Goal: Information Seeking & Learning: Stay updated

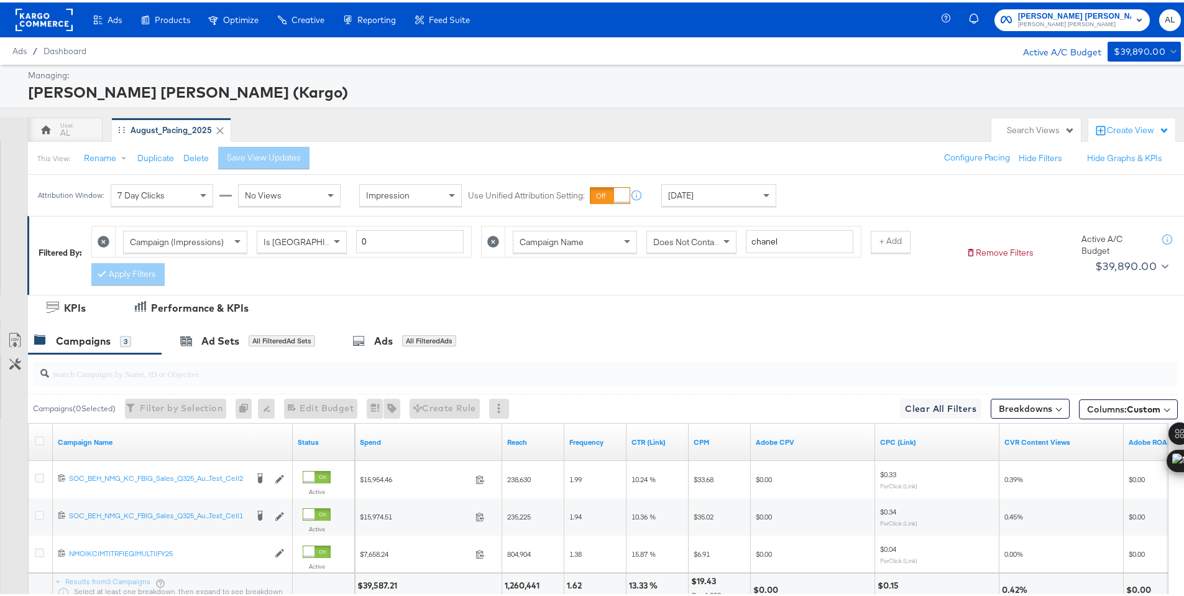
click at [691, 194] on span "[DATE]" at bounding box center [680, 192] width 25 height 11
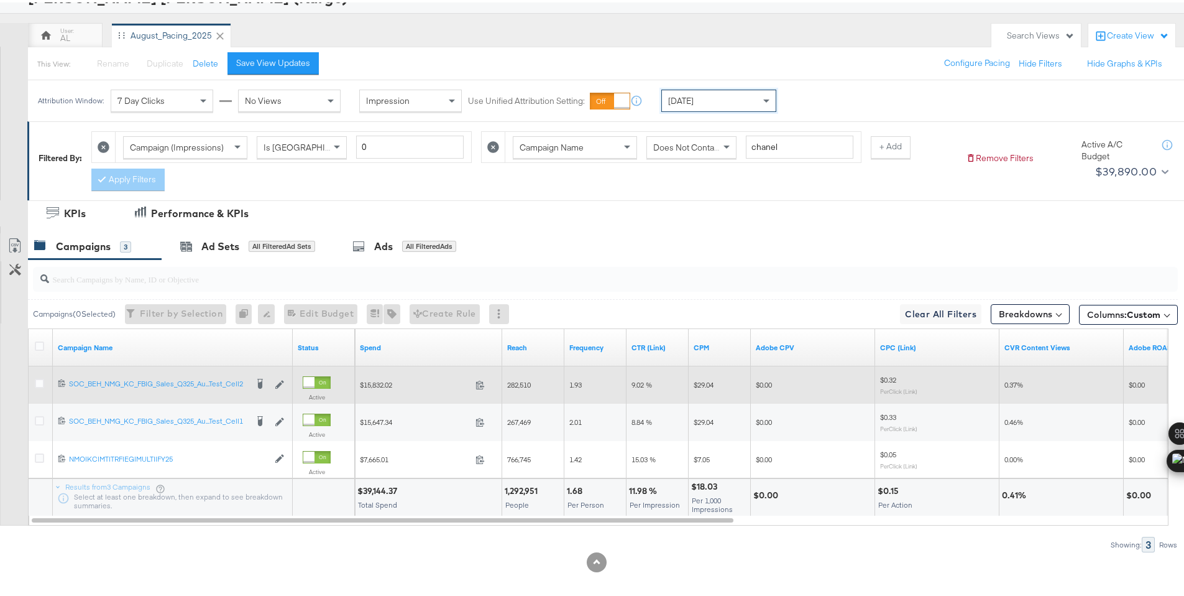
scroll to position [103, 0]
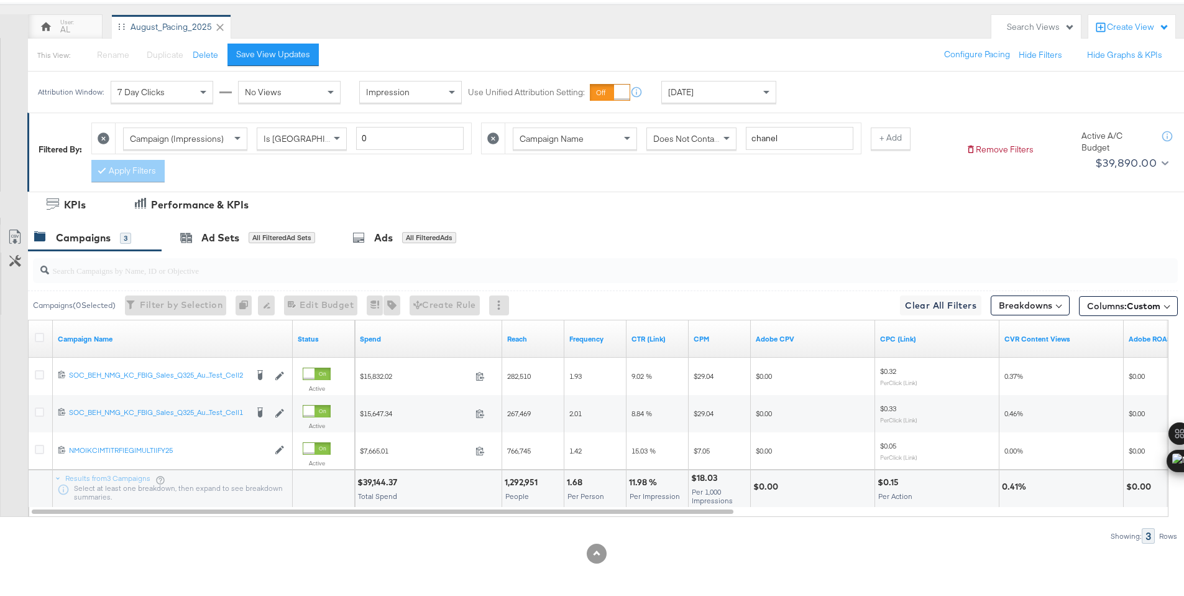
click at [390, 479] on div "$39,144.37" at bounding box center [379, 480] width 44 height 12
copy div "39,144.37"
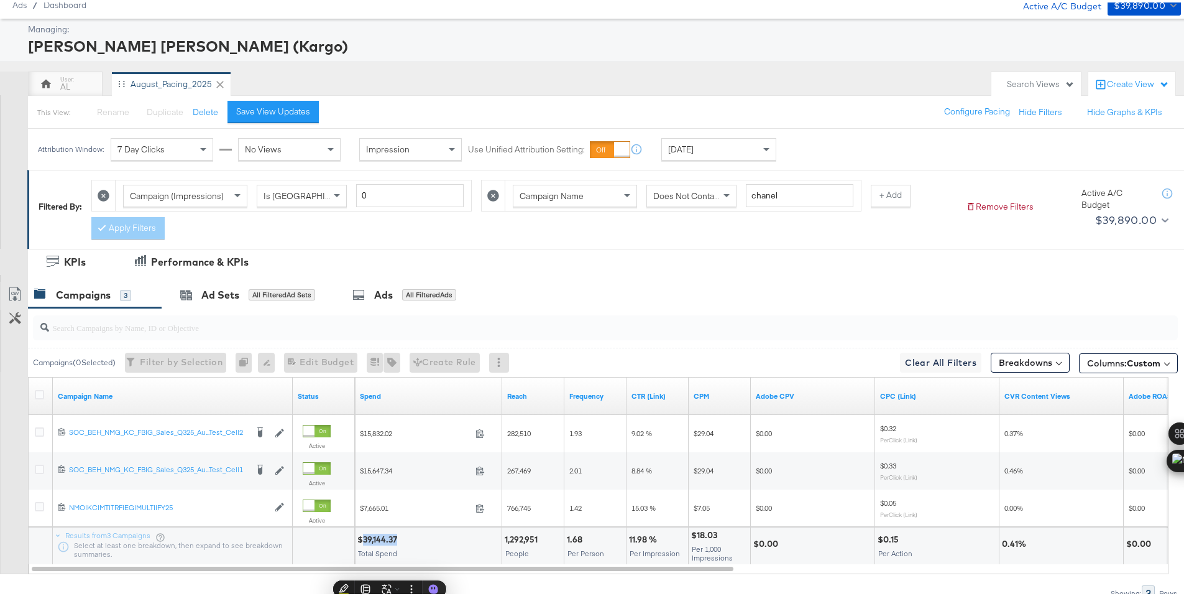
scroll to position [0, 0]
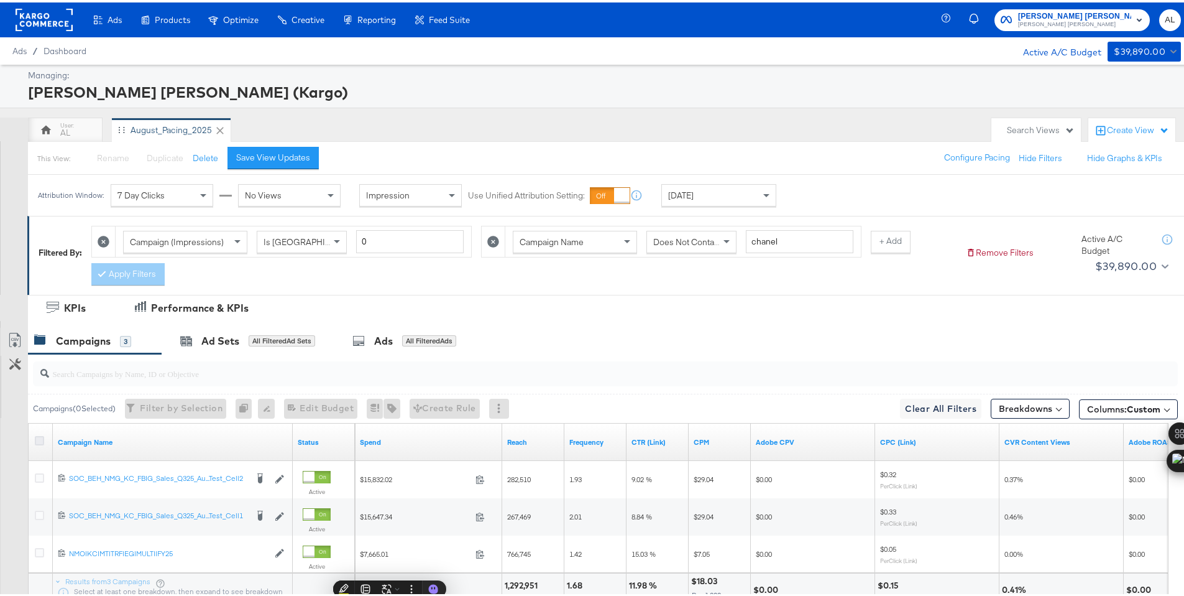
click at [37, 438] on icon at bounding box center [39, 437] width 9 height 9
click at [0, 0] on input "checkbox" at bounding box center [0, 0] width 0 height 0
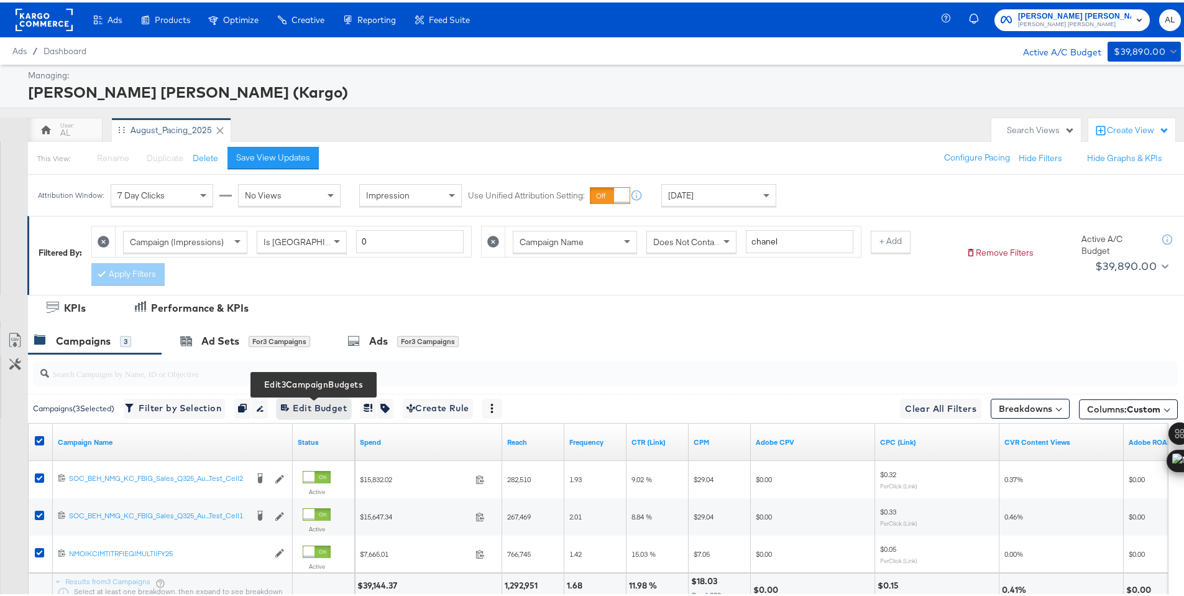
click at [325, 414] on button "Edit 3 Campaign Budgets Edit Budget" at bounding box center [313, 406] width 73 height 20
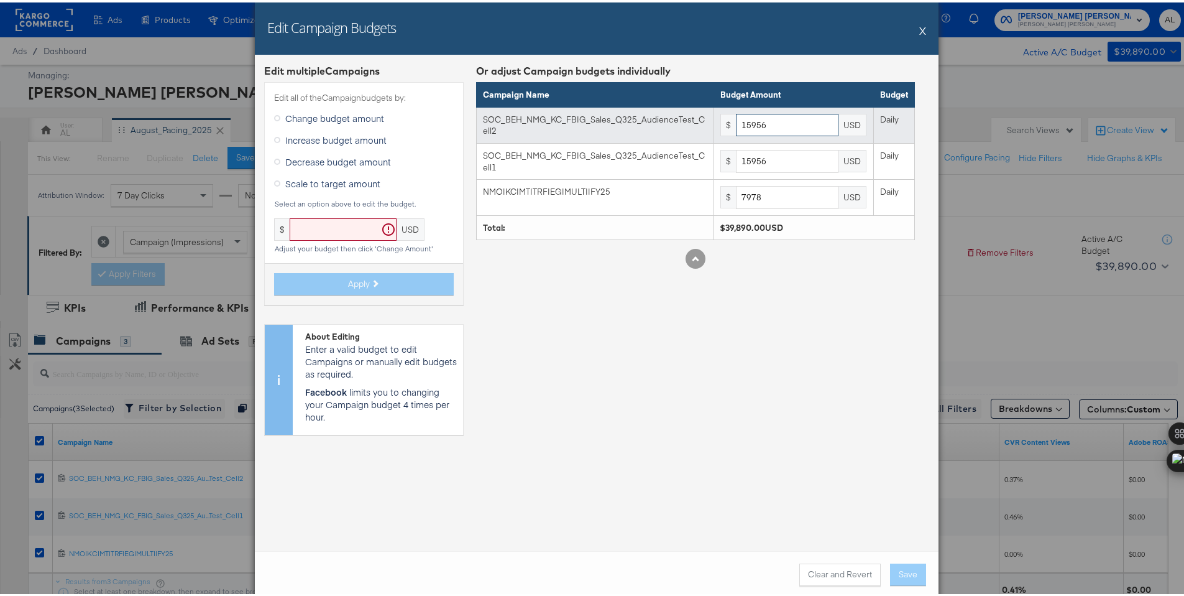
click at [767, 121] on input "15956" at bounding box center [787, 122] width 103 height 23
paste input "7952"
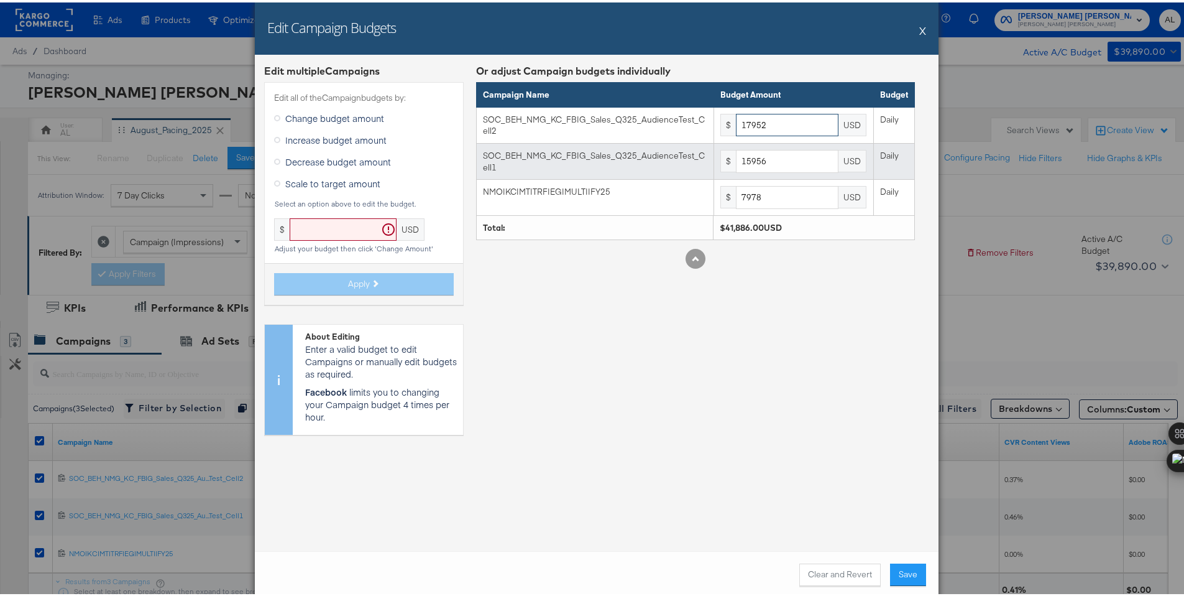
type input "17952"
click at [777, 167] on input "15956" at bounding box center [787, 158] width 103 height 23
paste input "7952"
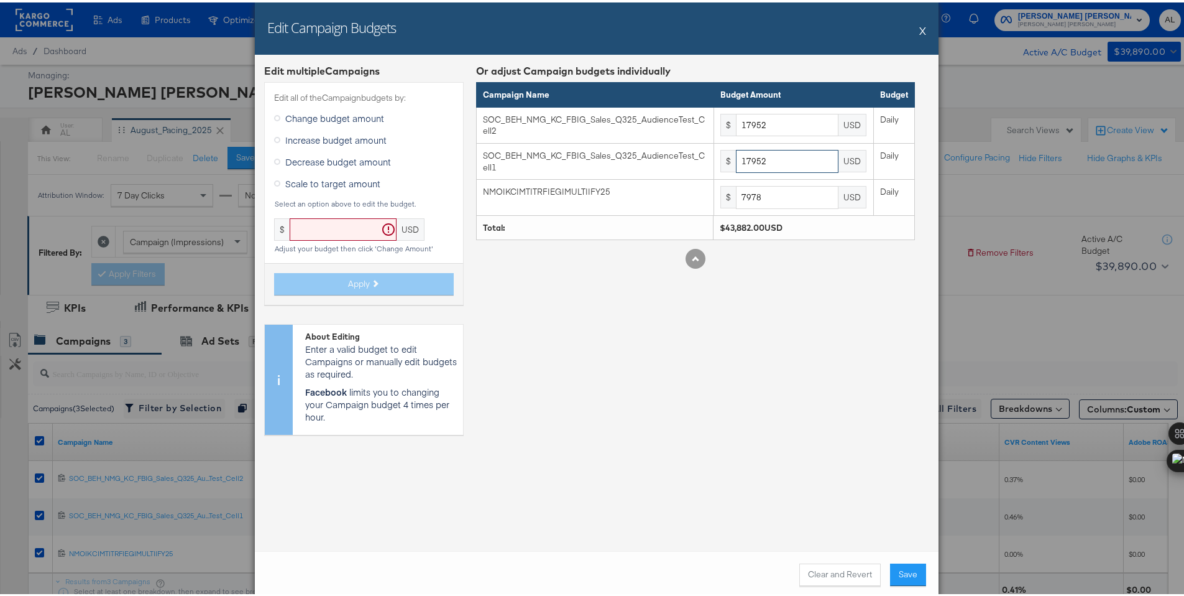
type input "17952"
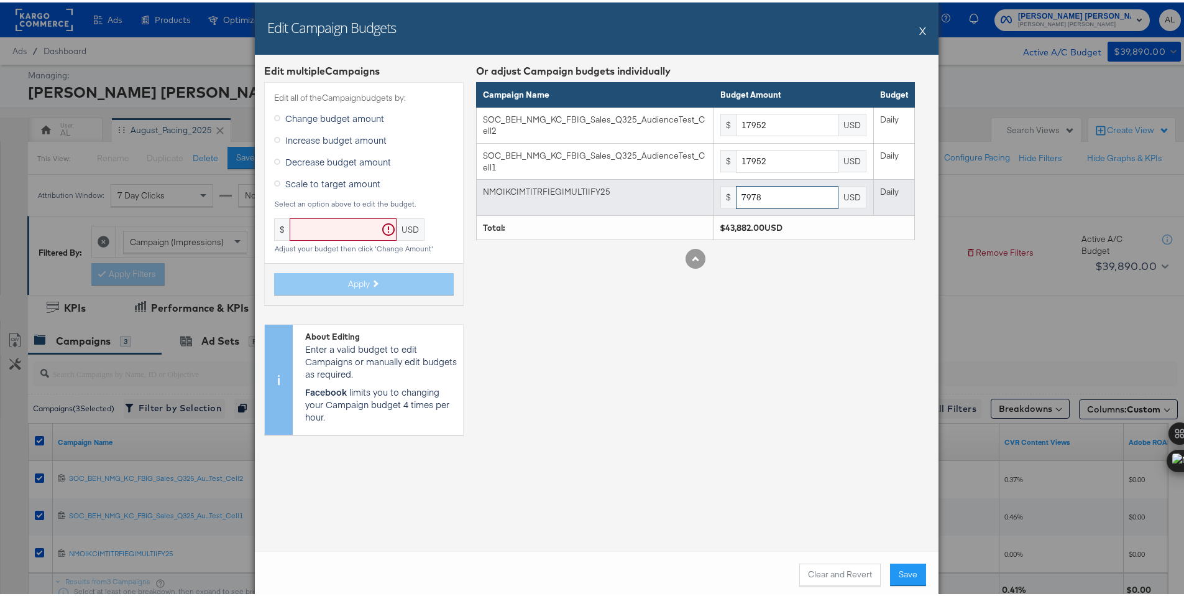
click at [746, 195] on input "7978" at bounding box center [787, 194] width 103 height 23
paste input "8976"
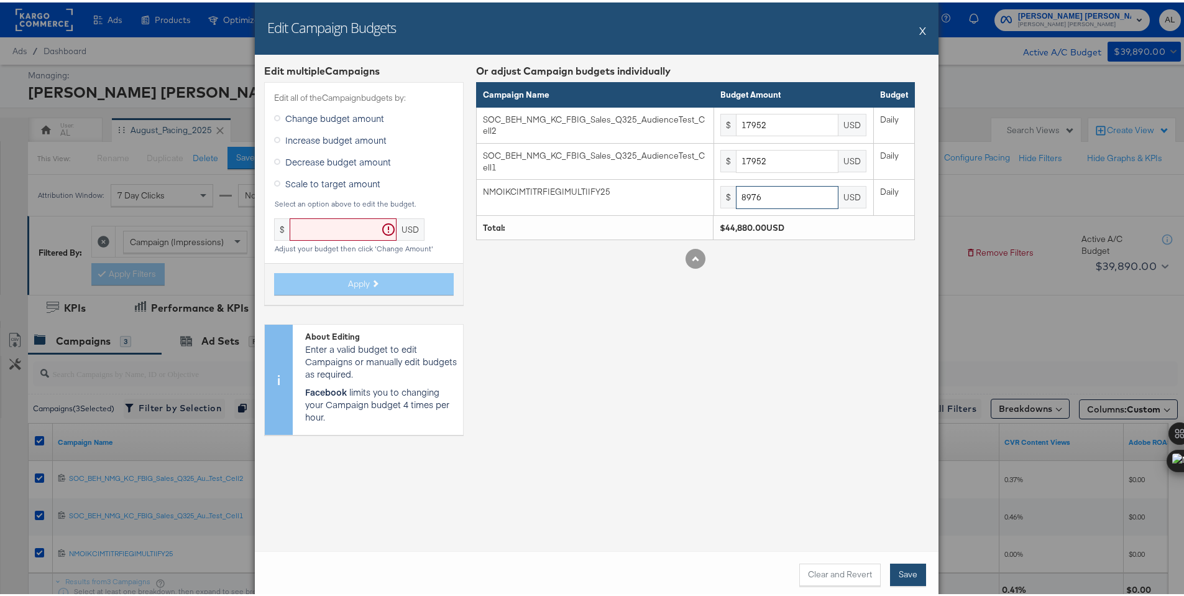
type input "8976"
click at [903, 567] on button "Save" at bounding box center [908, 572] width 36 height 22
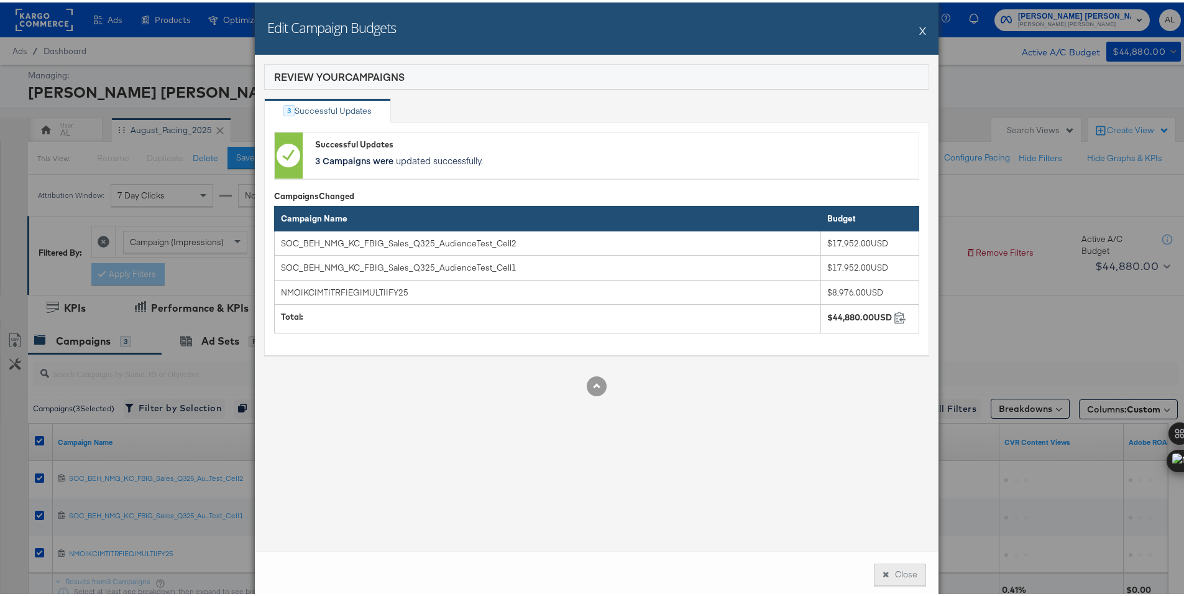
click at [901, 564] on button "Close" at bounding box center [900, 572] width 52 height 22
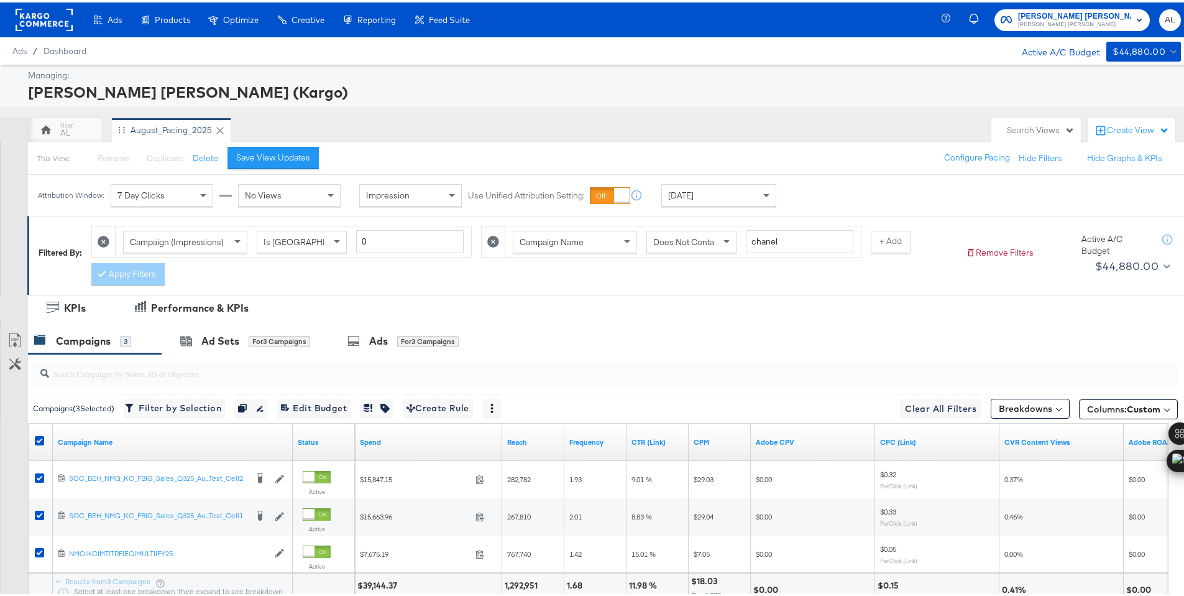
click at [683, 196] on span "[DATE]" at bounding box center [680, 192] width 25 height 11
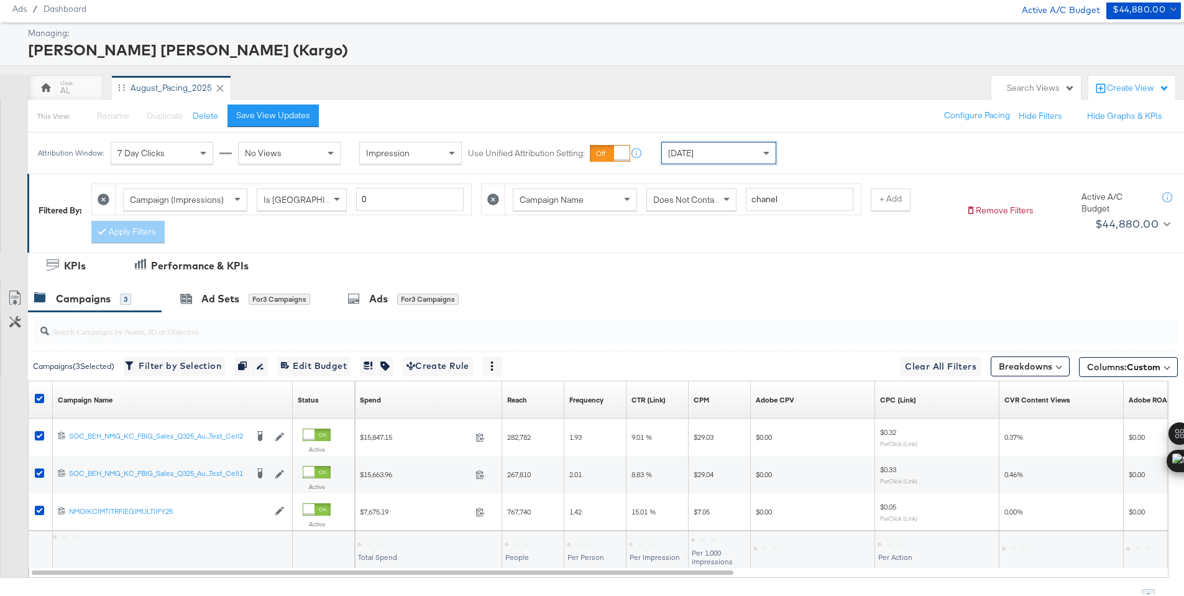
scroll to position [103, 0]
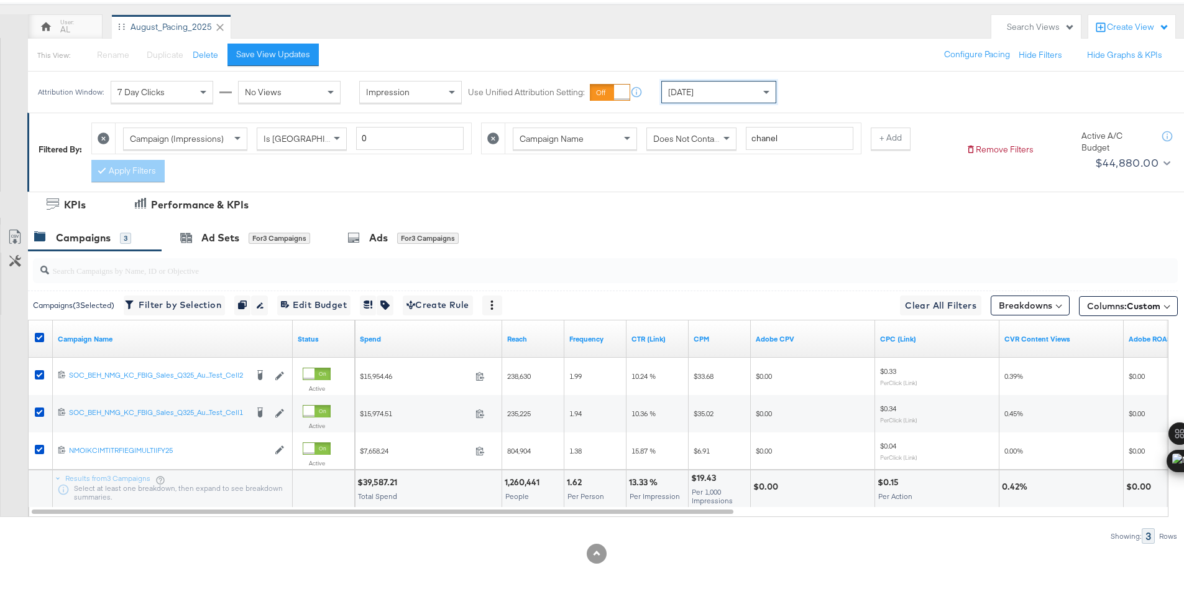
click at [384, 482] on div "$39,587.21" at bounding box center [379, 480] width 44 height 12
copy div "39,587.21"
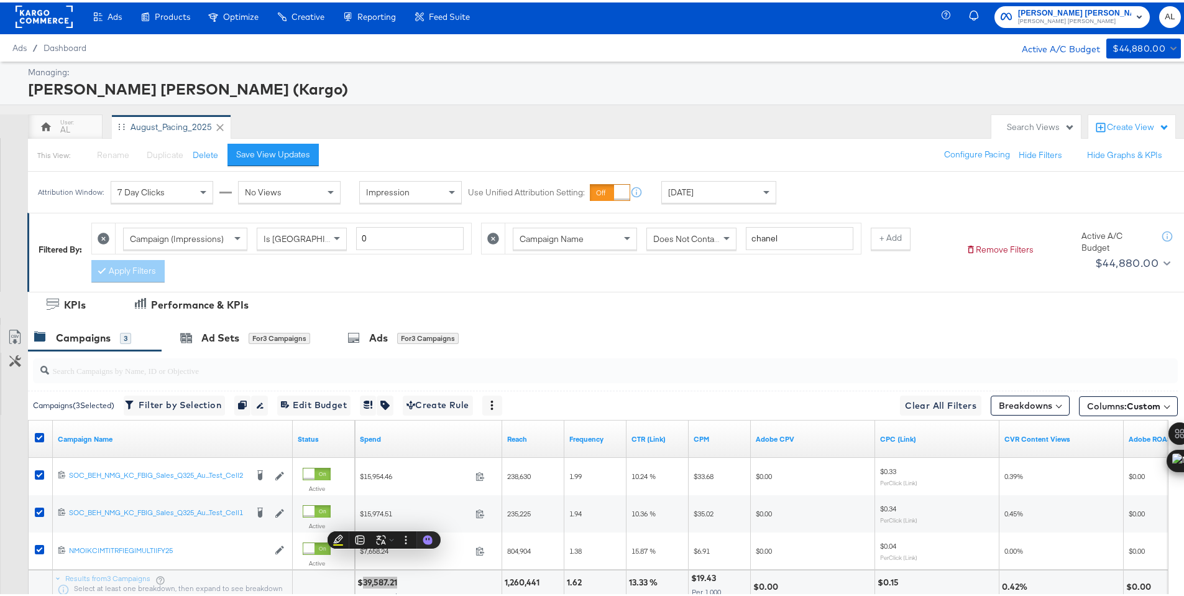
scroll to position [0, 0]
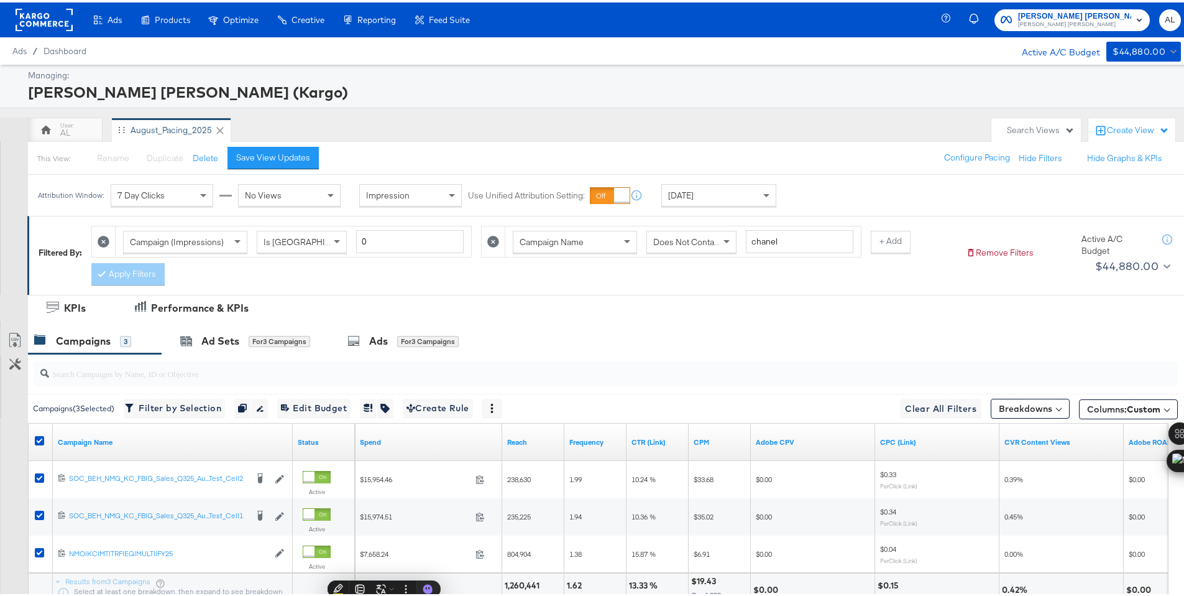
click at [40, 18] on rect at bounding box center [44, 17] width 57 height 22
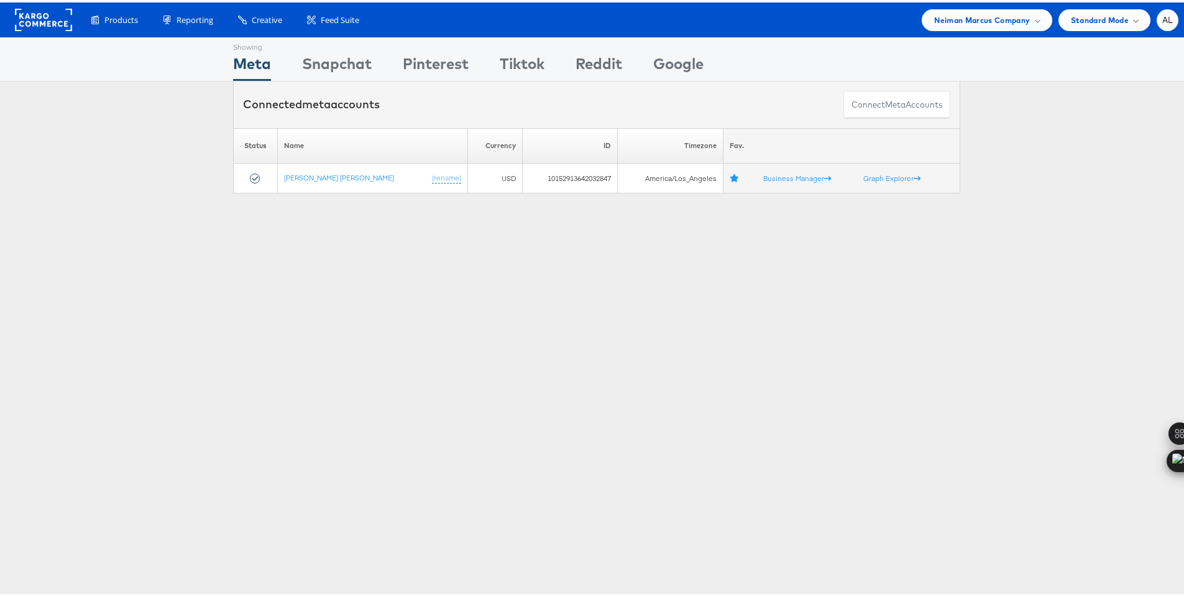
click at [48, 17] on rect at bounding box center [43, 17] width 57 height 22
click at [1005, 20] on span "Neiman Marcus Company" at bounding box center [982, 17] width 96 height 13
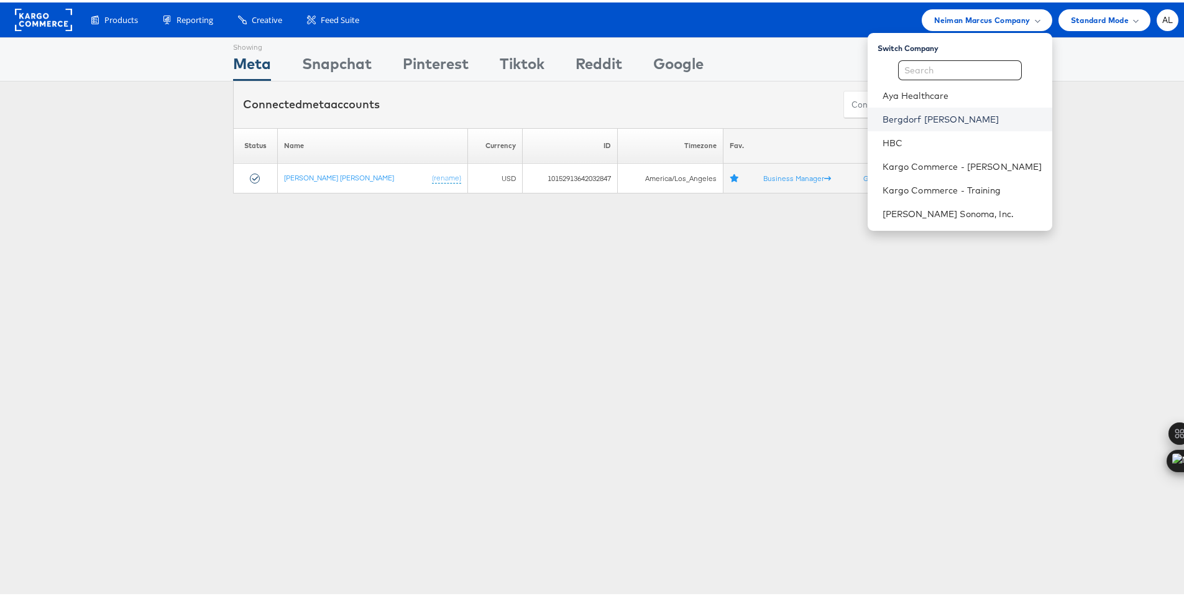
click at [917, 122] on link "Bergdorf Goodman" at bounding box center [963, 117] width 160 height 12
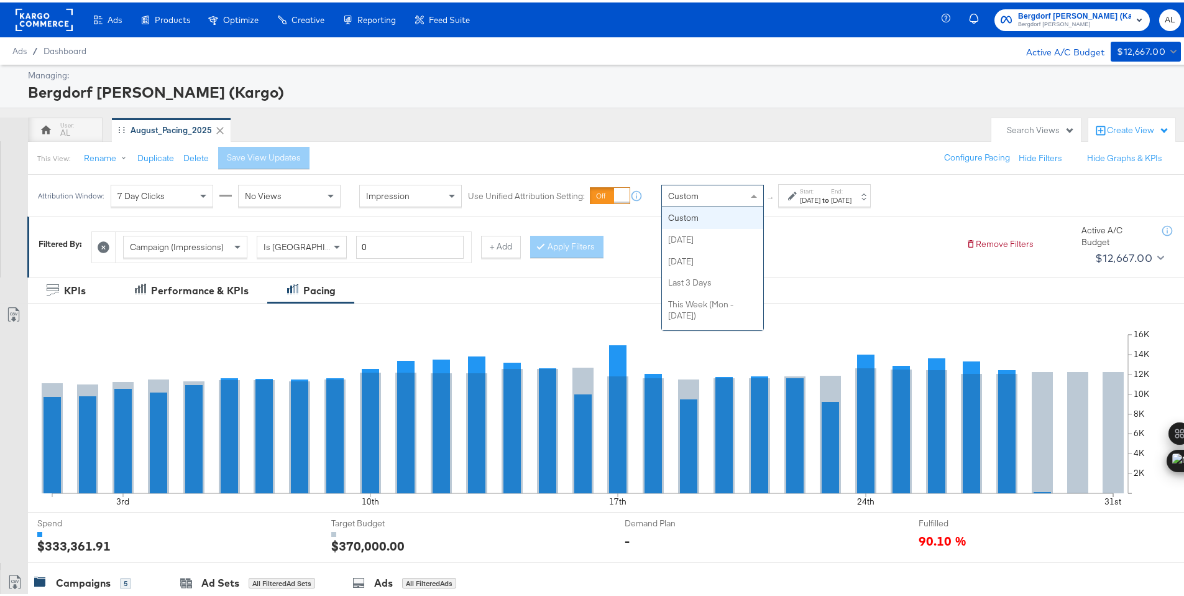
click at [748, 198] on span at bounding box center [756, 193] width 16 height 21
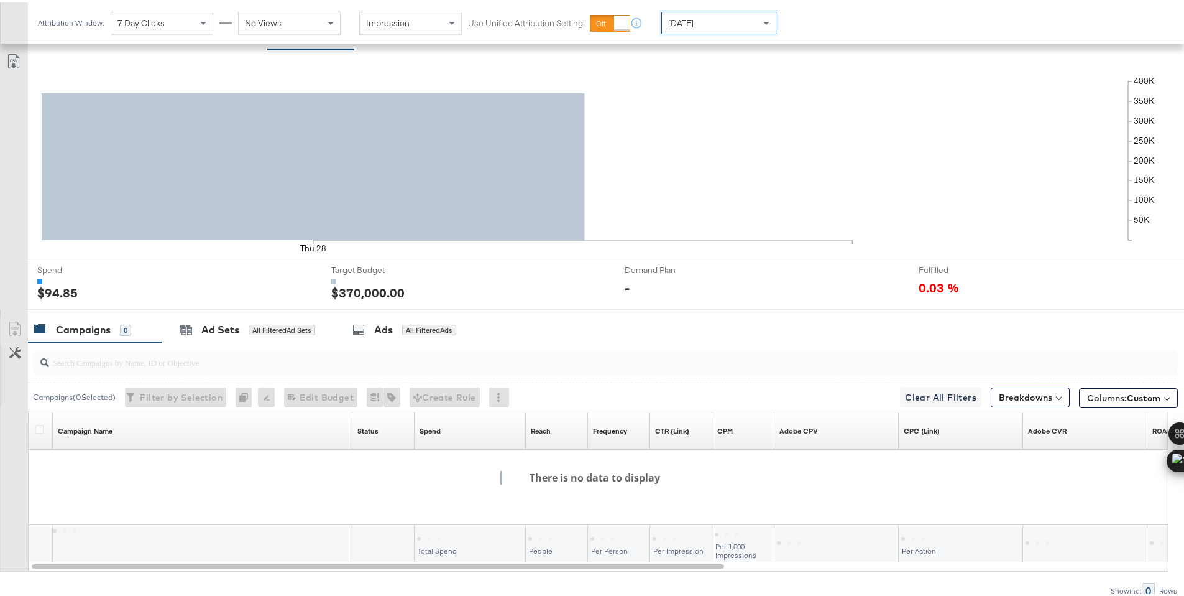
scroll to position [307, 0]
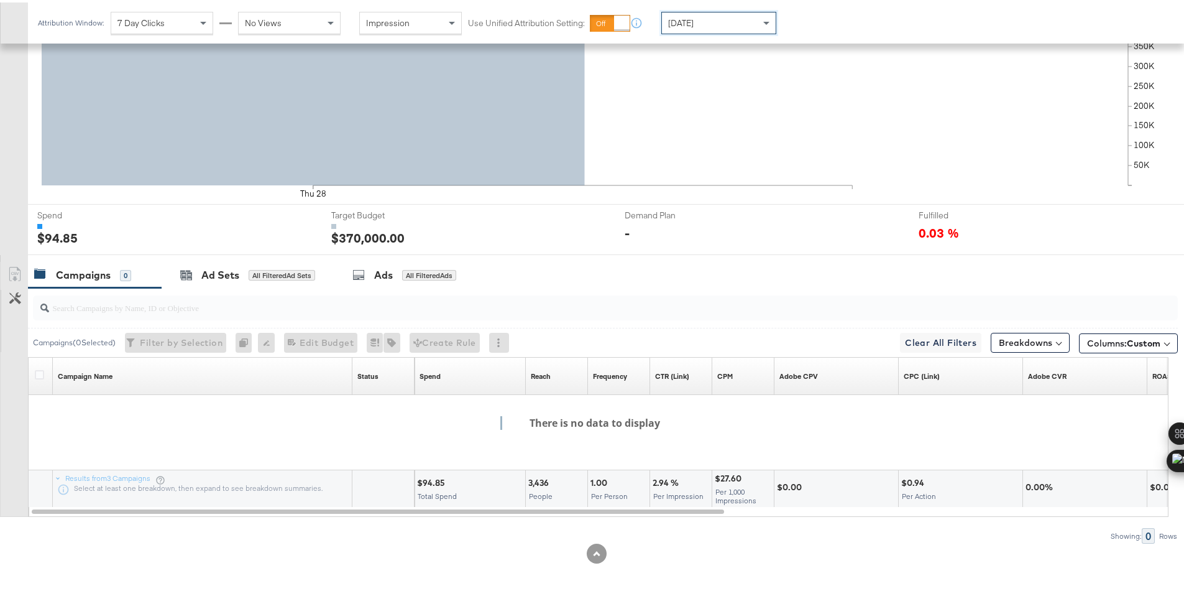
click at [749, 17] on div "Today" at bounding box center [719, 20] width 114 height 21
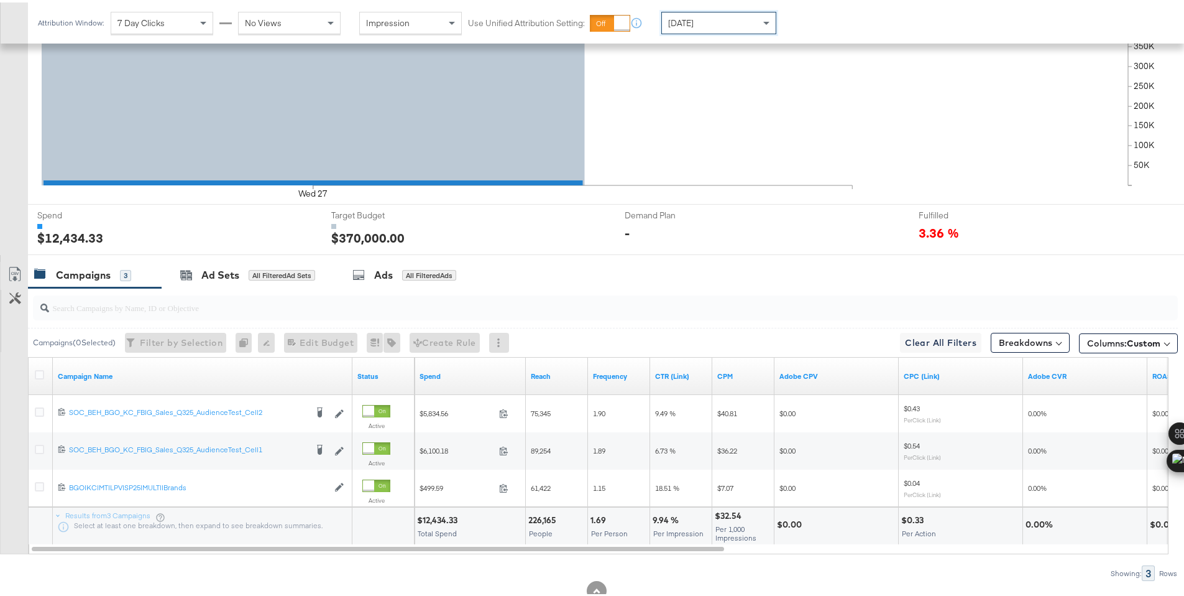
click at [440, 517] on div "$12,434.33" at bounding box center [439, 518] width 44 height 12
copy div "12,434.33"
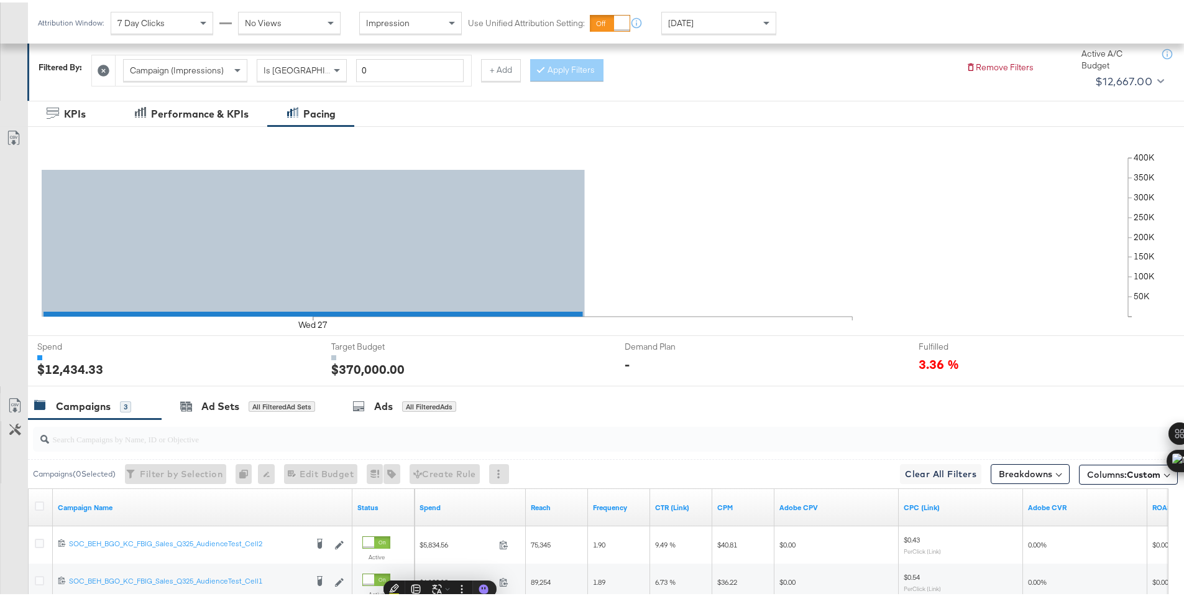
scroll to position [0, 0]
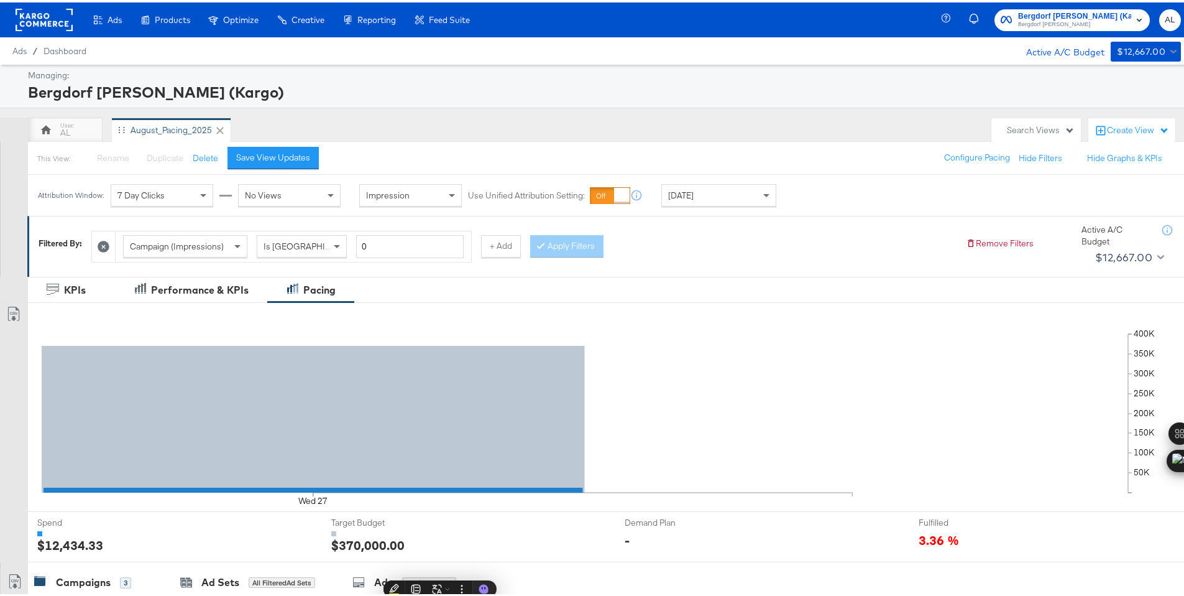
click at [44, 21] on rect at bounding box center [44, 17] width 57 height 22
click at [732, 182] on div "[DATE]" at bounding box center [718, 193] width 115 height 22
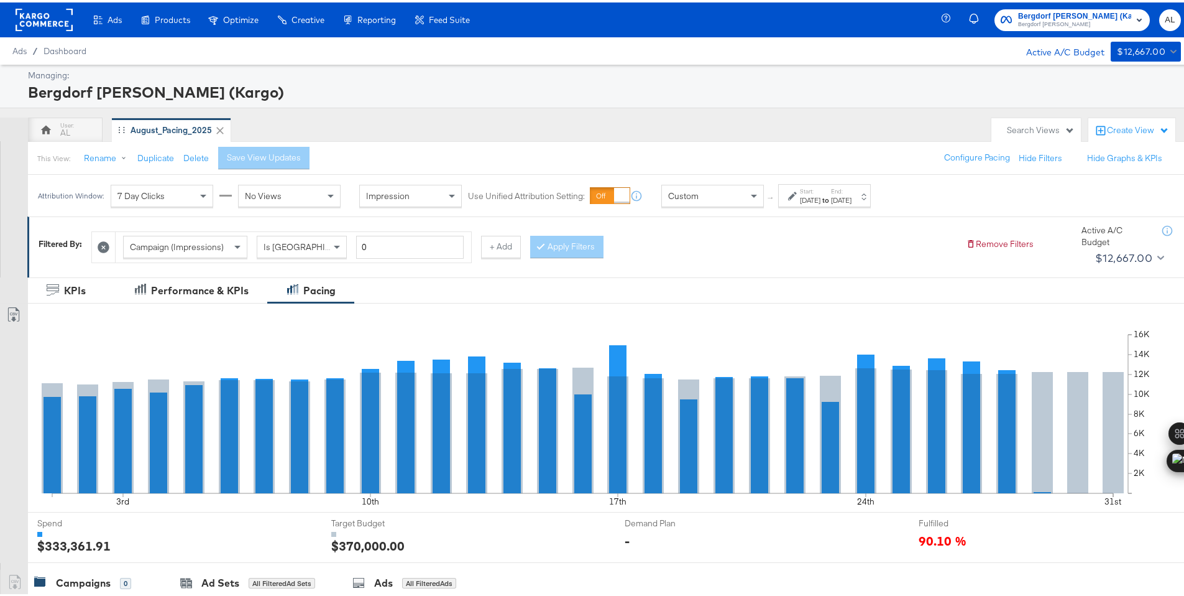
click at [807, 200] on div "Aug 1st 2025" at bounding box center [810, 198] width 21 height 10
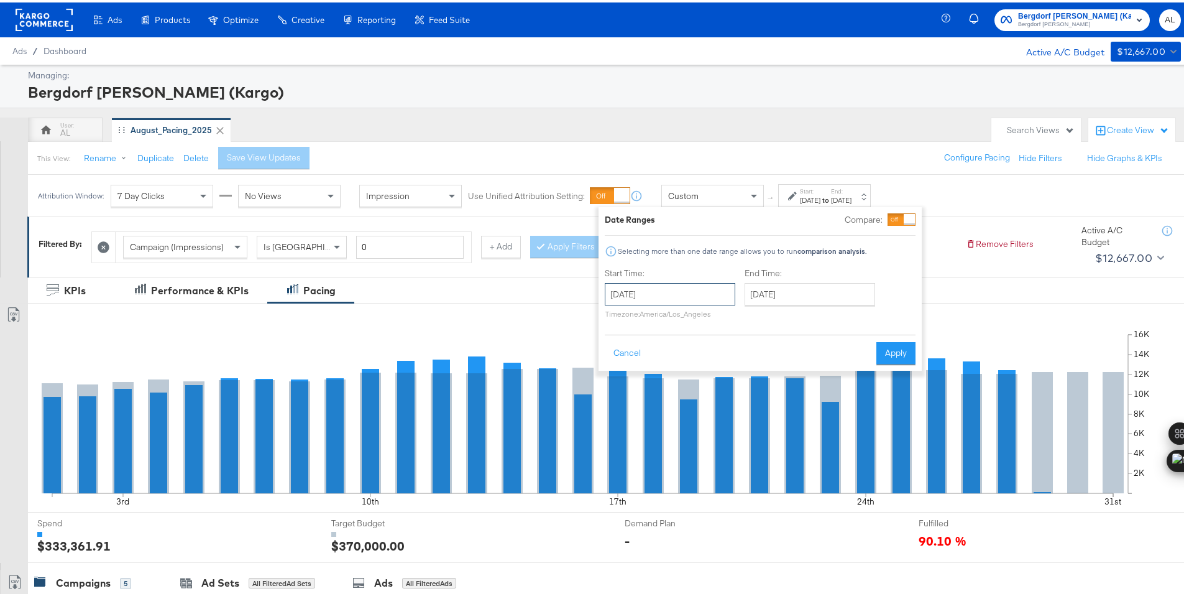
click at [699, 300] on input "August 1st 2025" at bounding box center [670, 291] width 131 height 22
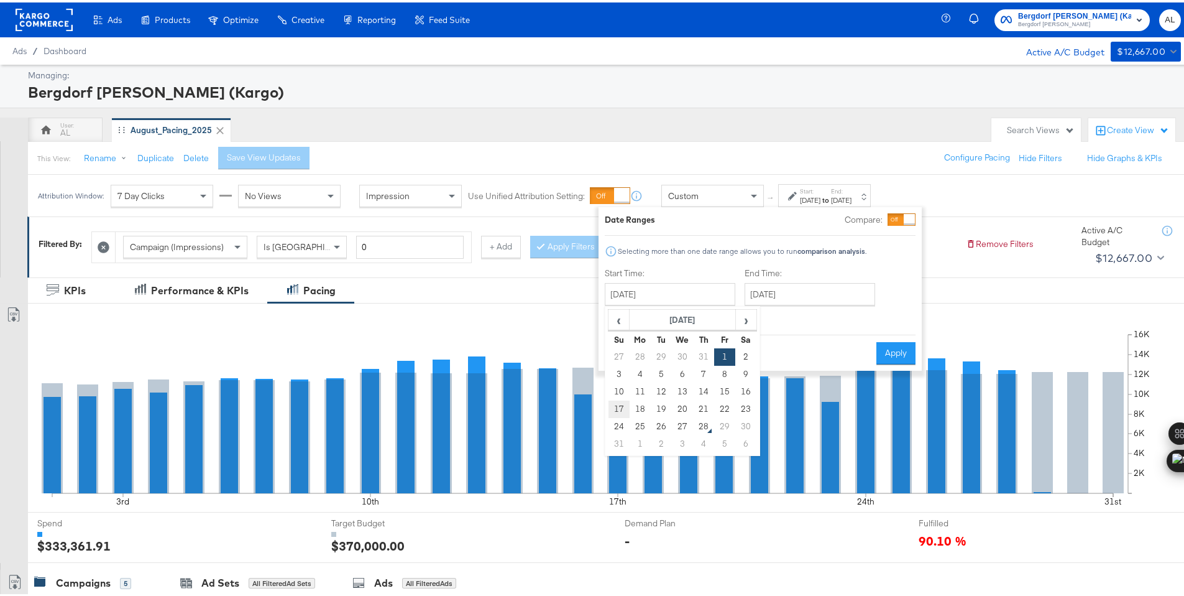
click at [625, 401] on td "17" at bounding box center [619, 406] width 21 height 17
type input "August 17th 2025"
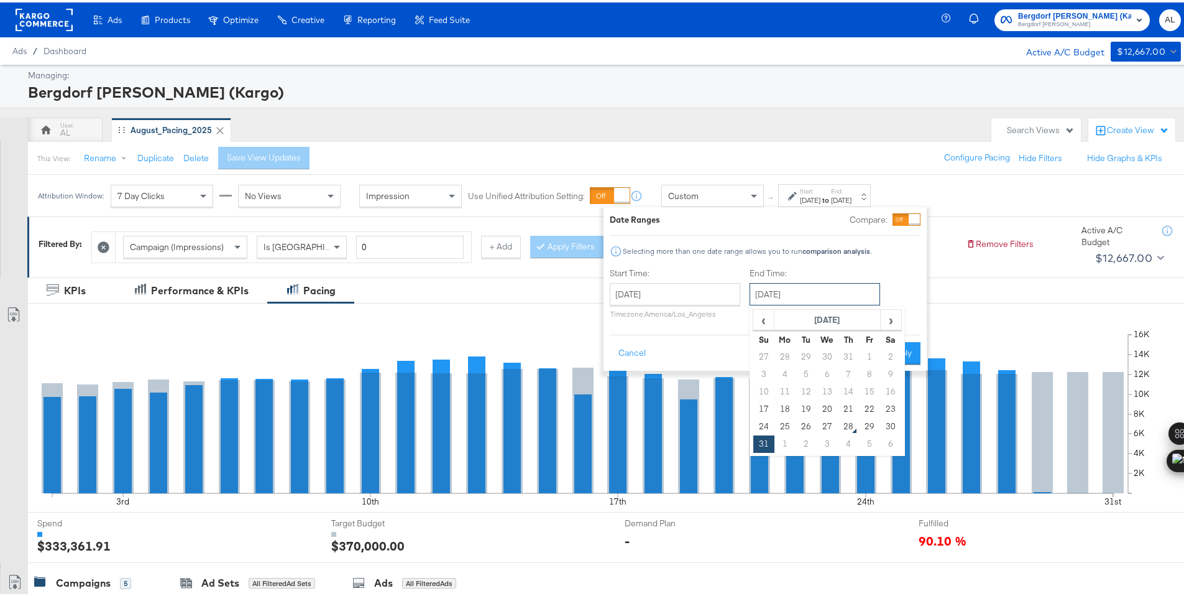
click at [784, 299] on input "[DATE]" at bounding box center [815, 291] width 131 height 22
click at [768, 400] on td "17" at bounding box center [763, 406] width 21 height 17
type input "[DATE]"
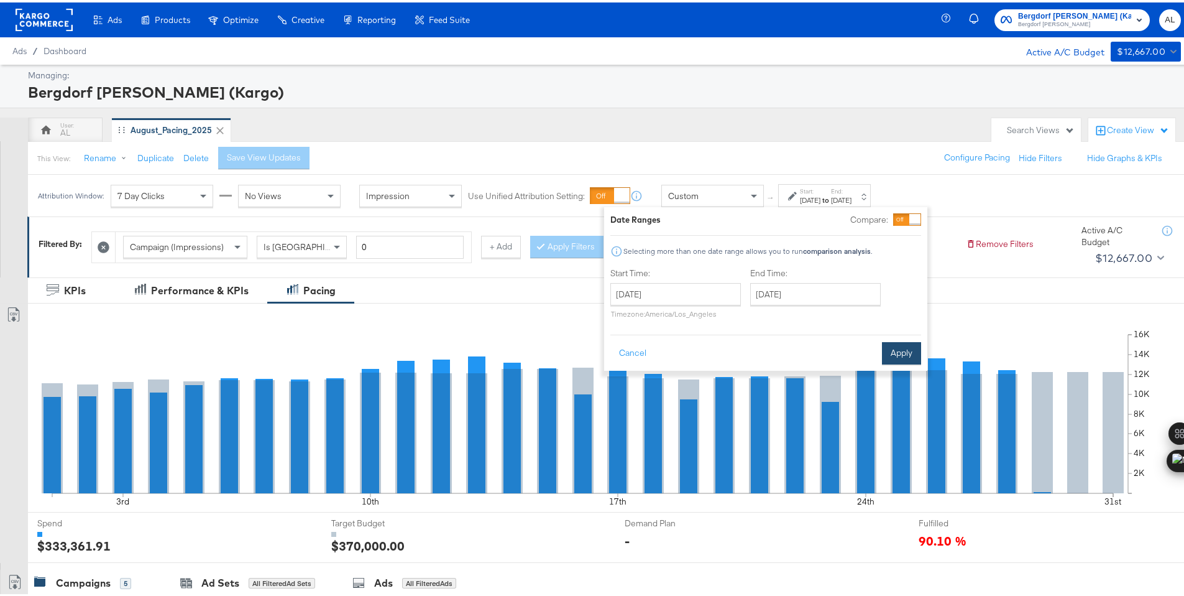
click at [909, 343] on button "Apply" at bounding box center [901, 350] width 39 height 22
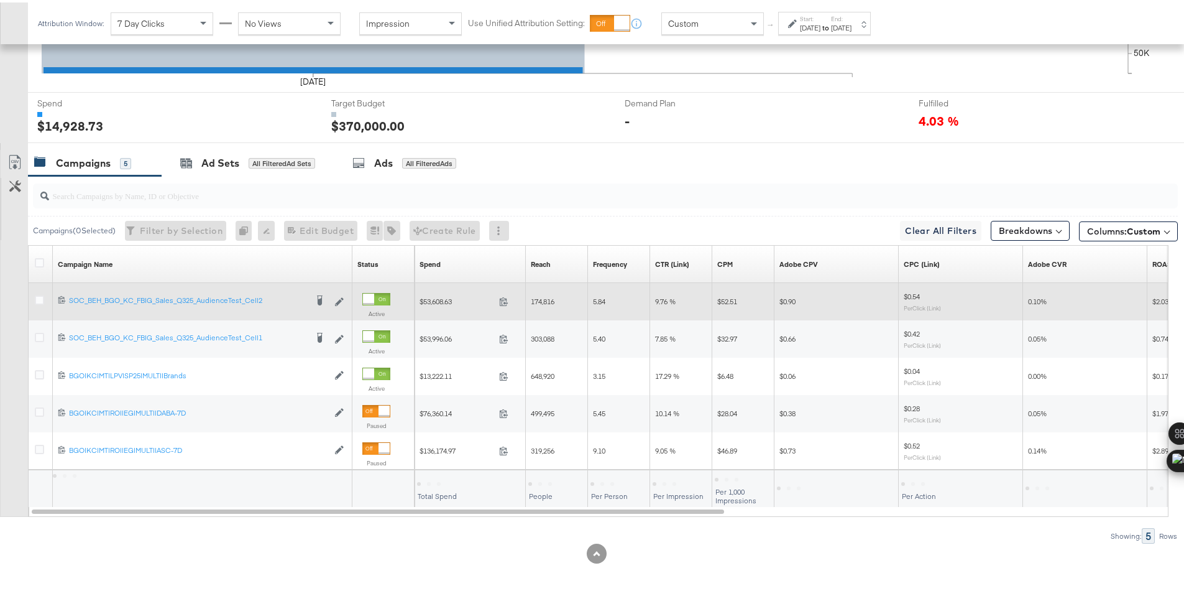
scroll to position [345, 0]
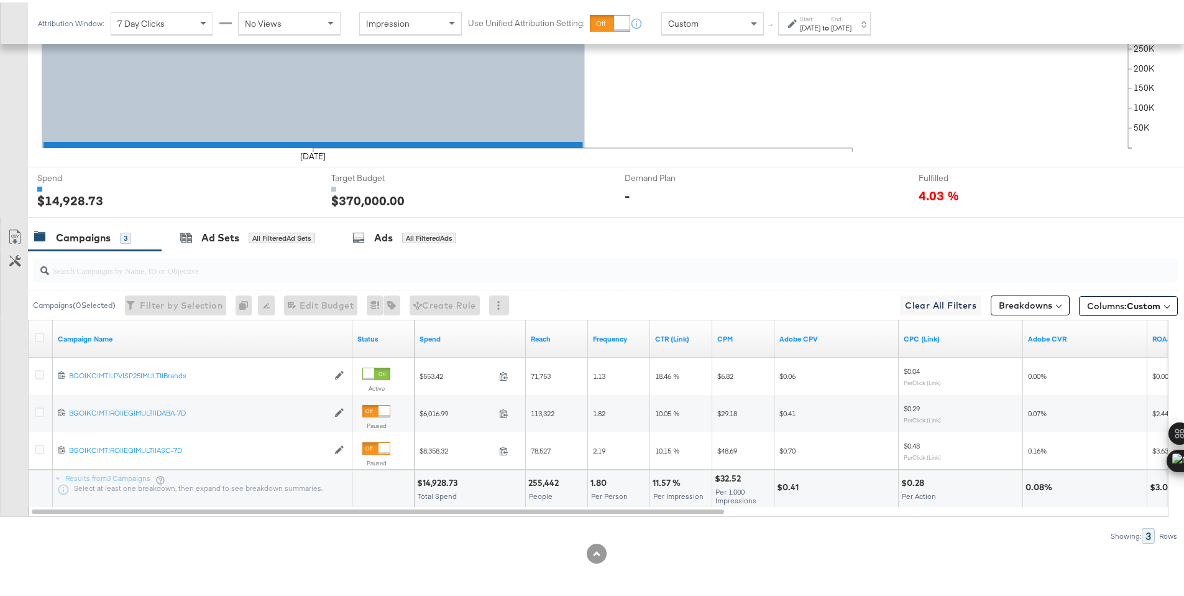
click at [448, 484] on div "$14,928.73" at bounding box center [439, 480] width 44 height 12
copy div "14,928.73"
click at [781, 20] on div "Start: Aug 17th 2025 to End: Aug 17th 2025" at bounding box center [824, 20] width 93 height 23
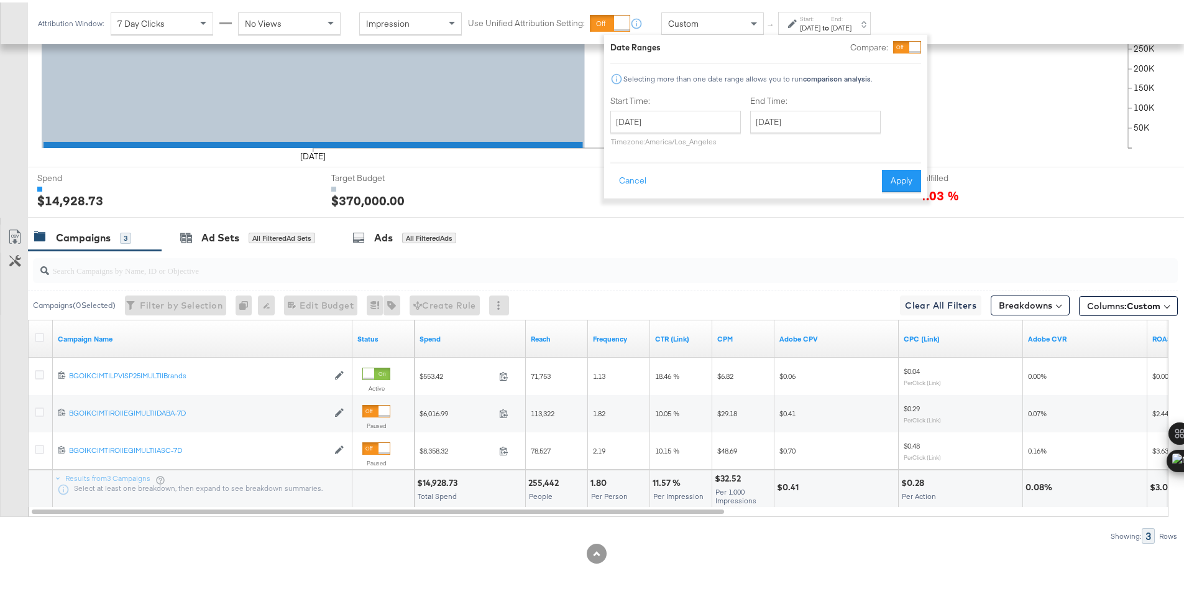
click at [799, 22] on div at bounding box center [794, 21] width 12 height 9
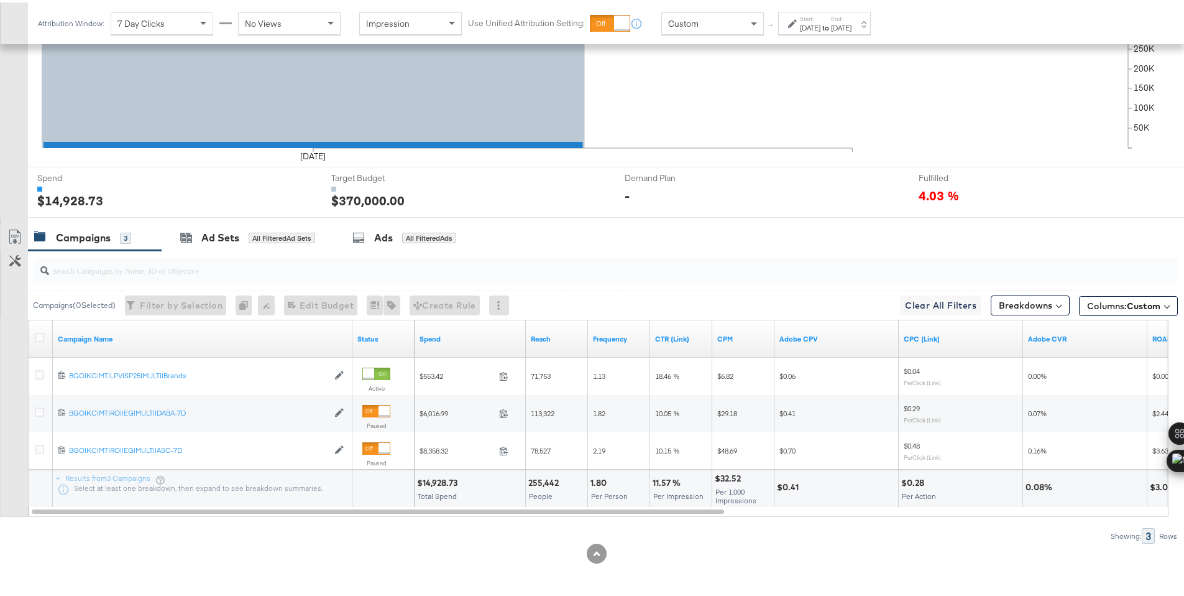
click at [797, 24] on icon at bounding box center [792, 21] width 9 height 9
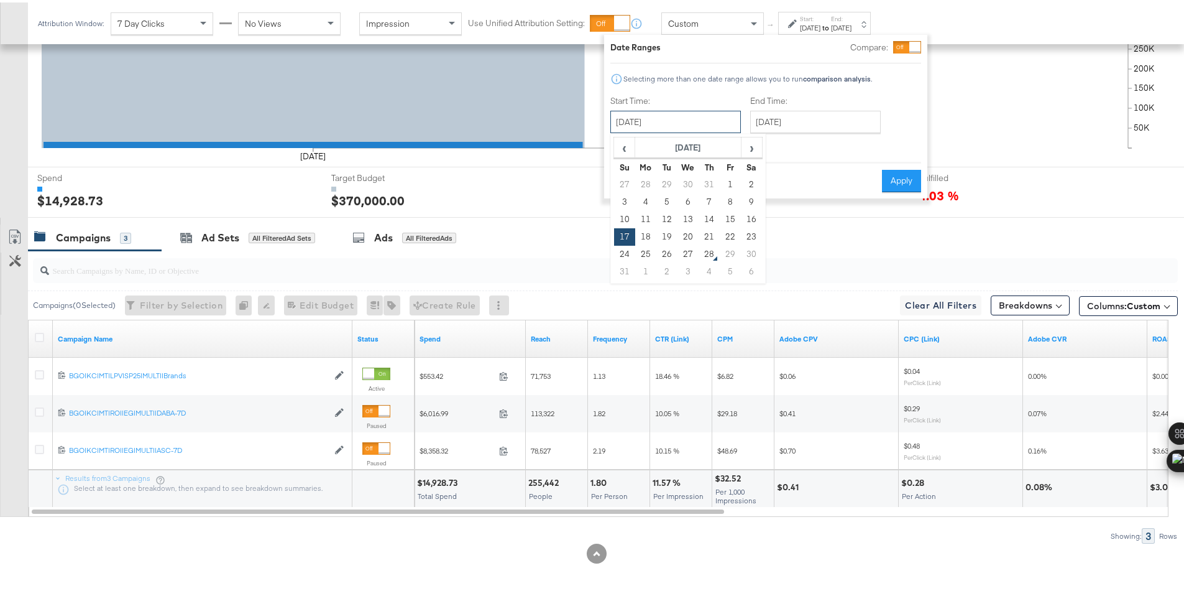
click at [708, 126] on input "[DATE]" at bounding box center [675, 119] width 131 height 22
click at [644, 232] on td "18" at bounding box center [645, 234] width 21 height 17
type input "[DATE]"
click at [889, 178] on button "Apply" at bounding box center [901, 178] width 39 height 22
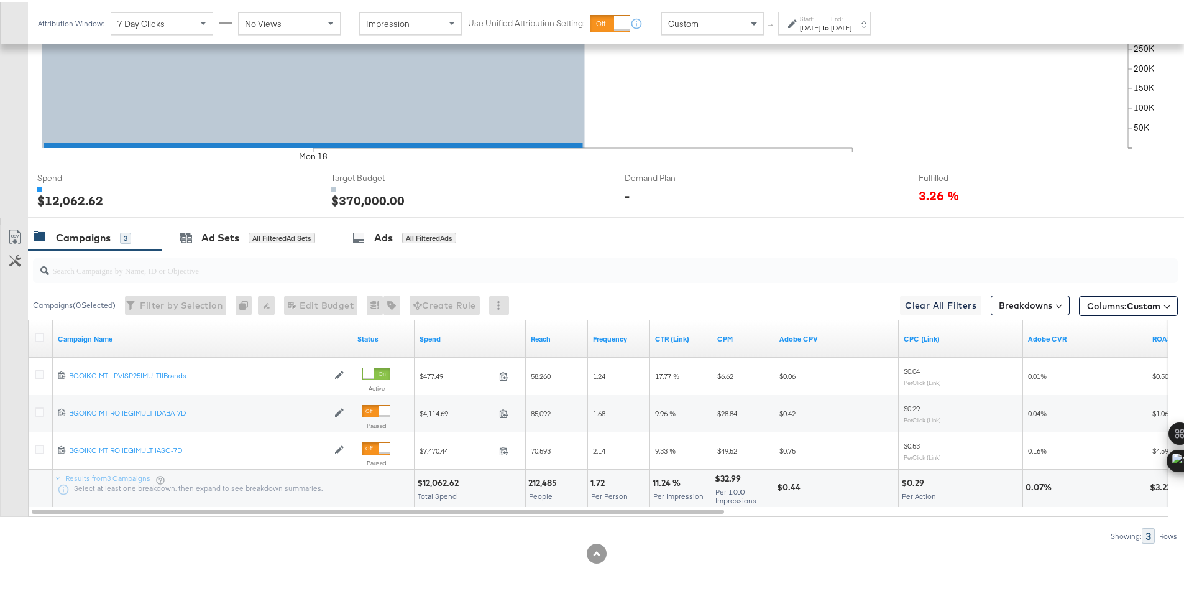
click at [433, 482] on div "$12,062.62" at bounding box center [439, 480] width 45 height 12
copy div "12,062.62"
click at [818, 24] on div "[DATE]" at bounding box center [810, 26] width 21 height 10
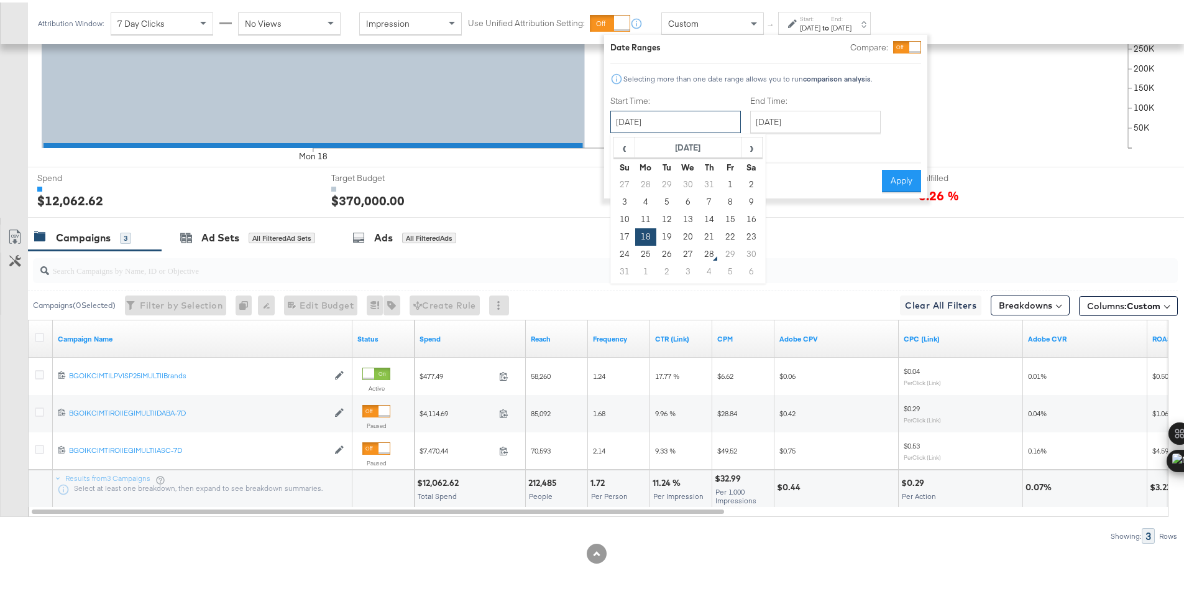
click at [685, 122] on input "[DATE]" at bounding box center [675, 119] width 131 height 22
click at [668, 233] on td "19" at bounding box center [666, 234] width 21 height 17
type input "[DATE]"
click at [915, 179] on button "Apply" at bounding box center [901, 178] width 39 height 22
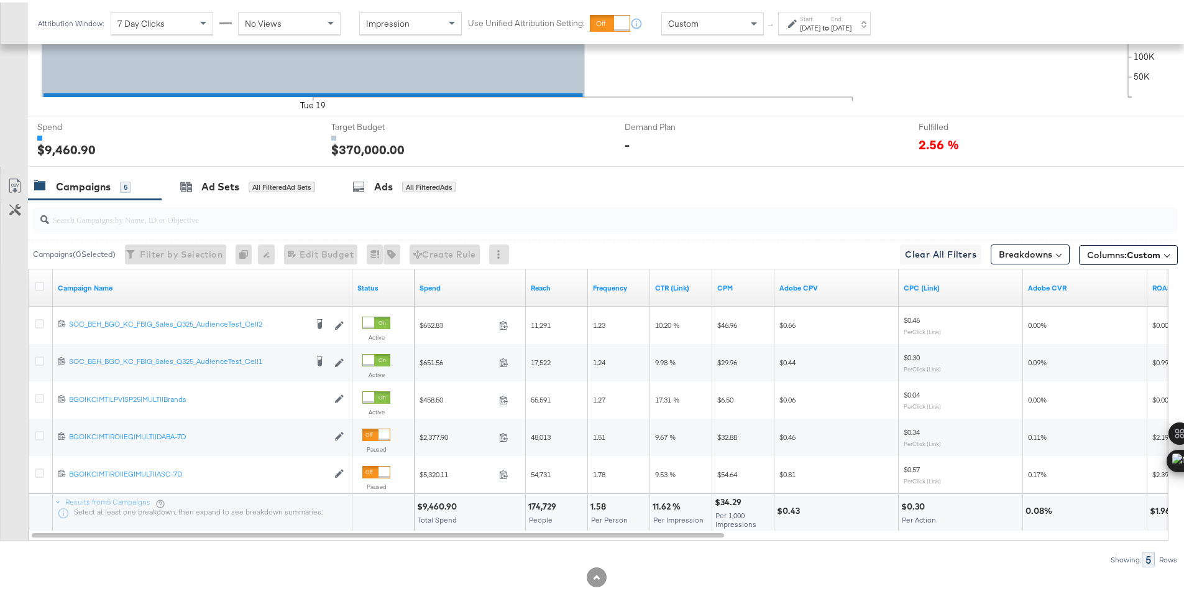
scroll to position [420, 0]
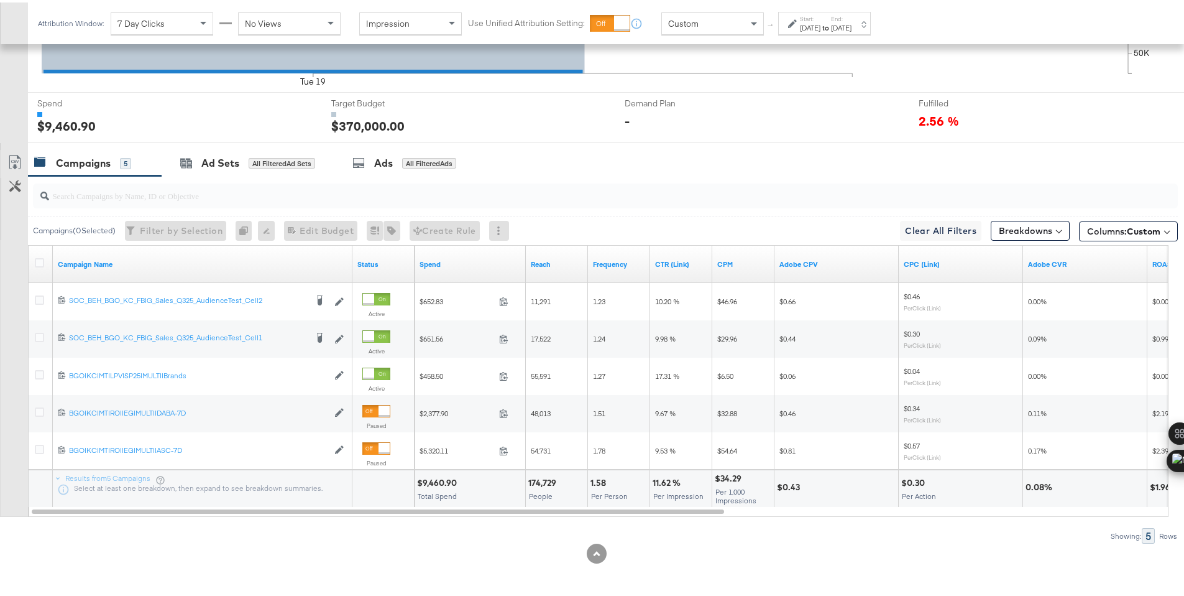
click at [444, 482] on div "$9,460.90" at bounding box center [439, 480] width 44 height 12
copy div "9,460.90"
click at [852, 27] on div "[DATE]" at bounding box center [841, 26] width 21 height 10
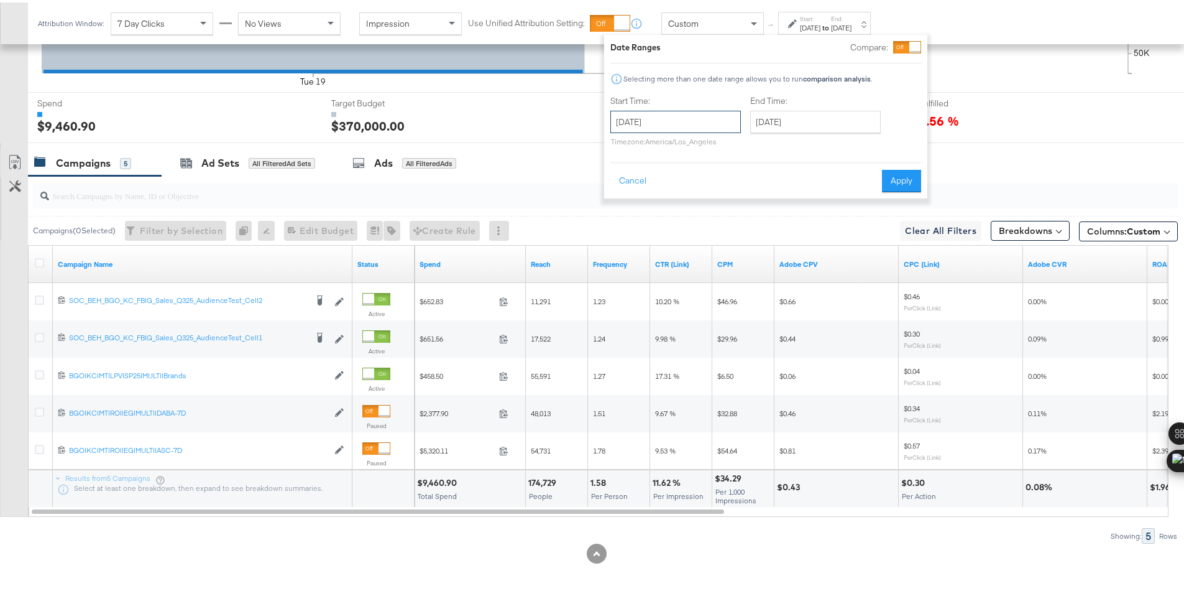
click at [699, 126] on input "[DATE]" at bounding box center [675, 119] width 131 height 22
drag, startPoint x: 689, startPoint y: 232, endPoint x: 711, endPoint y: 220, distance: 25.1
click at [689, 232] on td "20" at bounding box center [688, 234] width 21 height 17
type input "[DATE]"
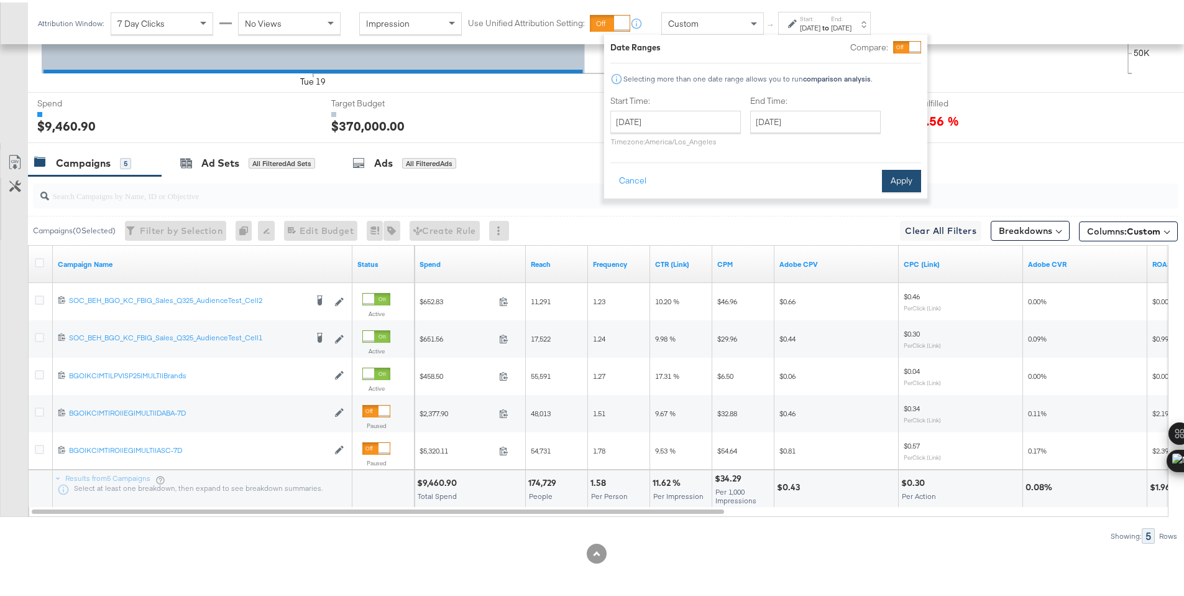
click at [893, 175] on button "Apply" at bounding box center [901, 178] width 39 height 22
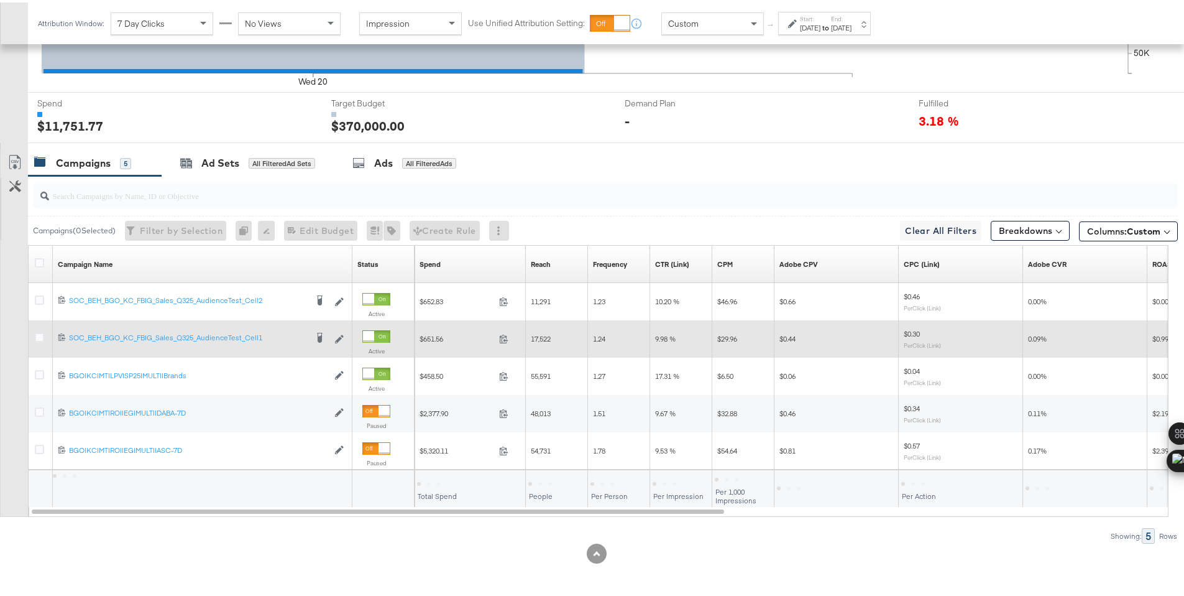
scroll to position [345, 0]
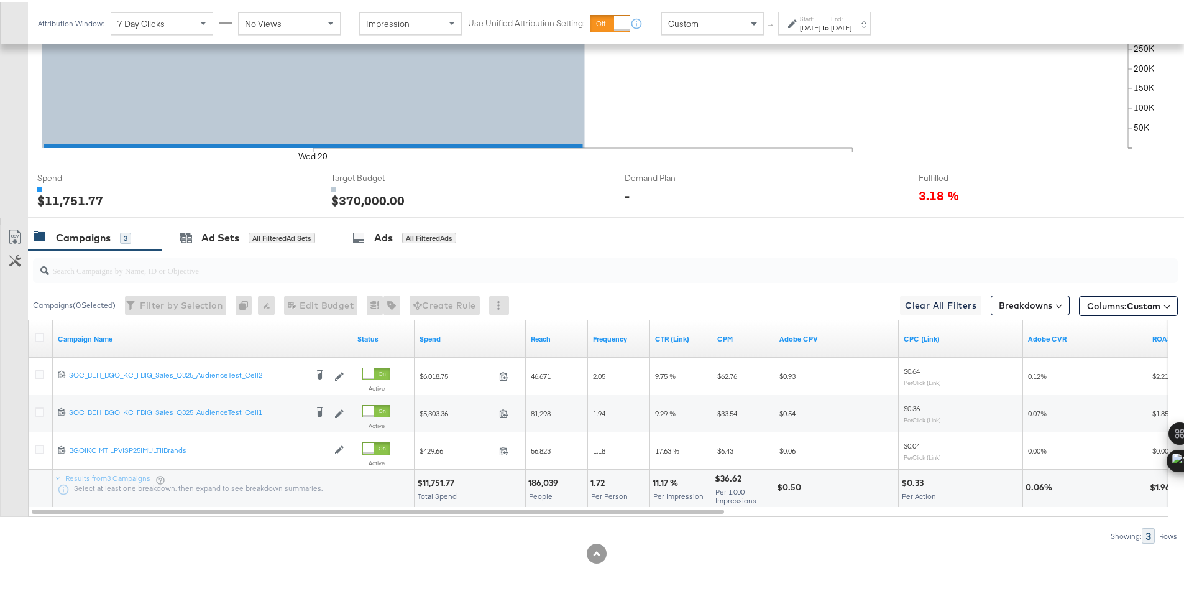
click at [446, 480] on div "$11,751.77" at bounding box center [437, 480] width 41 height 12
copy div "11,751.77"
click at [852, 24] on div "[DATE]" at bounding box center [841, 26] width 21 height 10
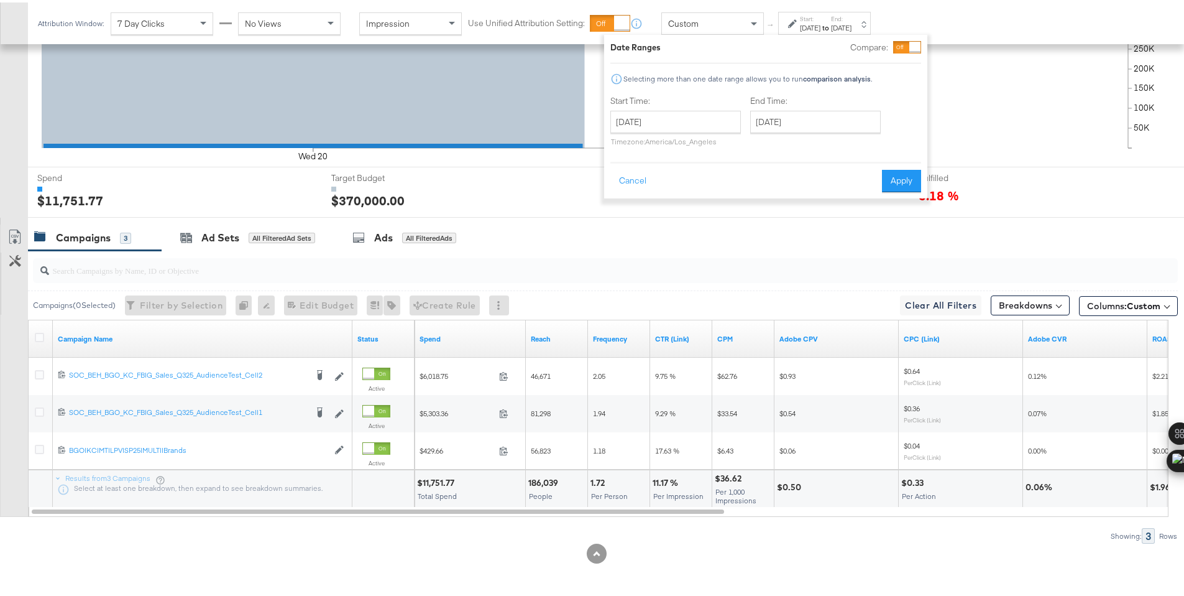
click at [852, 24] on div "[DATE]" at bounding box center [841, 26] width 21 height 10
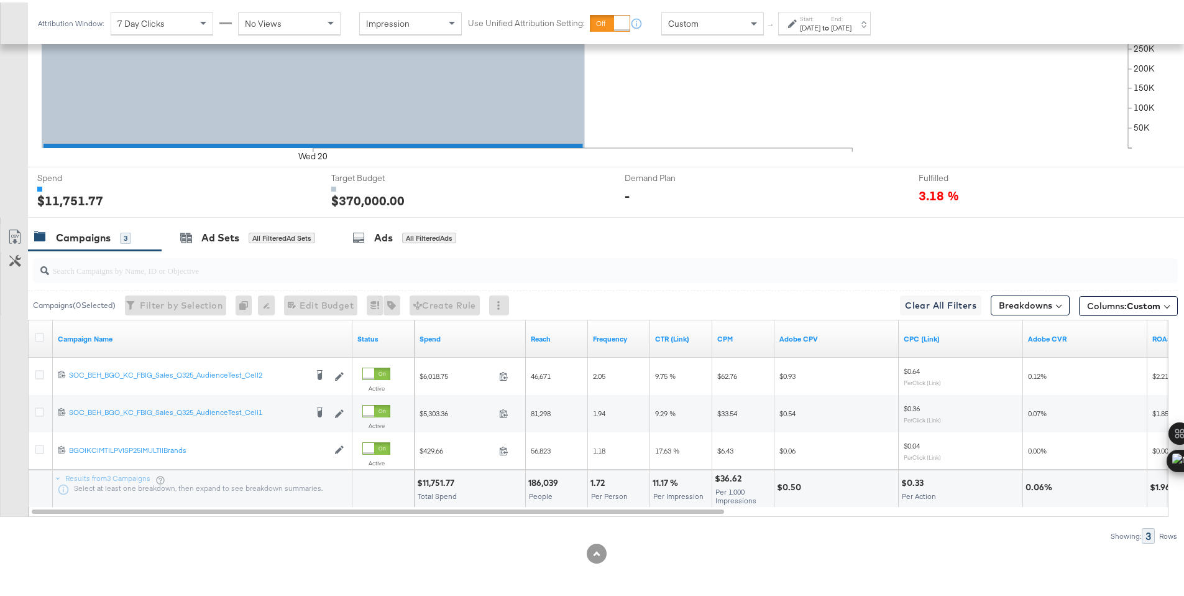
click at [852, 24] on div "[DATE]" at bounding box center [841, 26] width 21 height 10
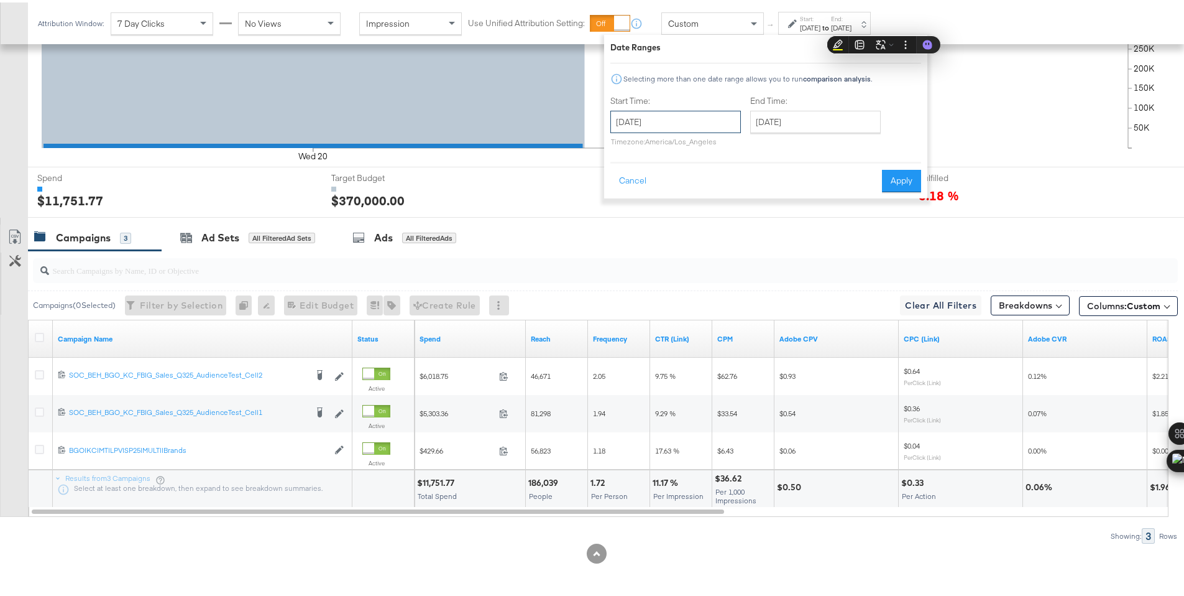
click at [705, 122] on input "[DATE]" at bounding box center [675, 119] width 131 height 22
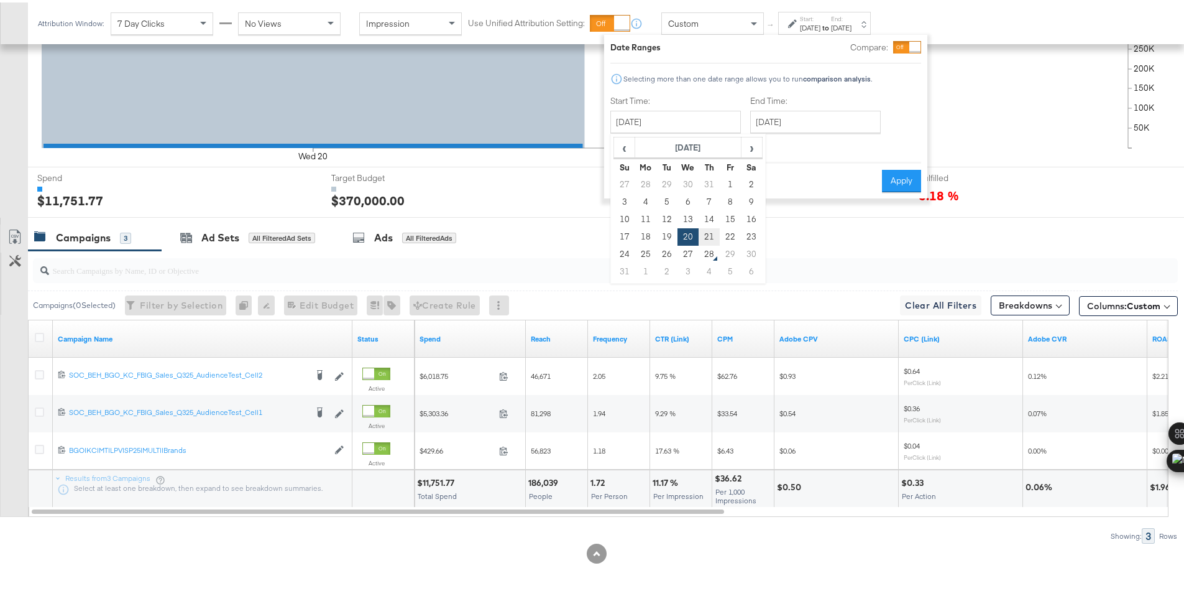
click at [704, 232] on td "21" at bounding box center [709, 234] width 21 height 17
type input "[DATE]"
click at [885, 177] on button "Apply" at bounding box center [900, 178] width 39 height 22
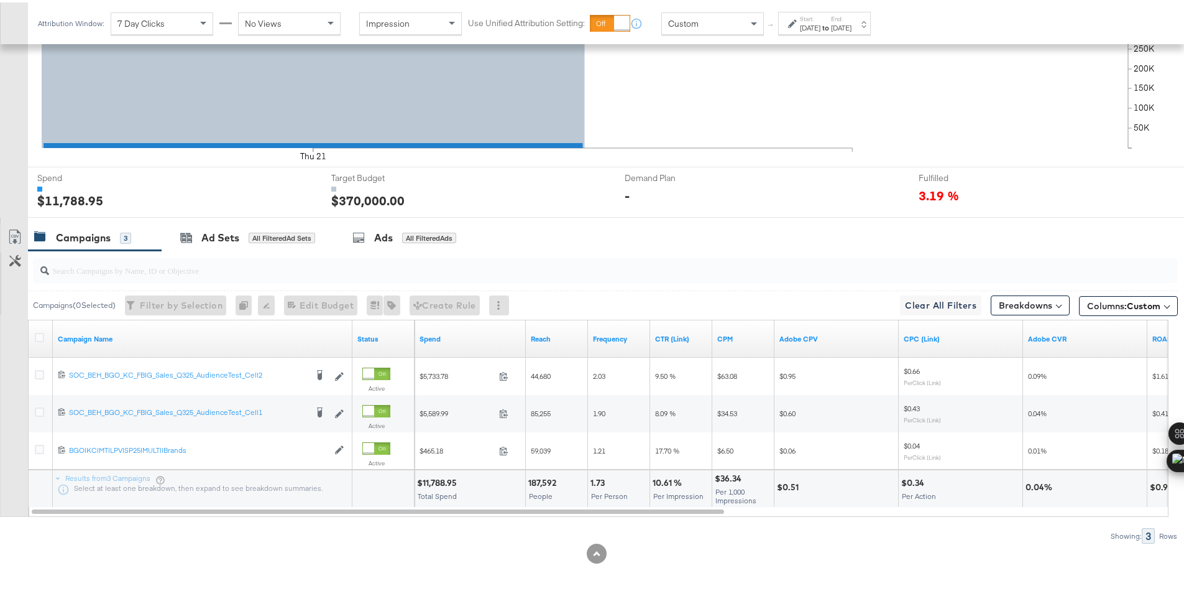
click at [437, 479] on div "$11,788.95" at bounding box center [439, 480] width 44 height 12
copy div "11,788.95"
click at [810, 25] on div "[DATE]" at bounding box center [810, 26] width 21 height 10
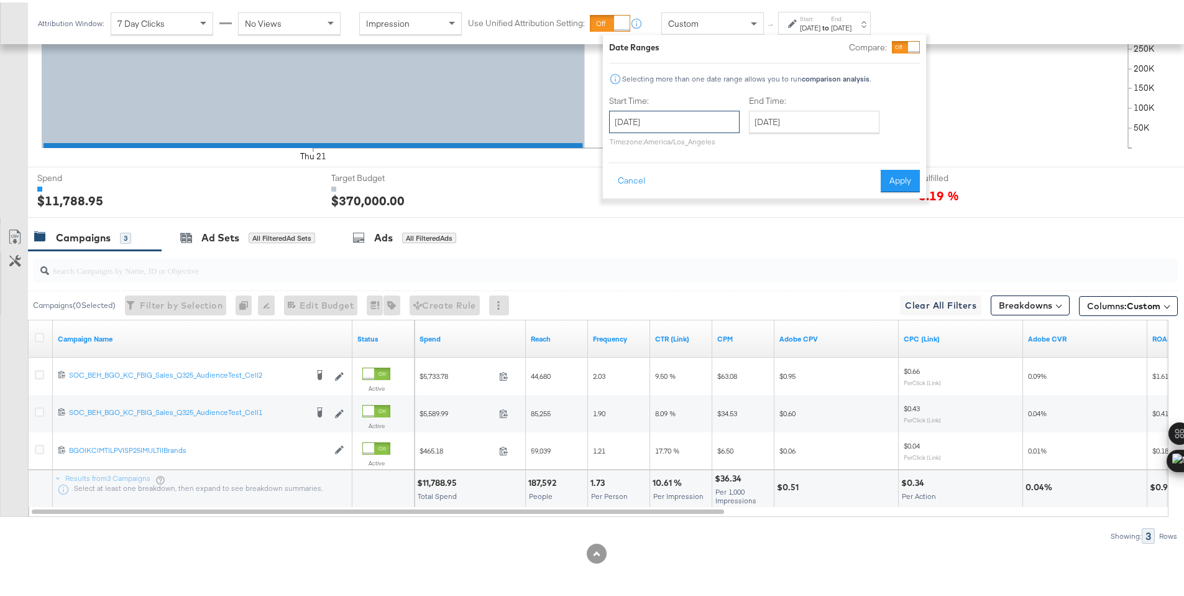
click at [724, 120] on input "[DATE]" at bounding box center [674, 119] width 131 height 22
drag, startPoint x: 729, startPoint y: 231, endPoint x: 883, endPoint y: 205, distance: 156.5
click at [729, 231] on td "22" at bounding box center [729, 234] width 21 height 17
type input "[DATE]"
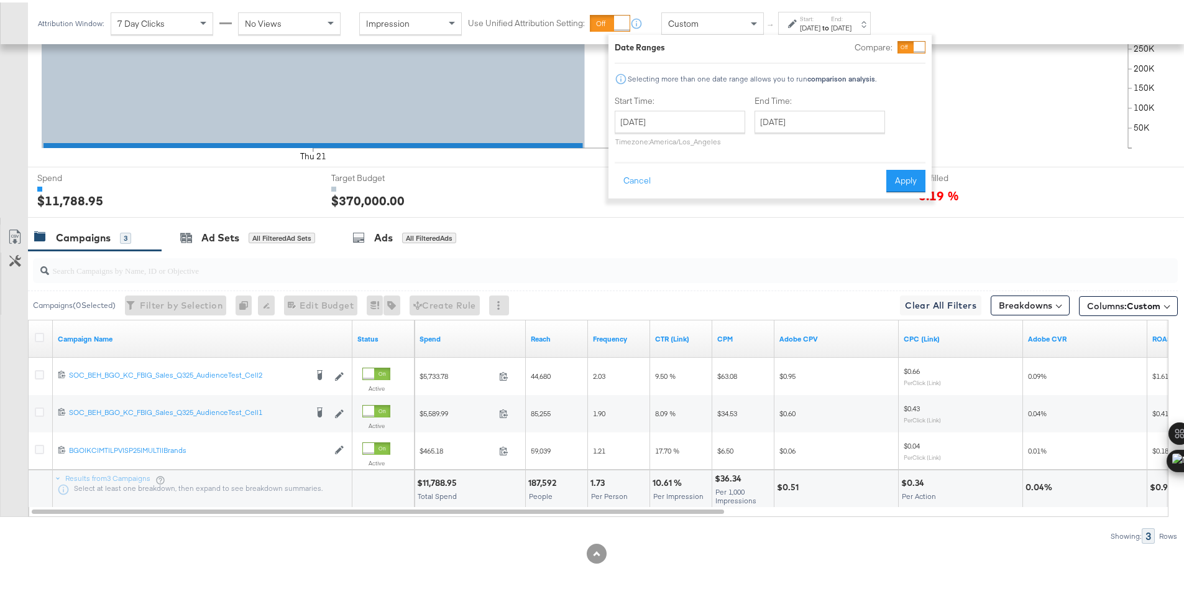
click at [914, 191] on div "Date Ranges Compare: Selecting more than one date range allows you to run compa…" at bounding box center [770, 113] width 323 height 163
click at [914, 182] on button "Apply" at bounding box center [905, 178] width 39 height 22
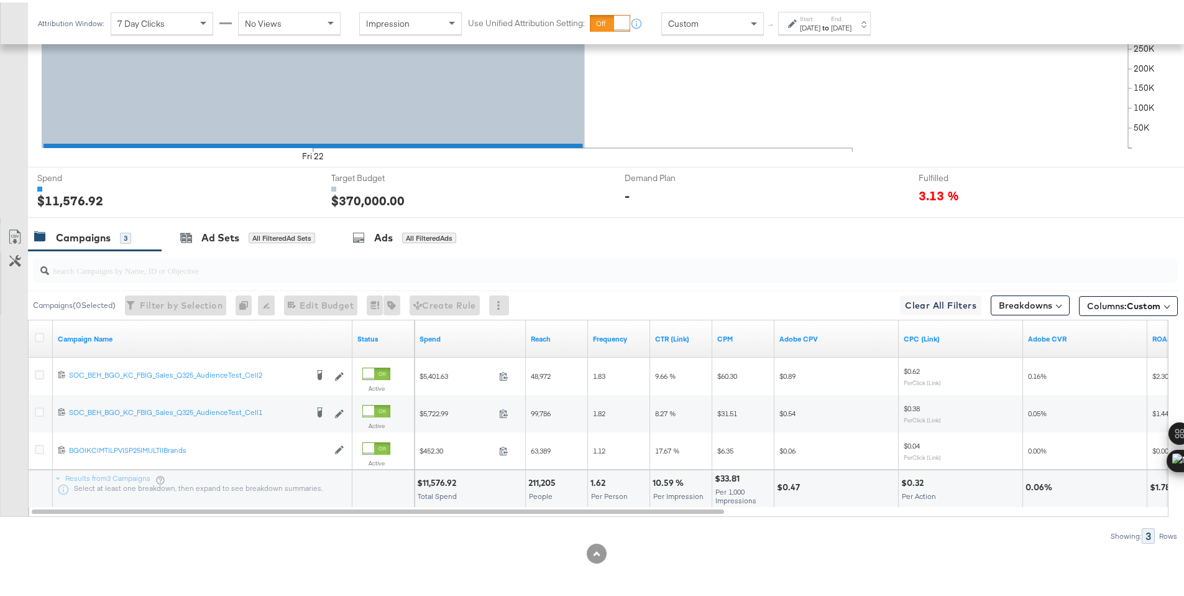
click at [433, 480] on div "$11,576.92" at bounding box center [438, 480] width 43 height 12
copy div "11,576.92"
click at [852, 17] on label "End:" at bounding box center [841, 16] width 21 height 8
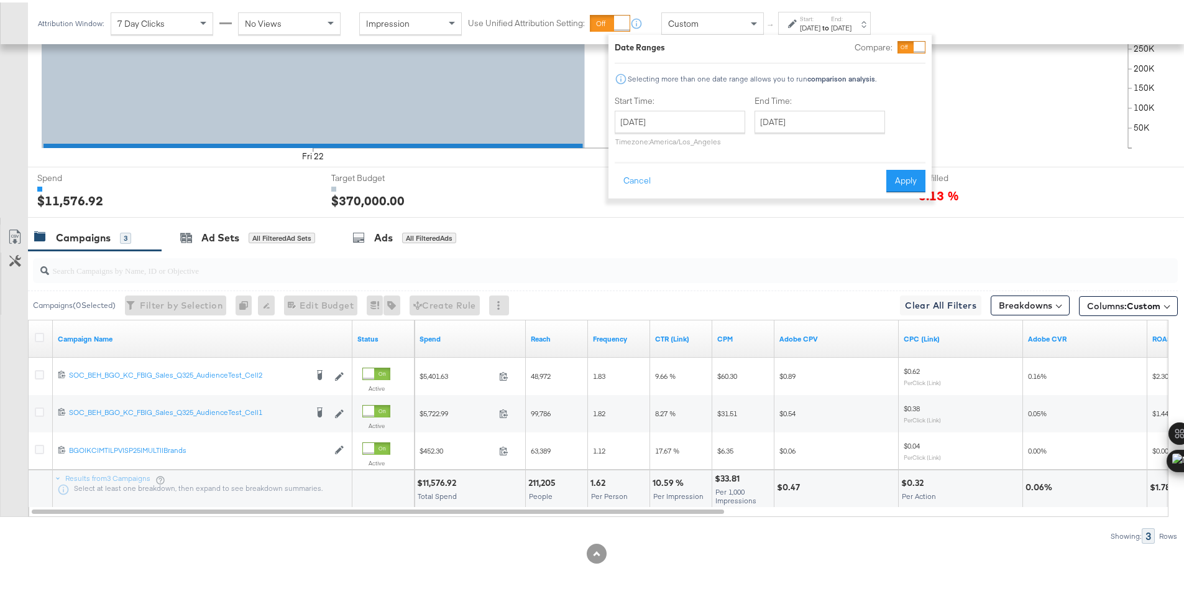
click at [831, 23] on strong "to" at bounding box center [826, 25] width 11 height 9
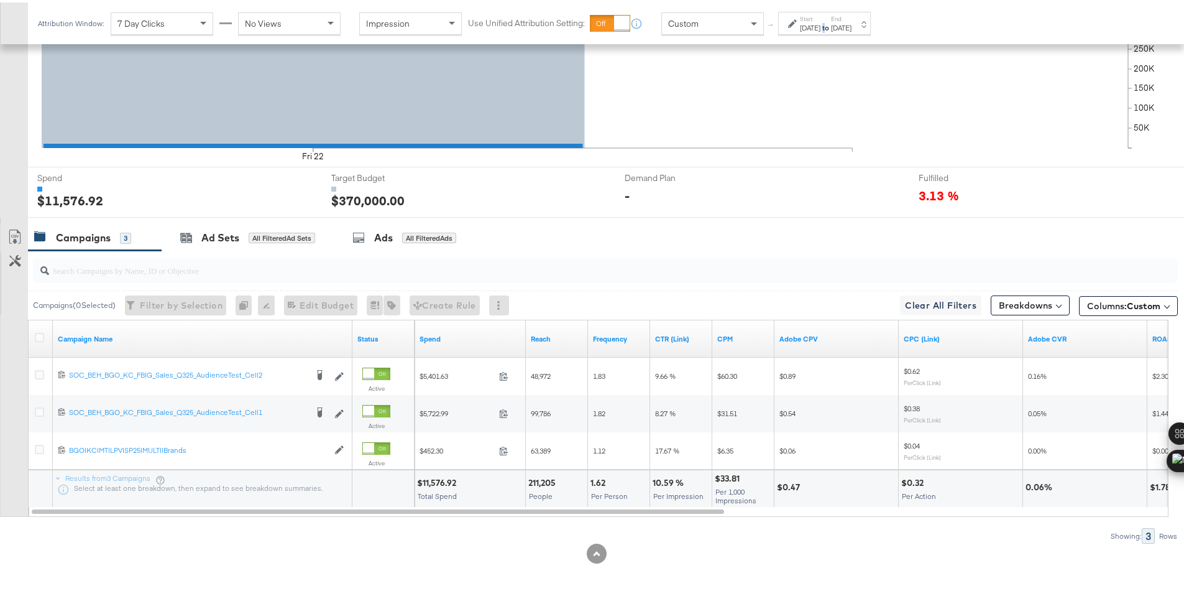
click at [831, 23] on strong "to" at bounding box center [826, 25] width 11 height 9
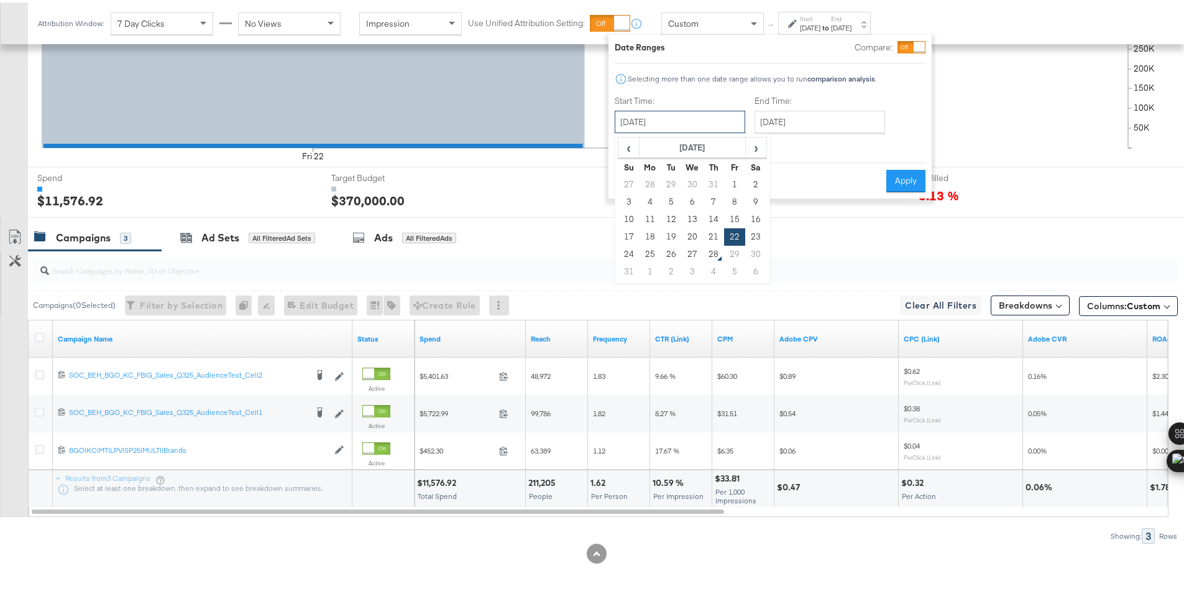
click at [706, 111] on input "[DATE]" at bounding box center [680, 119] width 131 height 22
click at [754, 229] on td "23" at bounding box center [755, 234] width 21 height 17
type input "[DATE]"
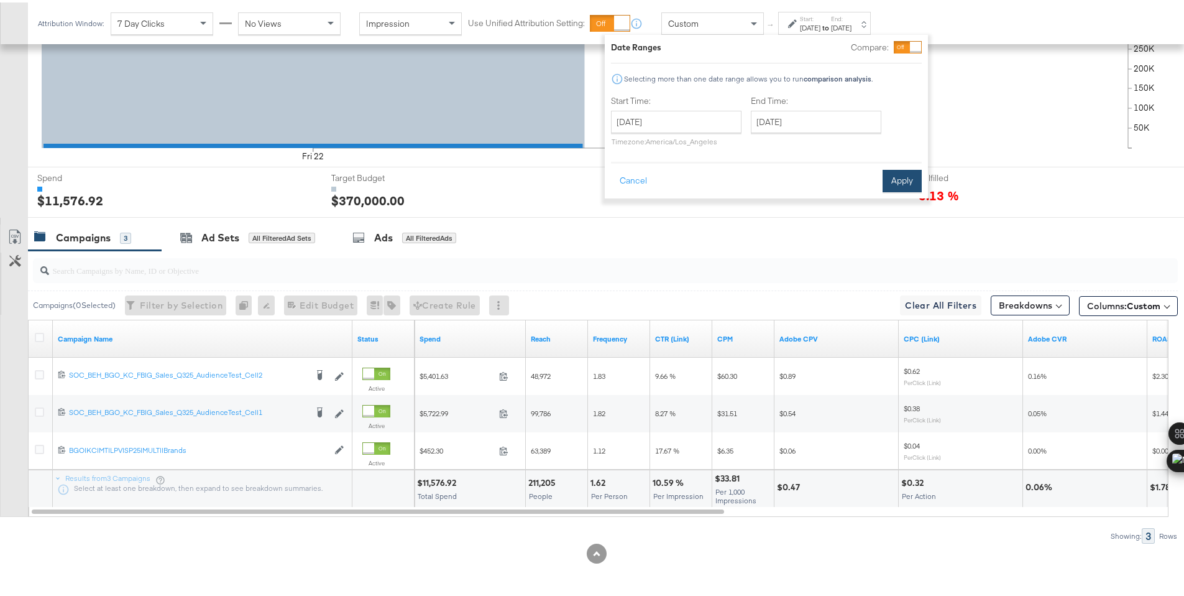
click at [913, 176] on button "Apply" at bounding box center [902, 178] width 39 height 22
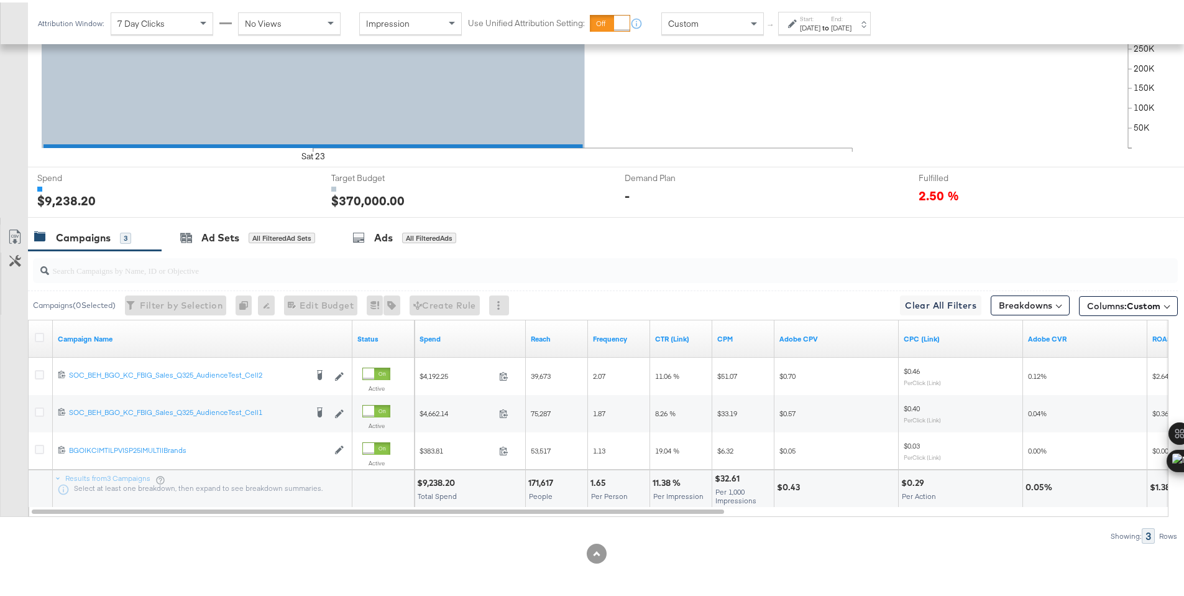
click at [446, 481] on div "$9,238.20" at bounding box center [438, 480] width 42 height 12
copy div "9,238.20"
click at [852, 24] on div "[DATE]" at bounding box center [841, 26] width 21 height 10
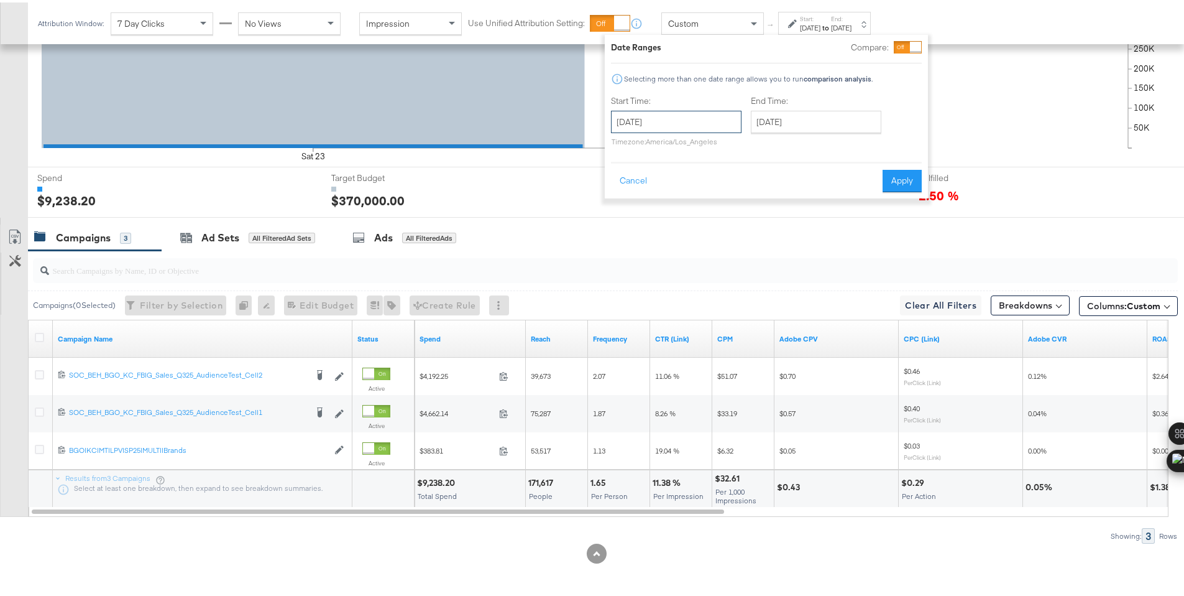
click at [707, 126] on input "[DATE]" at bounding box center [676, 119] width 131 height 22
click at [630, 247] on td "24" at bounding box center [625, 251] width 21 height 17
type input "[DATE]"
click at [902, 186] on button "Apply" at bounding box center [901, 178] width 39 height 22
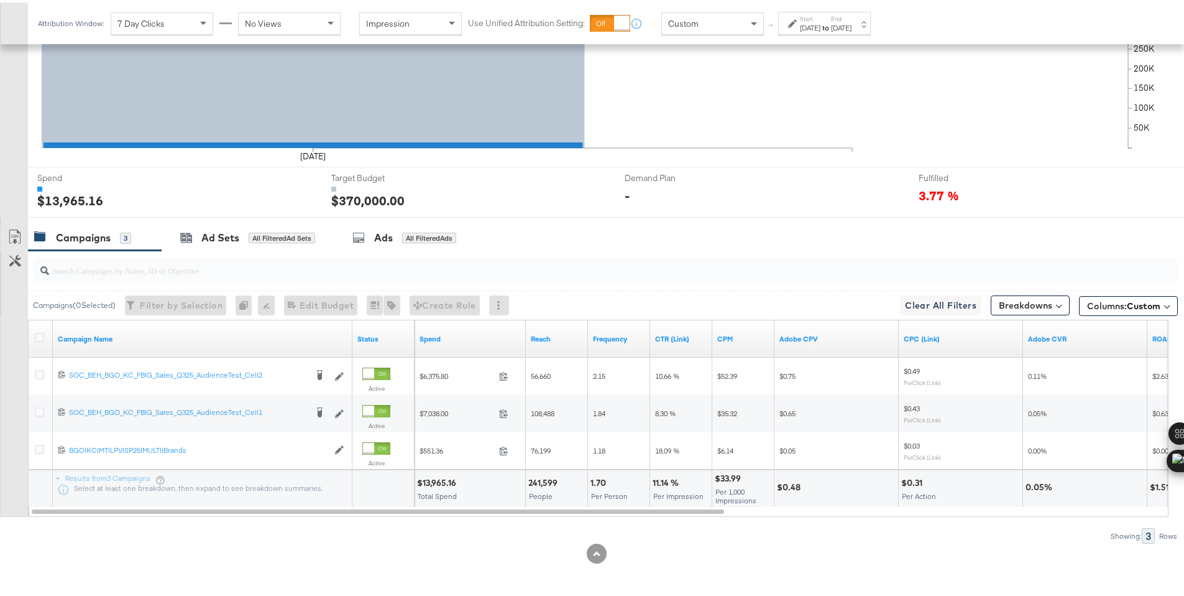
click at [432, 479] on div "$13,965.16" at bounding box center [438, 480] width 43 height 12
copy div "13,965.16"
click at [793, 27] on div "Start: Aug 24th 2025 to End: Aug 24th 2025" at bounding box center [819, 21] width 63 height 18
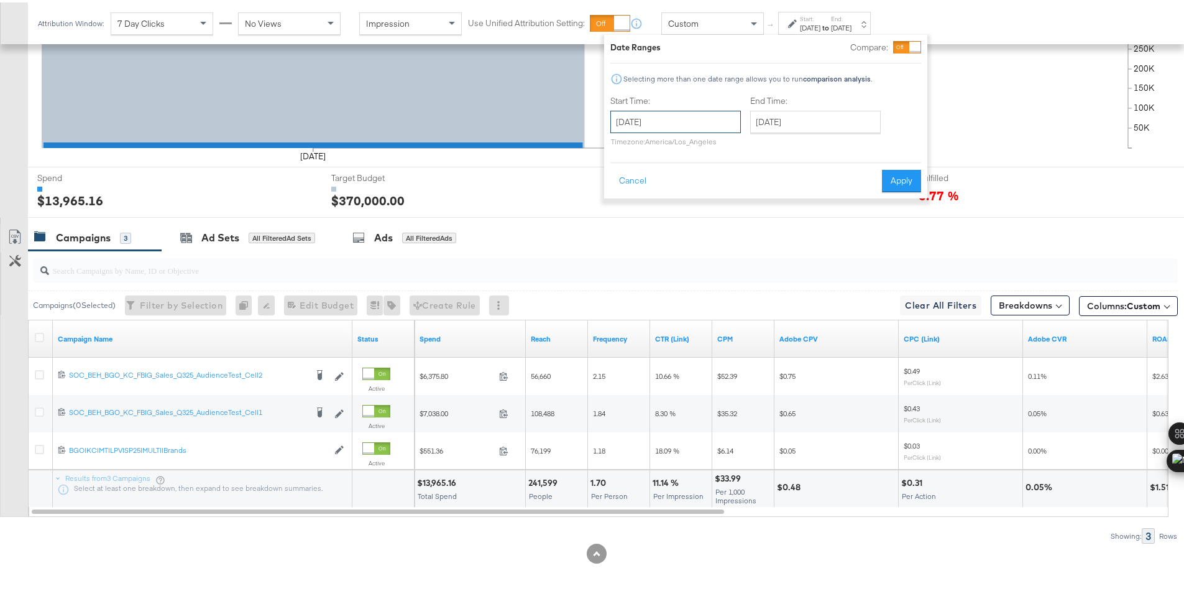
click at [696, 125] on input "[DATE]" at bounding box center [675, 119] width 131 height 22
click at [649, 246] on td "25" at bounding box center [645, 251] width 21 height 17
type input "[DATE]"
click at [905, 190] on div "Date Ranges Compare: Selecting more than one date range allows you to run compa…" at bounding box center [765, 113] width 323 height 163
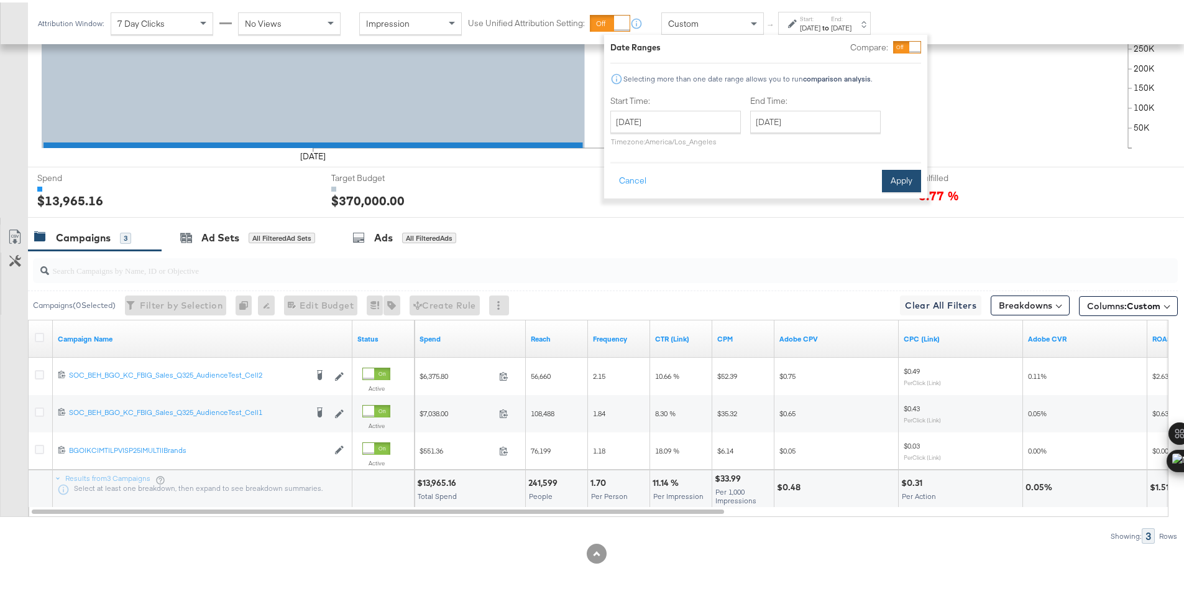
click at [908, 185] on button "Apply" at bounding box center [901, 178] width 39 height 22
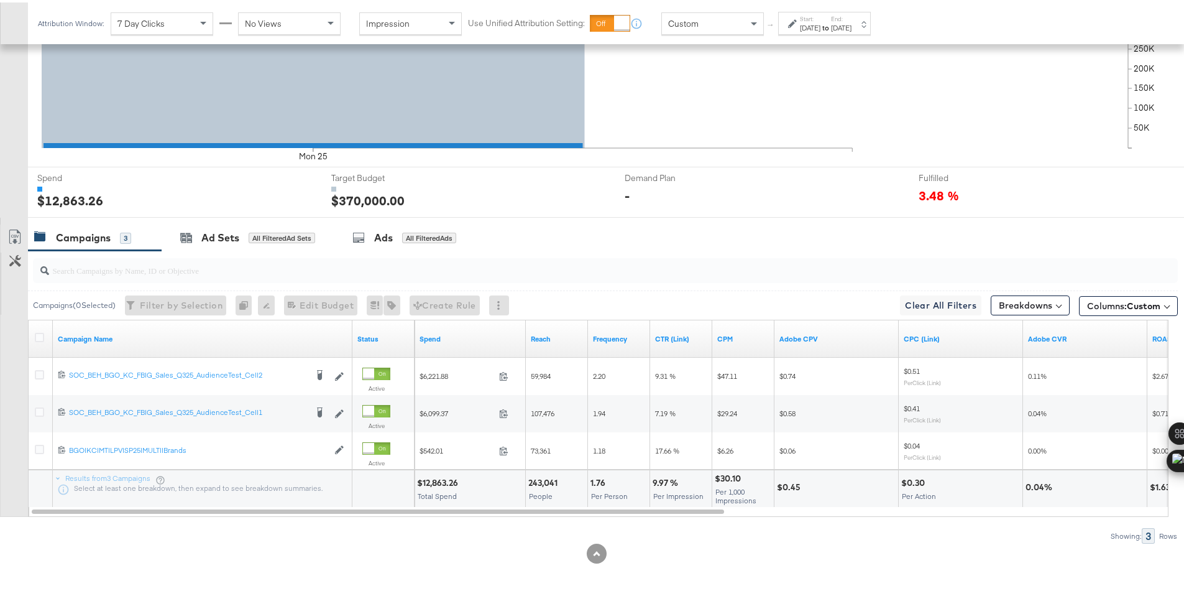
click at [450, 477] on div "$12,863.26" at bounding box center [439, 480] width 45 height 12
copy div "12,863.26"
click at [821, 24] on div "[DATE]" at bounding box center [810, 26] width 21 height 10
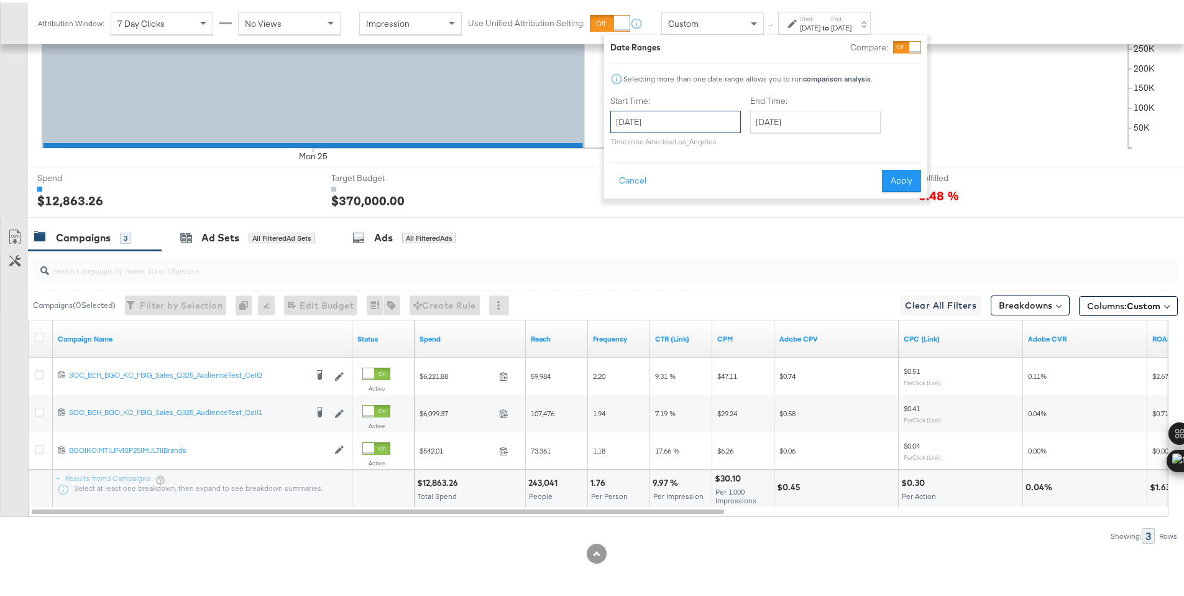
click at [713, 126] on input "[DATE]" at bounding box center [675, 119] width 131 height 22
click at [671, 256] on td "26" at bounding box center [666, 251] width 21 height 17
type input "[DATE]"
click at [895, 180] on button "Apply" at bounding box center [901, 178] width 39 height 22
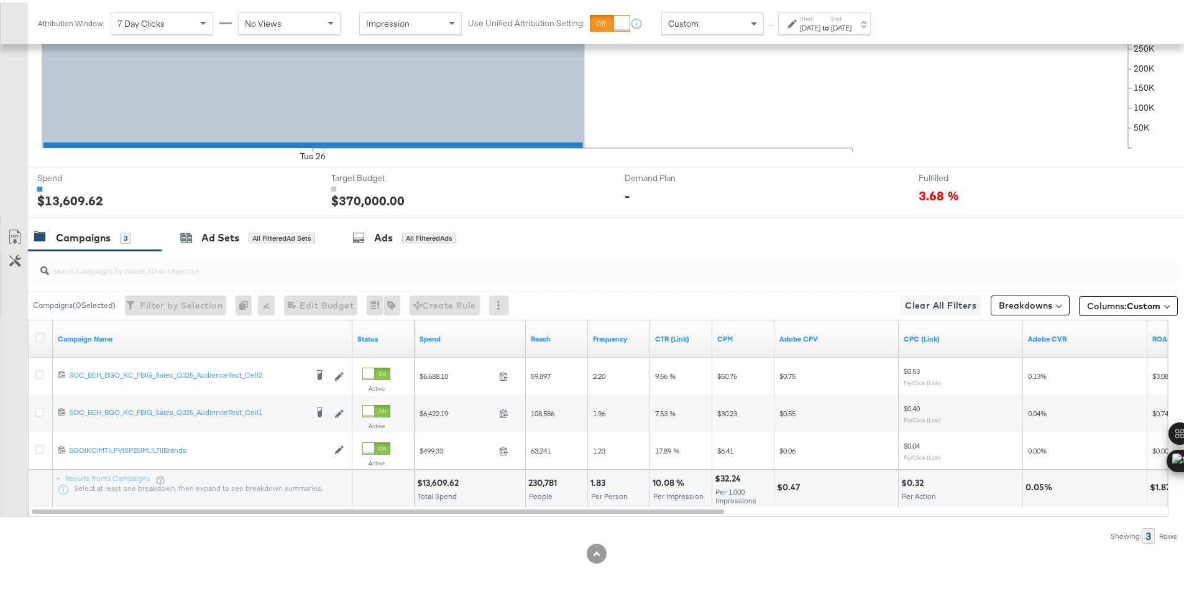
click at [433, 480] on div "$13,609.62" at bounding box center [439, 480] width 45 height 12
copy div "13,609.62"
click at [821, 27] on div "[DATE]" at bounding box center [810, 26] width 21 height 10
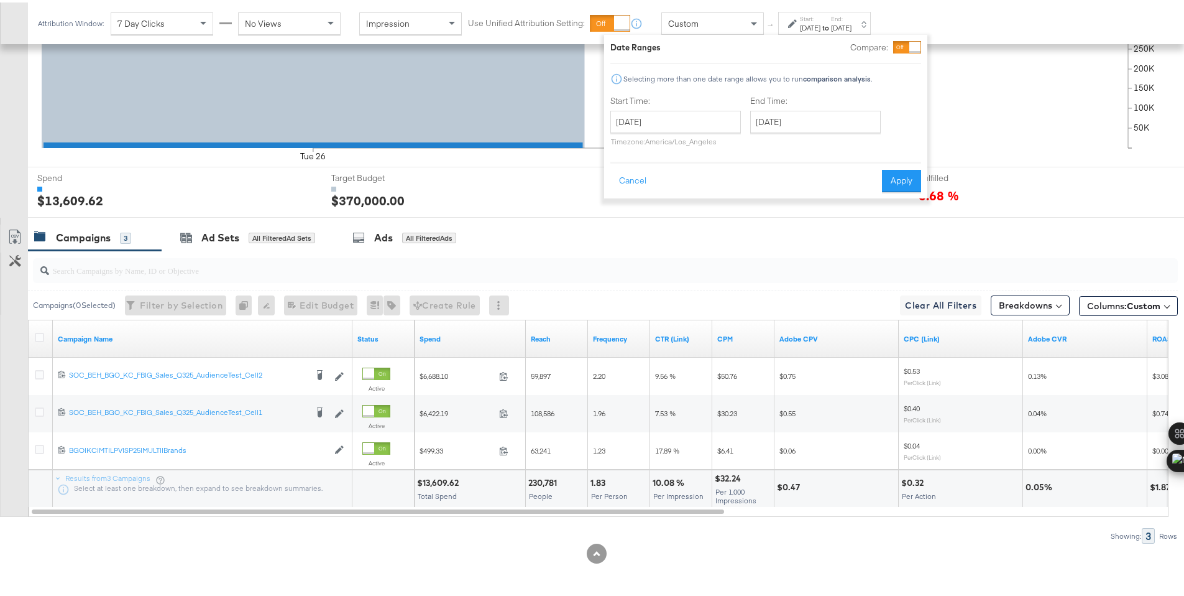
click at [698, 132] on div "August 26th 2025 ‹ August 2025 › Su Mo Tu We Th Fr Sa 27 28 29 30 31 1 2 3 4 5 …" at bounding box center [675, 125] width 131 height 35
click at [707, 126] on input "[DATE]" at bounding box center [675, 119] width 131 height 22
click at [683, 247] on td "27" at bounding box center [688, 251] width 21 height 17
type input "[DATE]"
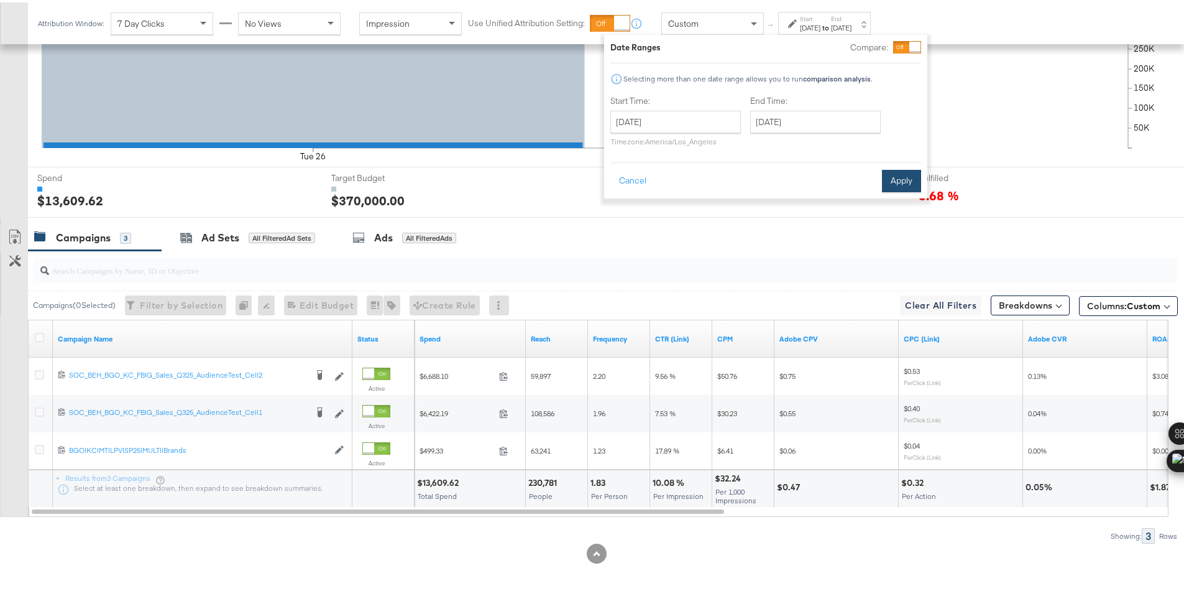
click at [900, 184] on button "Apply" at bounding box center [901, 178] width 39 height 22
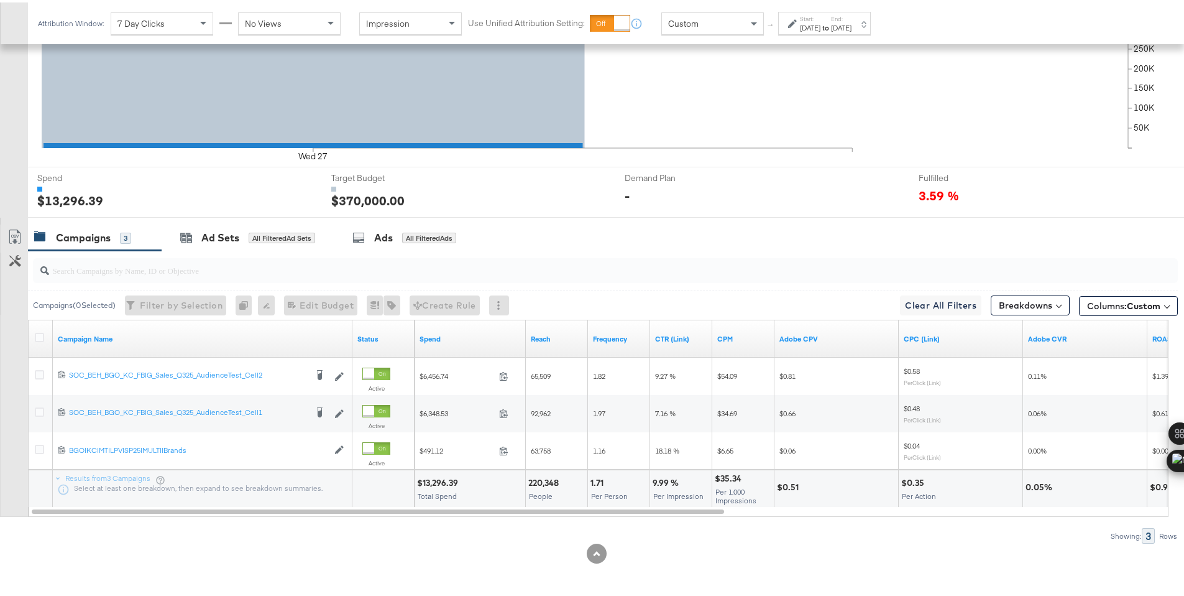
click at [440, 480] on div "$13,296.39" at bounding box center [439, 480] width 45 height 12
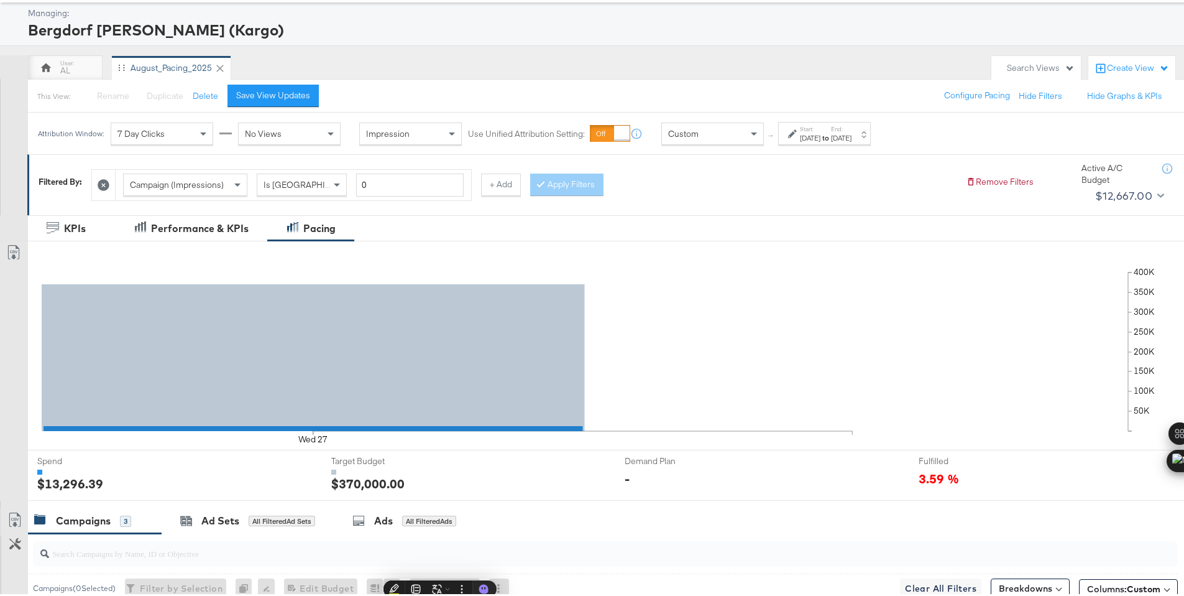
scroll to position [0, 0]
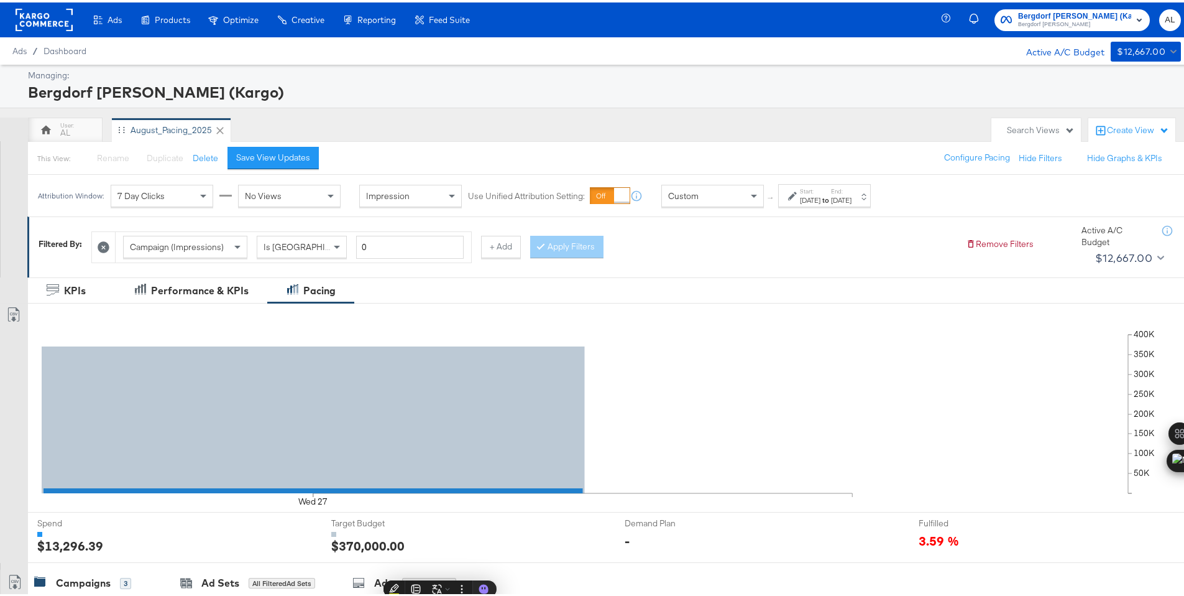
click at [27, 17] on rect at bounding box center [44, 17] width 57 height 22
click at [44, 16] on rect at bounding box center [44, 17] width 57 height 22
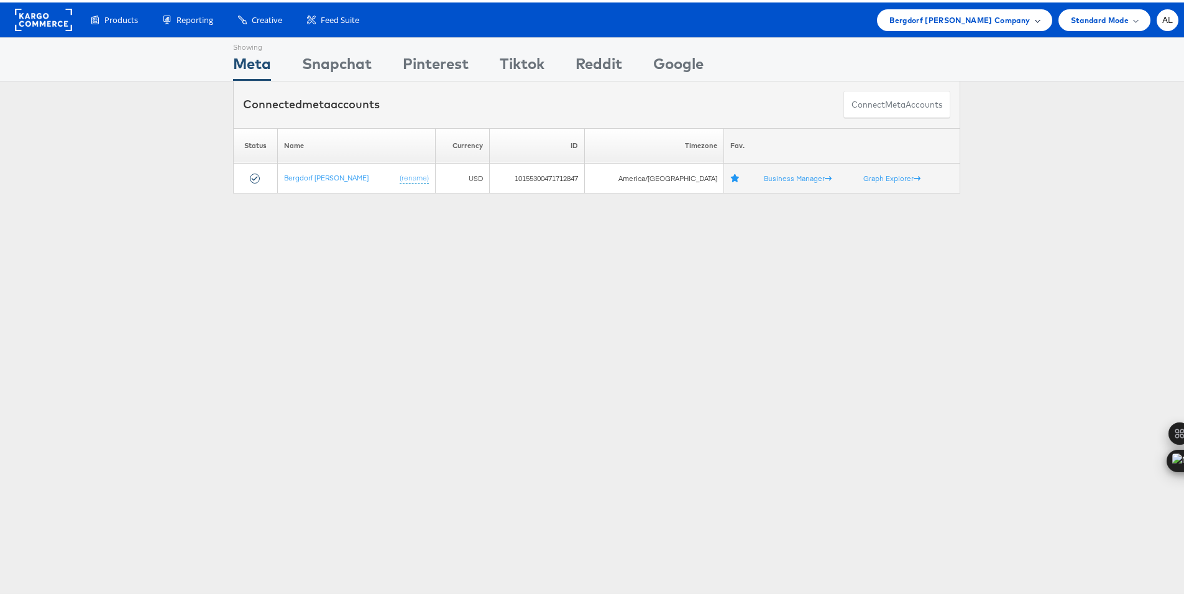
click at [967, 19] on span "Bergdorf [PERSON_NAME] Company" at bounding box center [960, 17] width 140 height 13
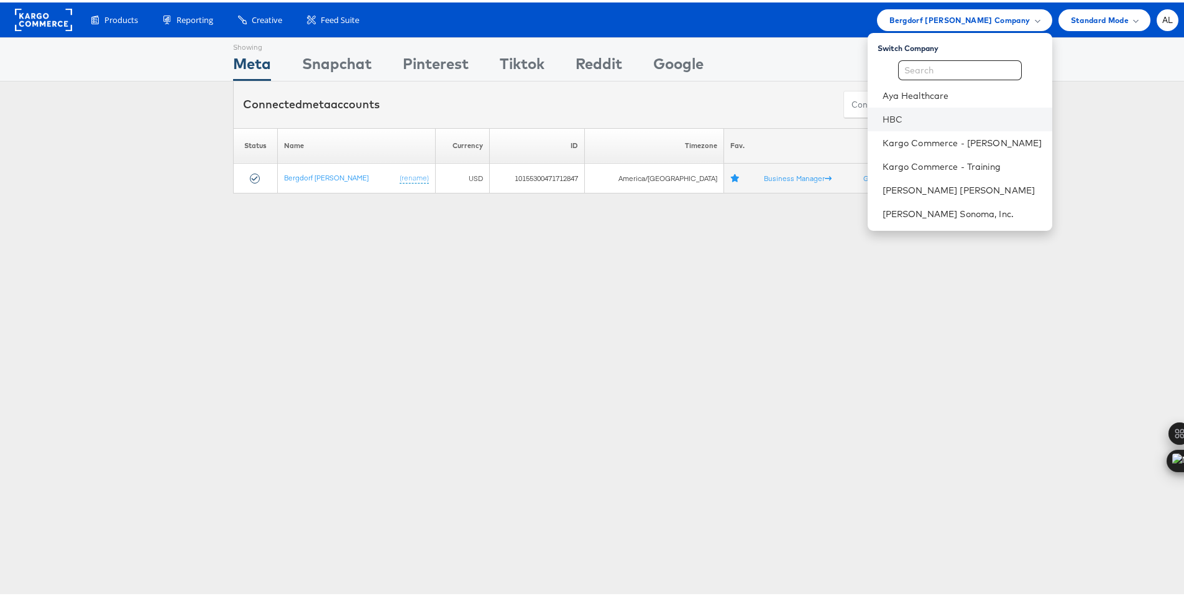
click at [903, 109] on li "HBC" at bounding box center [960, 117] width 185 height 24
click at [885, 114] on link "HBC" at bounding box center [963, 117] width 160 height 12
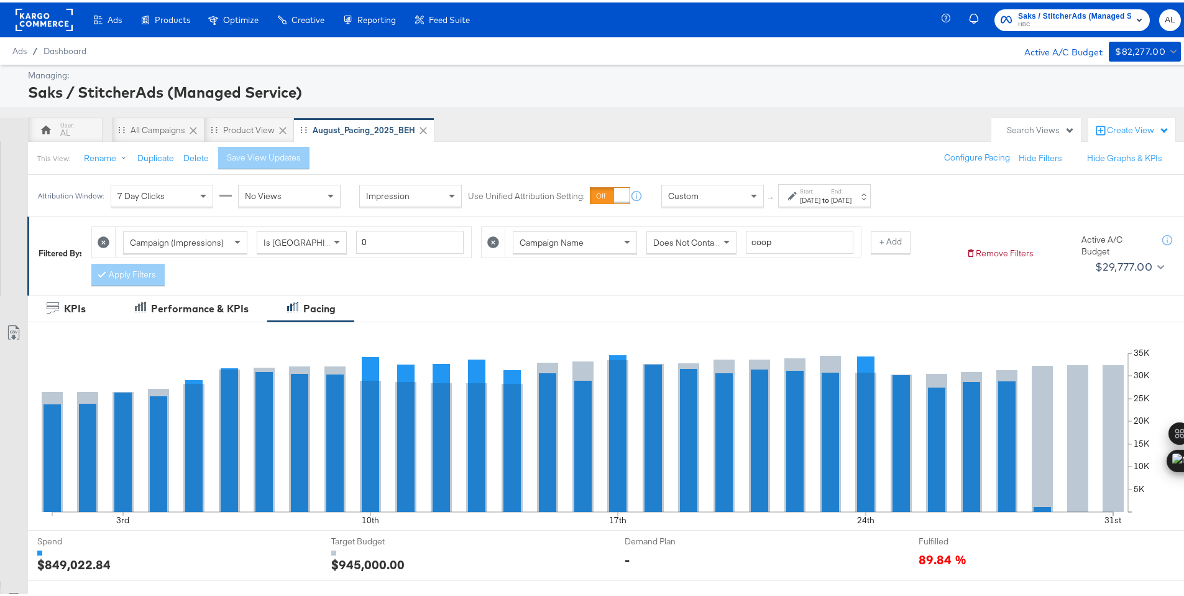
click at [733, 194] on div "Custom" at bounding box center [712, 193] width 101 height 21
click at [804, 193] on div "[DATE]" at bounding box center [810, 198] width 21 height 10
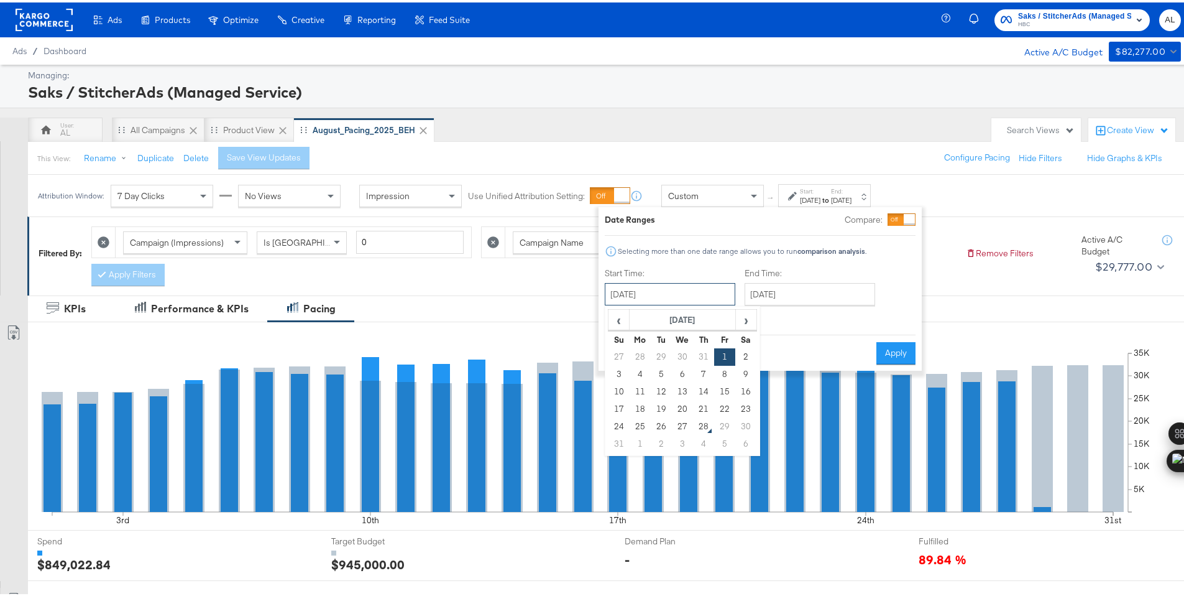
click at [701, 291] on input "[DATE]" at bounding box center [670, 291] width 131 height 22
click at [626, 409] on td "17" at bounding box center [619, 406] width 21 height 17
type input "[DATE]"
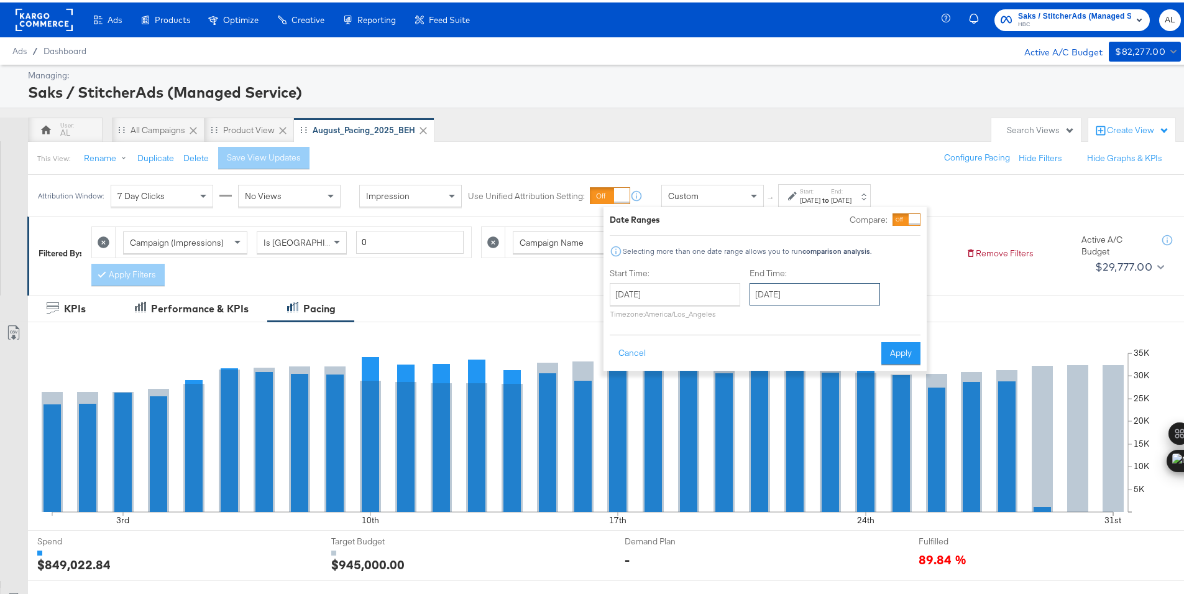
click at [809, 300] on input "[DATE]" at bounding box center [815, 291] width 131 height 22
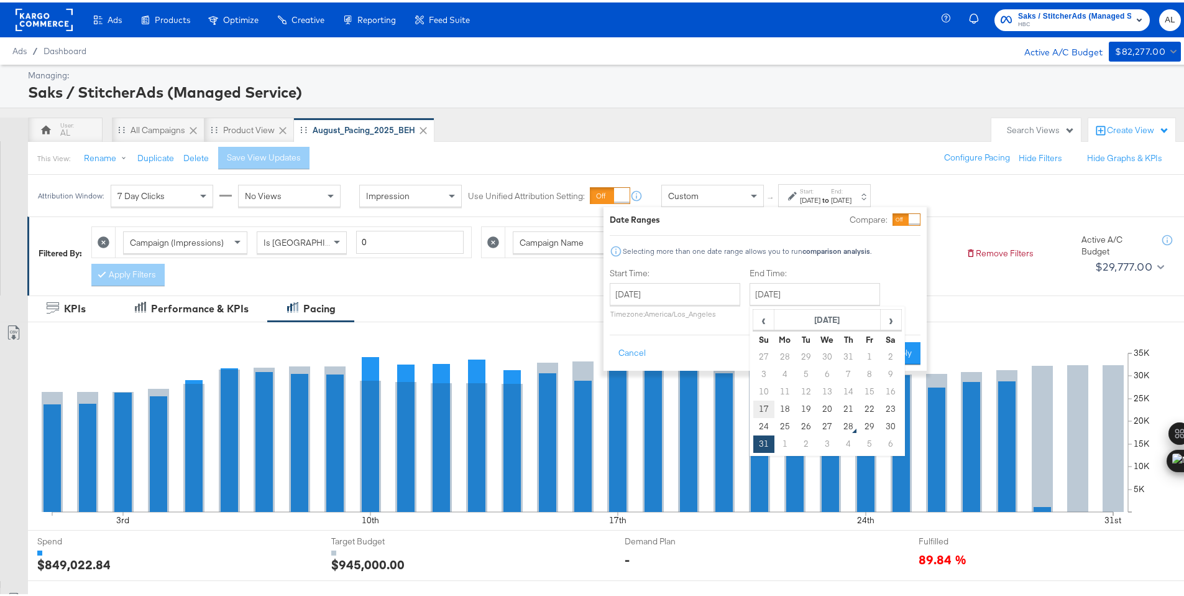
click at [757, 409] on td "17" at bounding box center [763, 406] width 21 height 17
type input "[DATE]"
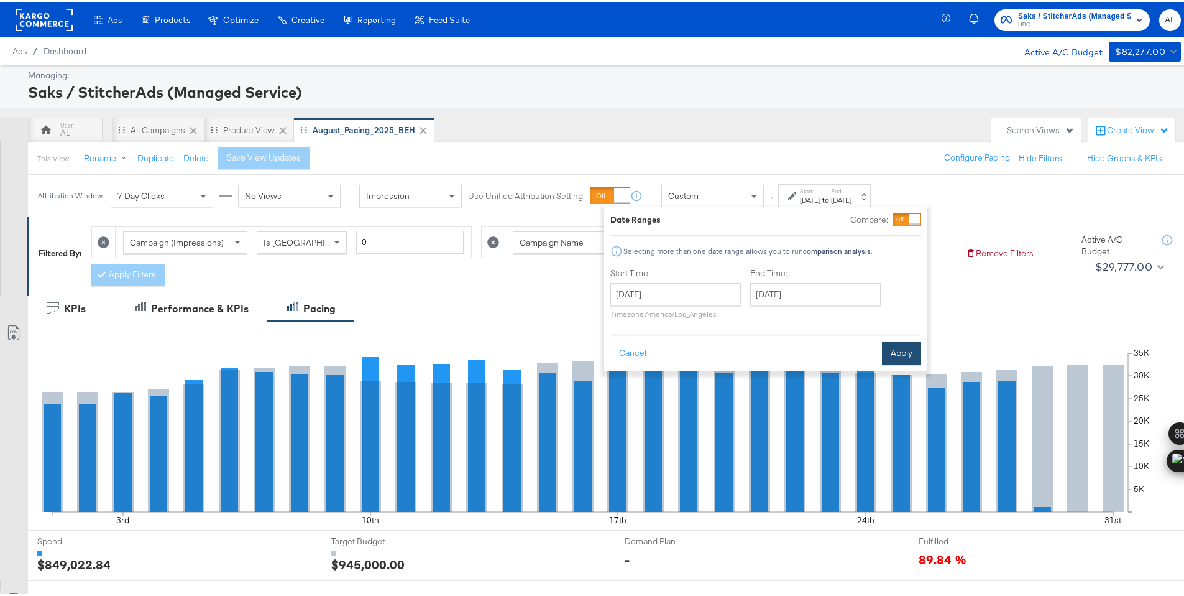
click at [888, 345] on button "Apply" at bounding box center [901, 350] width 39 height 22
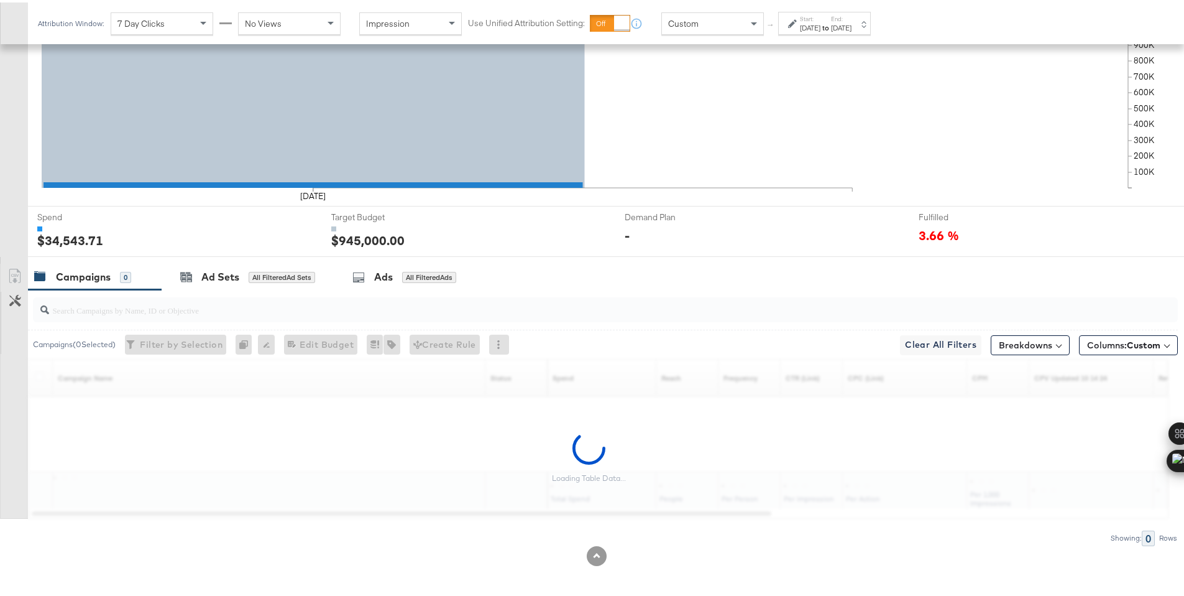
scroll to position [326, 0]
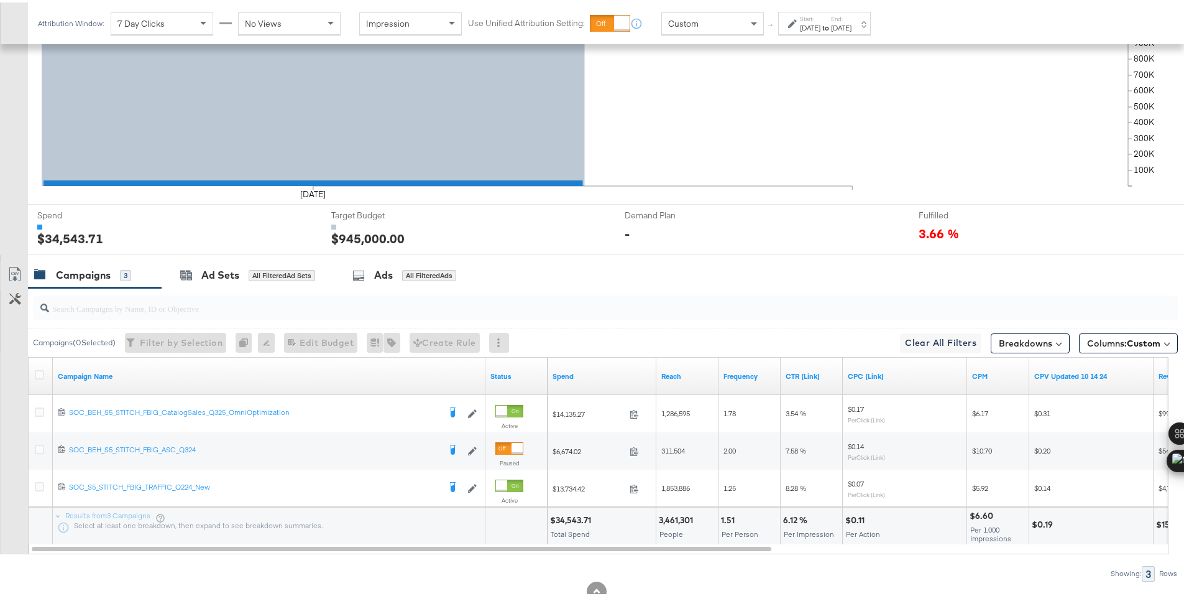
click at [568, 517] on div "$34,543.71" at bounding box center [572, 518] width 45 height 12
copy div "34,543.71"
click at [807, 28] on div "[DATE]" at bounding box center [810, 26] width 21 height 10
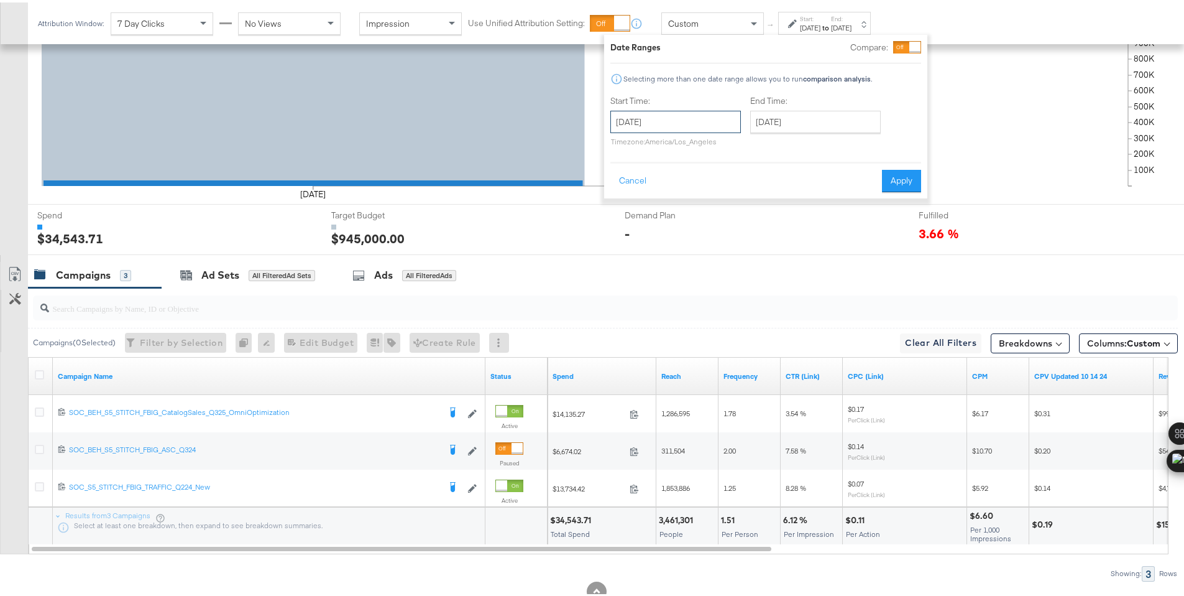
click at [691, 108] on input "[DATE]" at bounding box center [675, 119] width 131 height 22
click at [640, 230] on td "18" at bounding box center [645, 234] width 21 height 17
type input "[DATE]"
click at [904, 182] on button "Apply" at bounding box center [901, 178] width 39 height 22
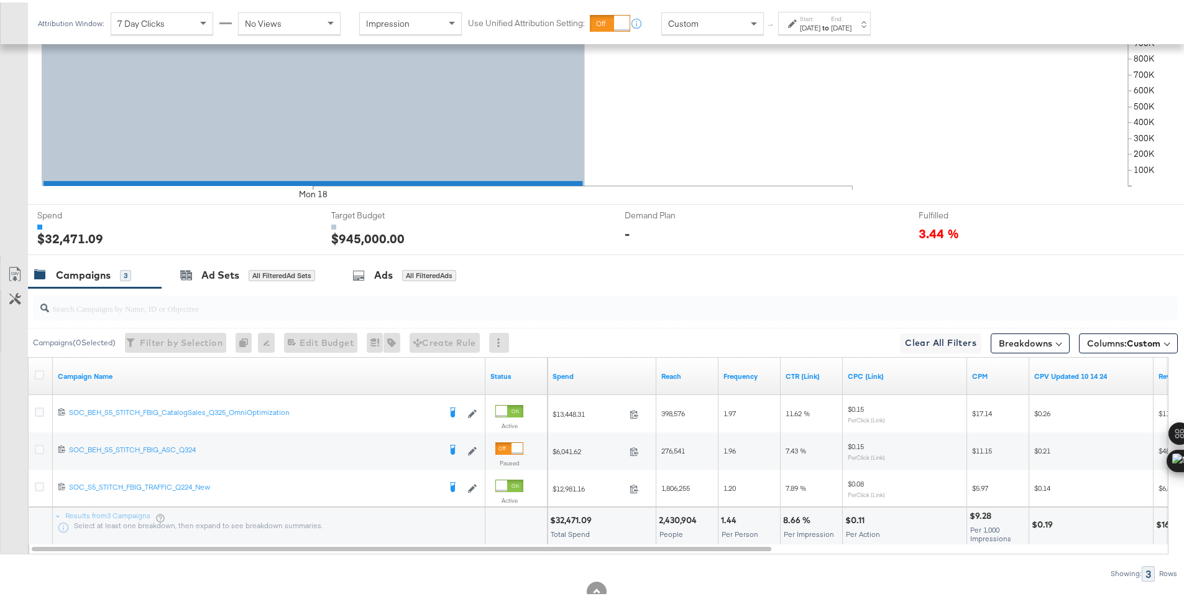
click at [569, 517] on div "$32,471.09" at bounding box center [572, 518] width 45 height 12
copy div "32,471.09"
click at [821, 22] on div "[DATE]" at bounding box center [810, 26] width 21 height 10
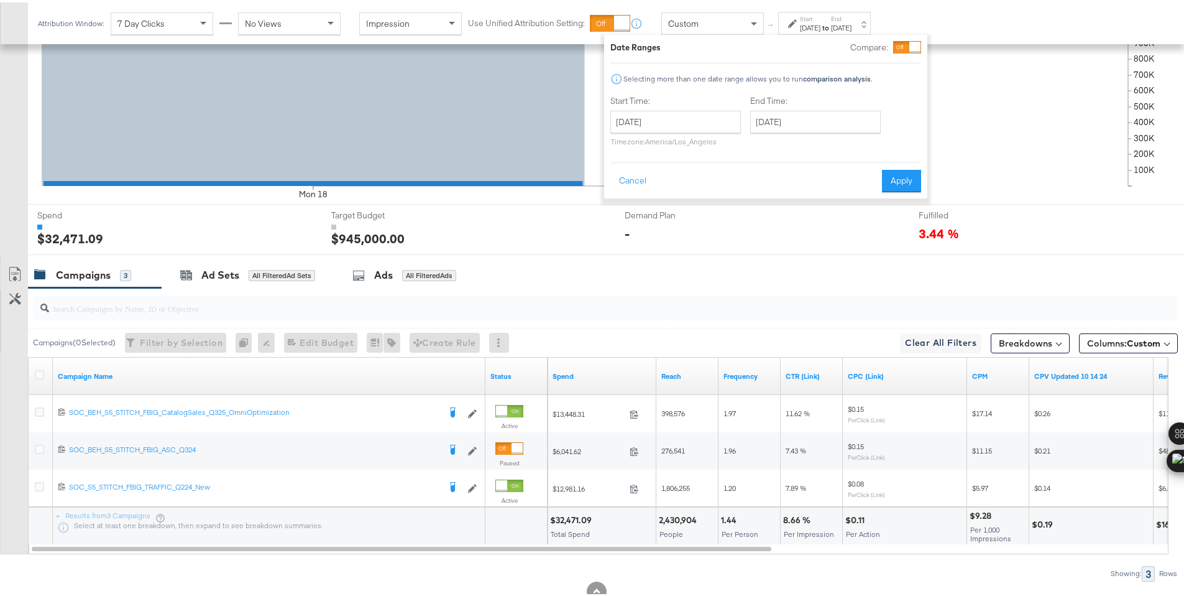
click at [804, 26] on div "[DATE]" at bounding box center [810, 26] width 21 height 10
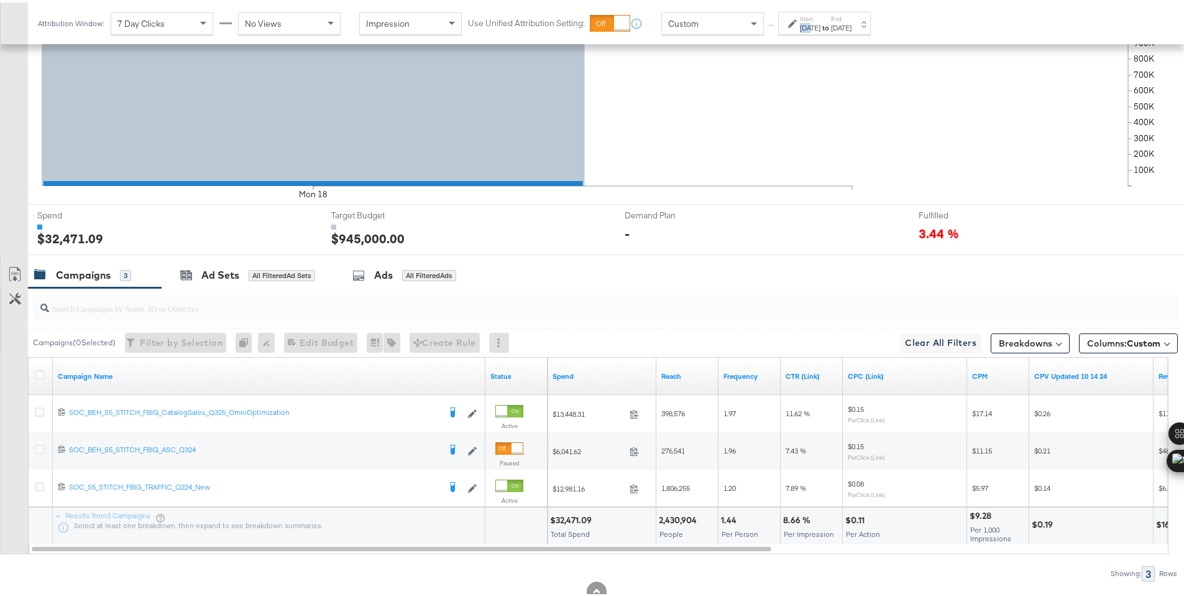
click at [804, 26] on div "[DATE]" at bounding box center [810, 26] width 21 height 10
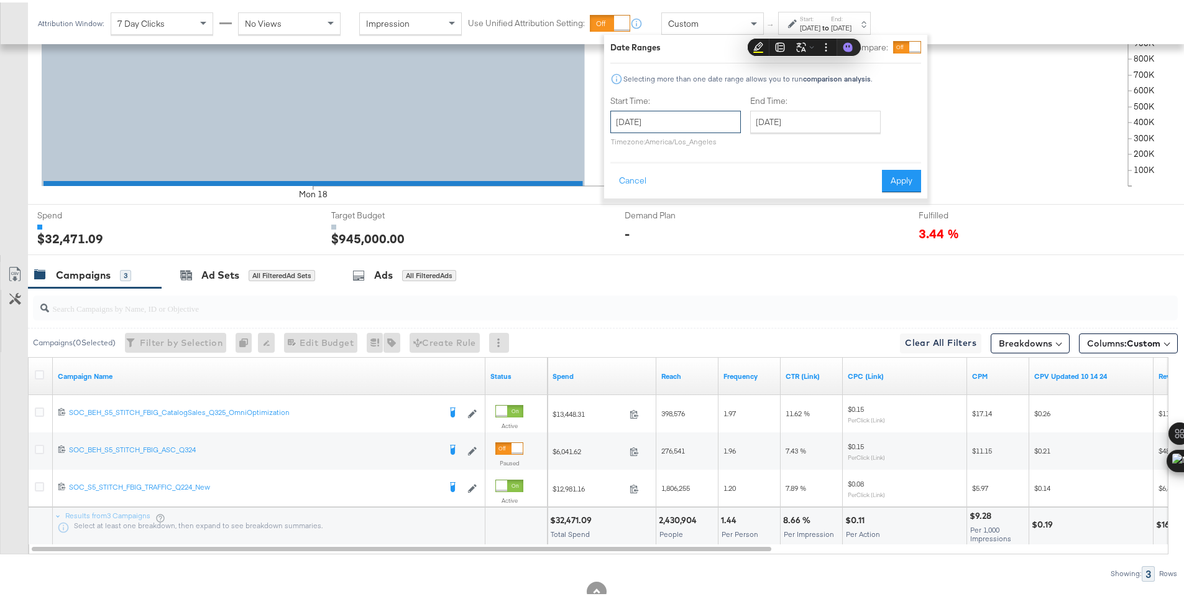
click at [669, 113] on input "[DATE]" at bounding box center [675, 119] width 131 height 22
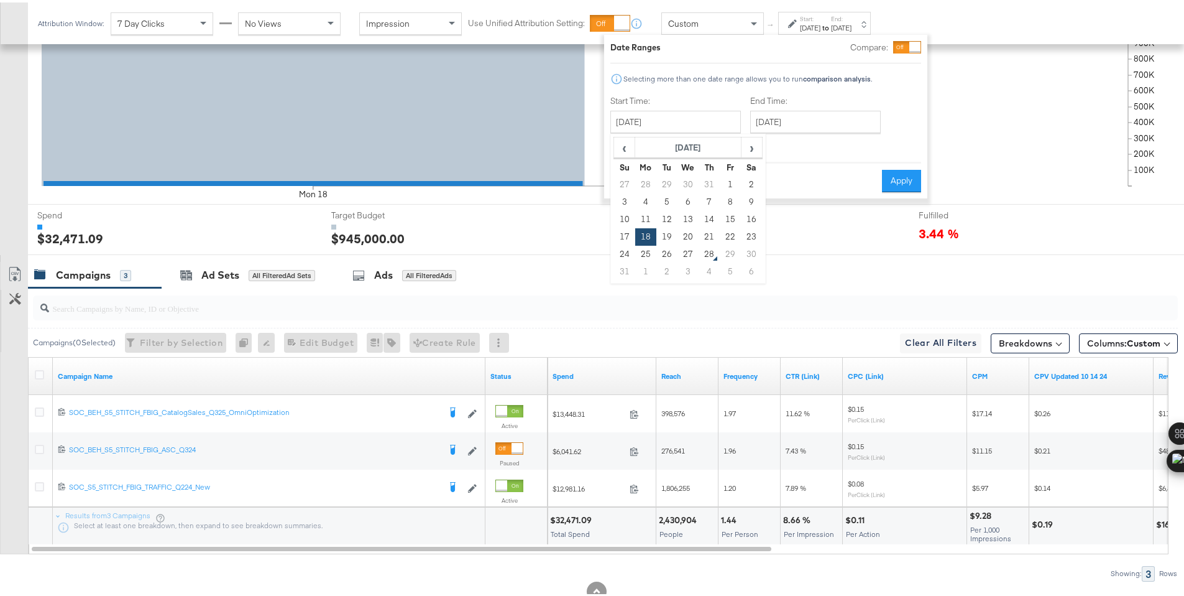
click at [669, 234] on td "19" at bounding box center [666, 234] width 21 height 17
type input "[DATE]"
click at [903, 182] on button "Apply" at bounding box center [901, 178] width 39 height 22
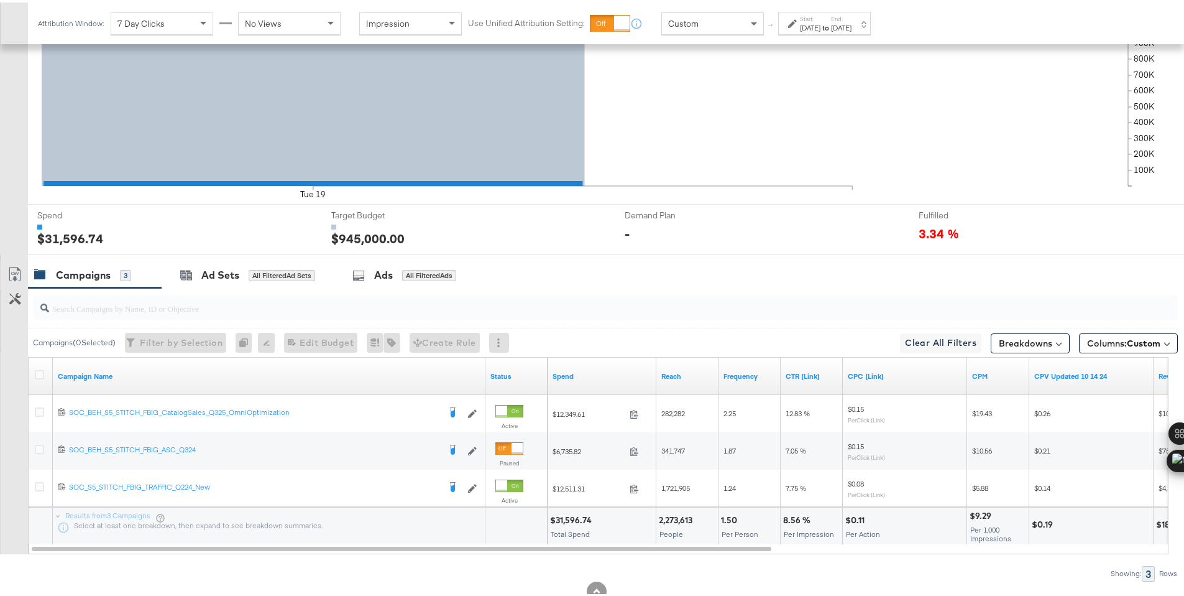
click at [564, 517] on div "$31,596.74" at bounding box center [572, 518] width 45 height 12
copy div "31,596.74"
click at [871, 30] on div "Start: [DATE] to End: [DATE]" at bounding box center [824, 20] width 93 height 23
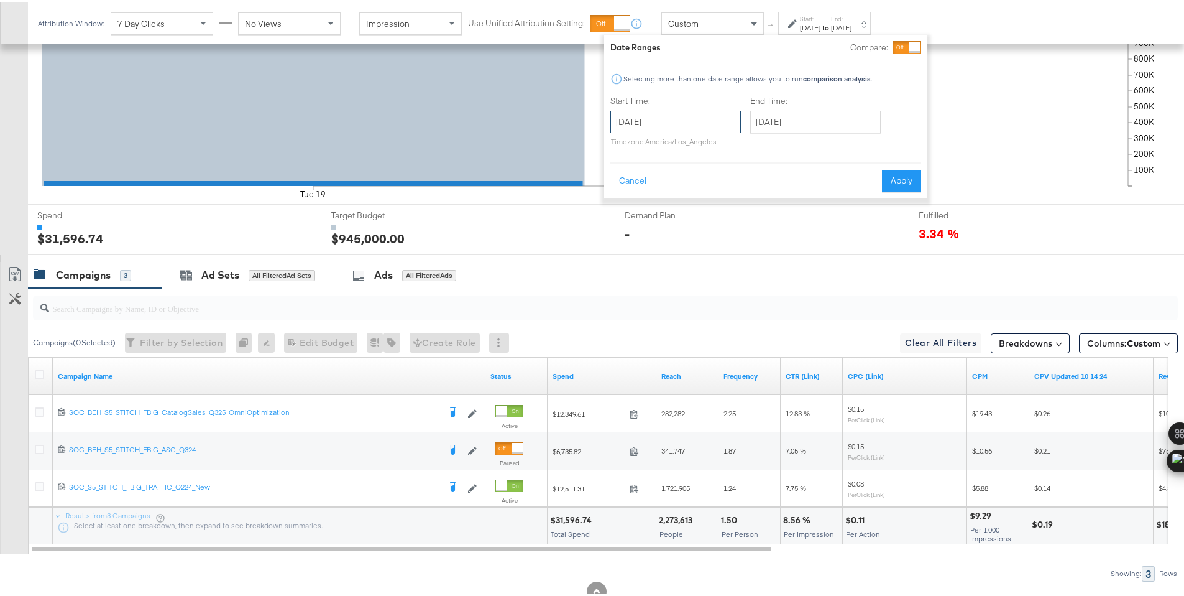
click at [689, 129] on input "[DATE]" at bounding box center [675, 119] width 131 height 22
click at [688, 232] on td "20" at bounding box center [688, 234] width 21 height 17
type input "[DATE]"
click at [903, 187] on button "Apply" at bounding box center [901, 178] width 39 height 22
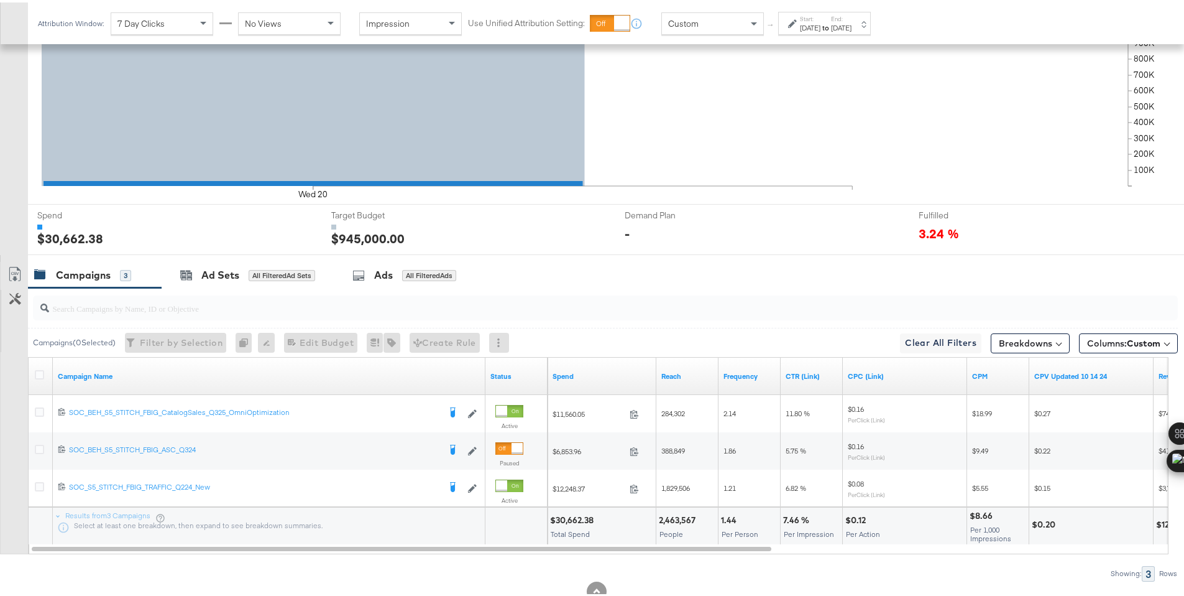
click at [568, 517] on div "$30,662.38" at bounding box center [573, 518] width 47 height 12
copy div "30,662.38"
click at [871, 16] on div "Start: [DATE] to End: [DATE]" at bounding box center [824, 20] width 93 height 23
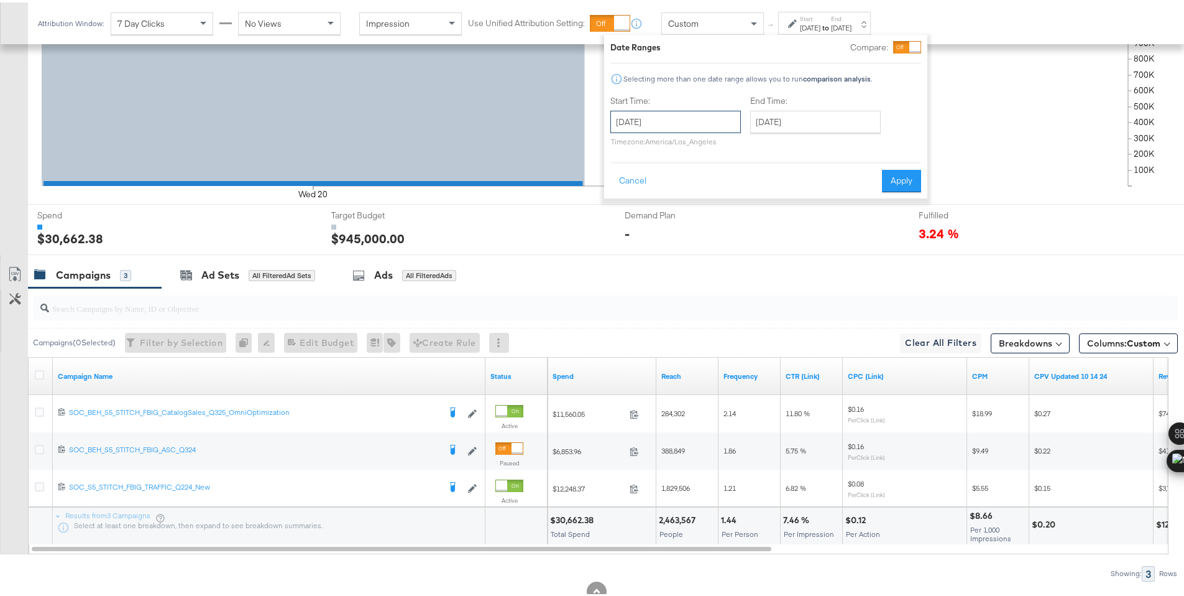
click at [703, 113] on input "[DATE]" at bounding box center [675, 119] width 131 height 22
click at [706, 239] on td "21" at bounding box center [709, 234] width 21 height 17
type input "[DATE]"
click at [886, 177] on button "Apply" at bounding box center [900, 178] width 39 height 22
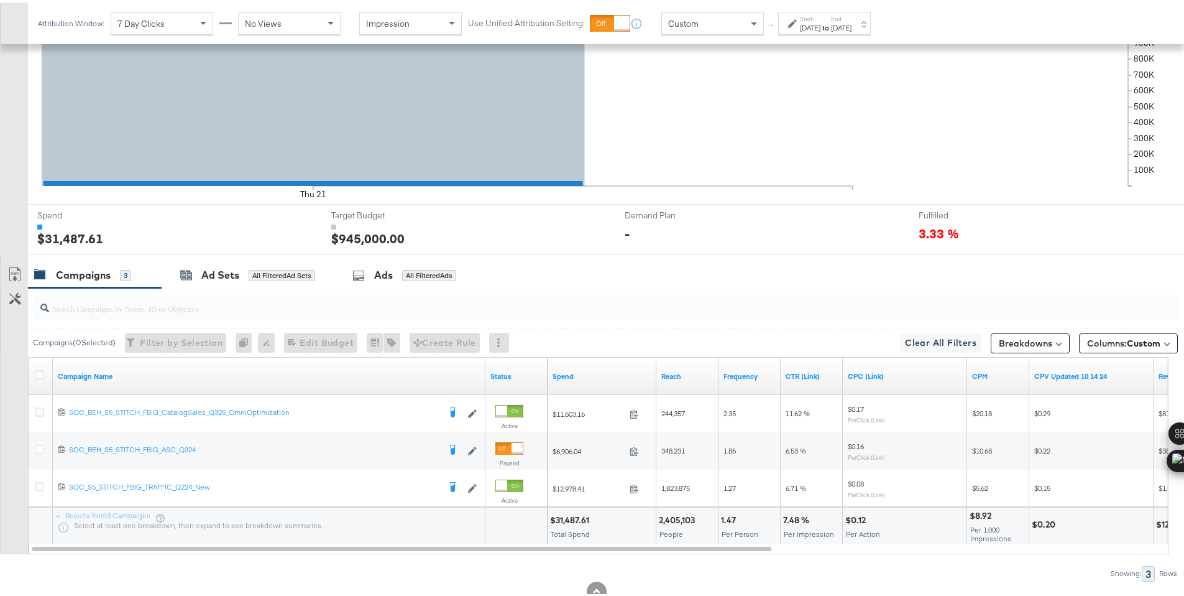
click at [566, 520] on div "$31,487.61" at bounding box center [571, 518] width 43 height 12
copy div "31,487.61"
click at [852, 17] on label "End:" at bounding box center [841, 16] width 21 height 8
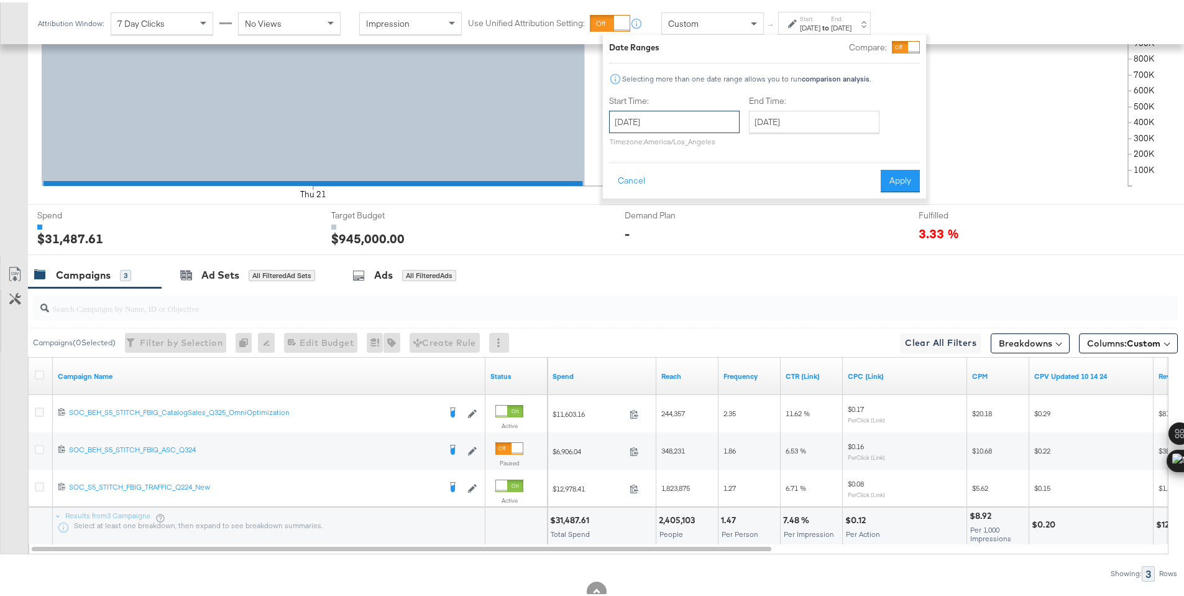
click at [728, 111] on input "[DATE]" at bounding box center [674, 119] width 131 height 22
click at [728, 229] on td "22" at bounding box center [729, 234] width 21 height 17
type input "[DATE]"
click at [909, 175] on button "Apply" at bounding box center [905, 178] width 39 height 22
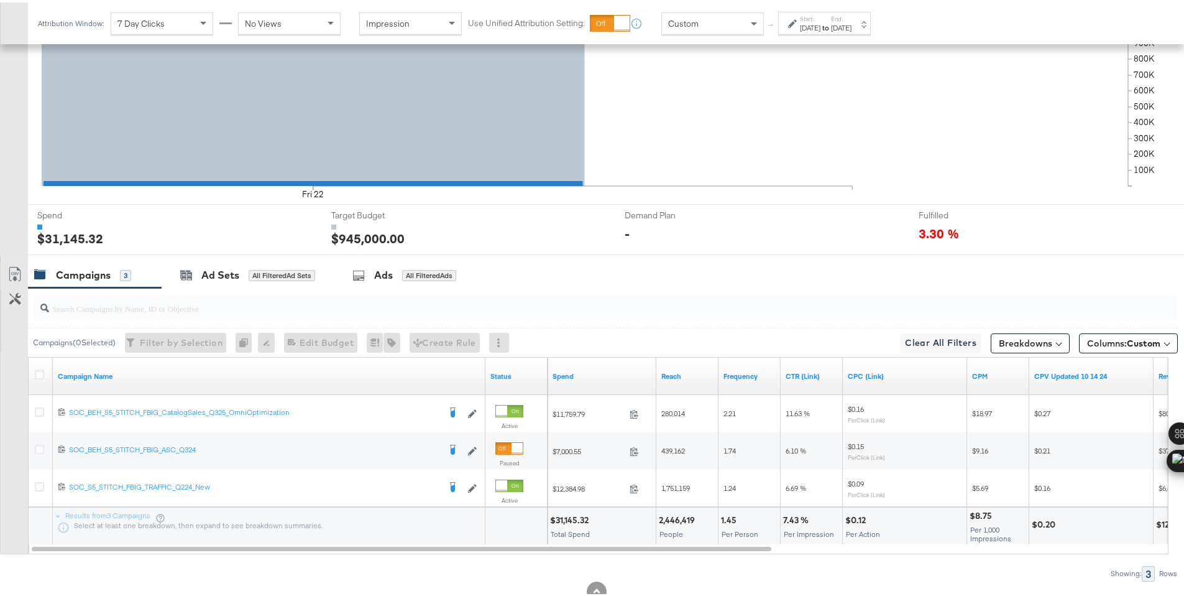
click at [570, 515] on div "$31,145.32" at bounding box center [571, 518] width 42 height 12
copy div "31,145.32"
click at [852, 18] on label "End:" at bounding box center [841, 16] width 21 height 8
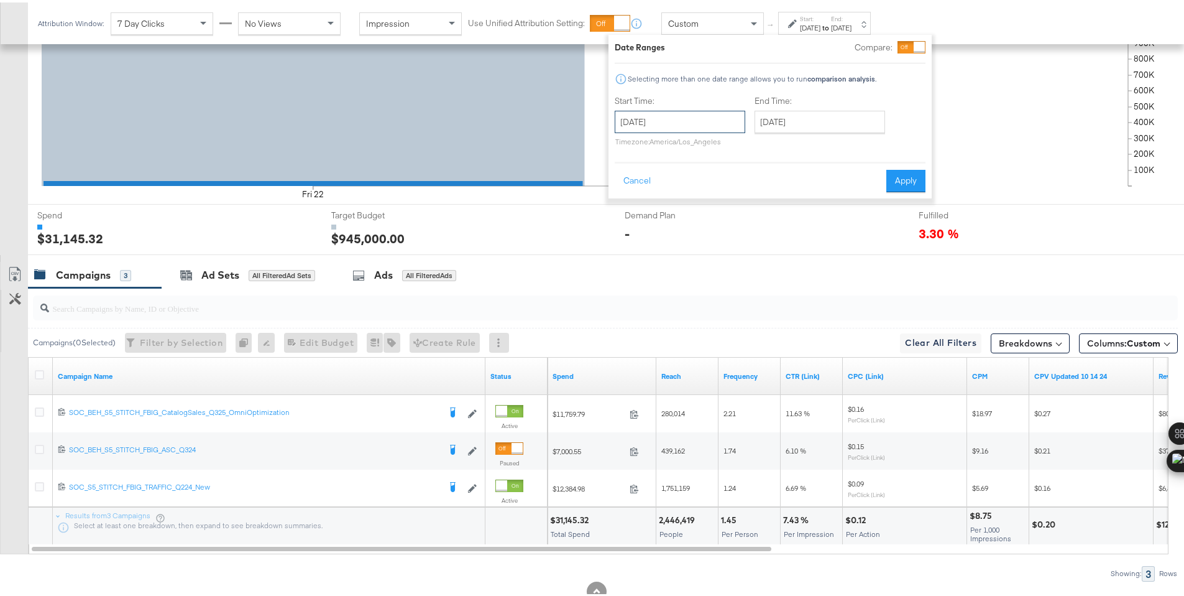
click at [724, 114] on input "[DATE]" at bounding box center [680, 119] width 131 height 22
click at [747, 232] on td "23" at bounding box center [755, 234] width 21 height 17
type input "[DATE]"
click at [897, 180] on button "Apply" at bounding box center [902, 178] width 39 height 22
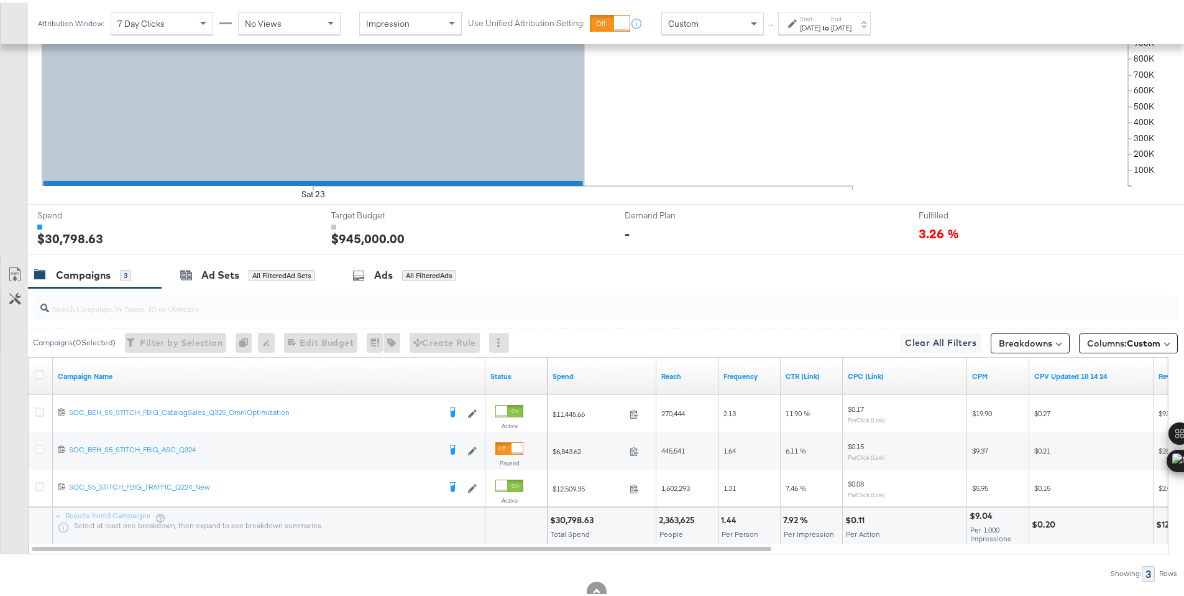
click at [564, 517] on div "$30,798.63" at bounding box center [573, 518] width 47 height 12
copy div "30,798.63"
click at [875, 6] on div "Attribution Window: 7 Day Clicks No Views Impression Use Unified Attribution Se…" at bounding box center [457, 21] width 858 height 42
click at [831, 21] on strong "to" at bounding box center [826, 25] width 11 height 9
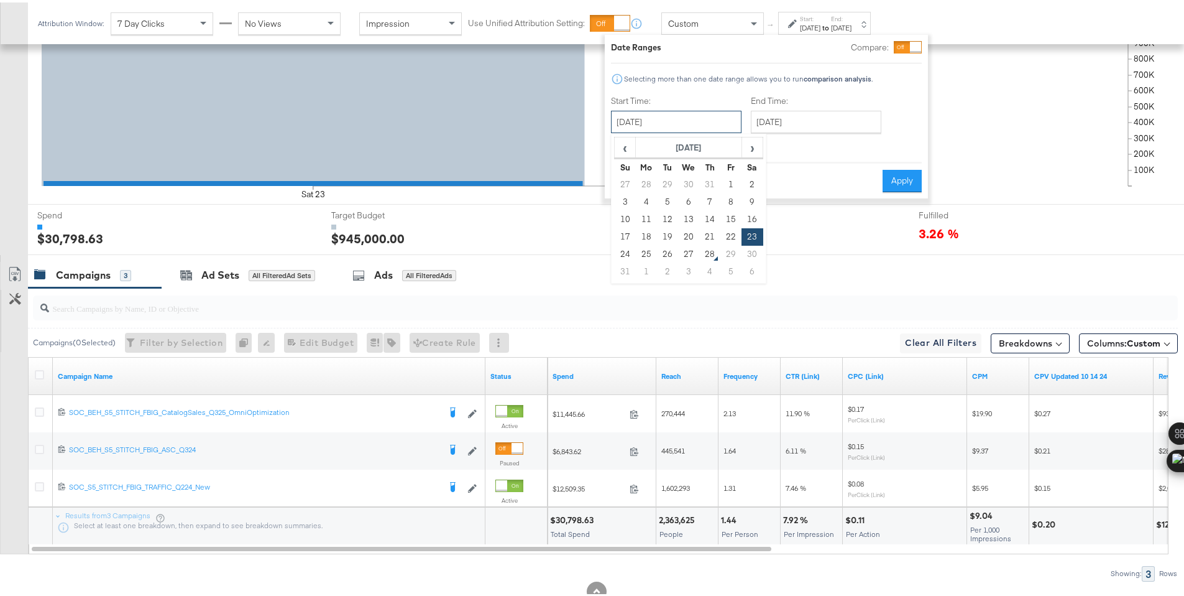
click at [732, 111] on input "[DATE]" at bounding box center [676, 119] width 131 height 22
click at [632, 251] on td "24" at bounding box center [625, 251] width 21 height 17
type input "[DATE]"
click at [925, 180] on div "Date Ranges Compare: Selecting more than one date range allows you to run compa…" at bounding box center [765, 113] width 323 height 163
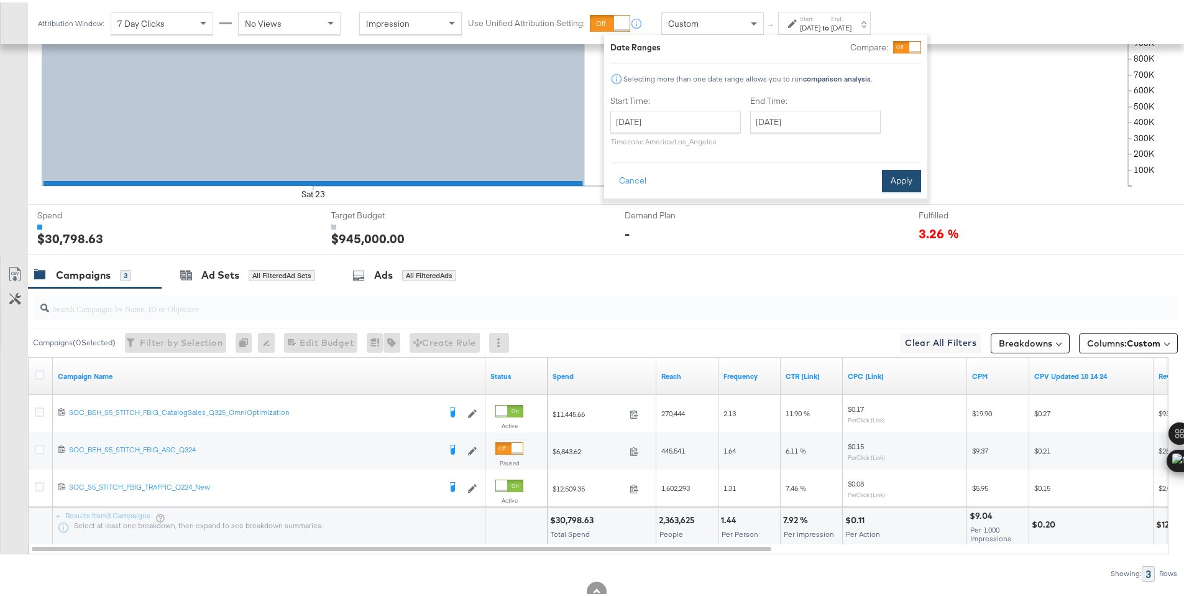
click at [918, 180] on button "Apply" at bounding box center [901, 178] width 39 height 22
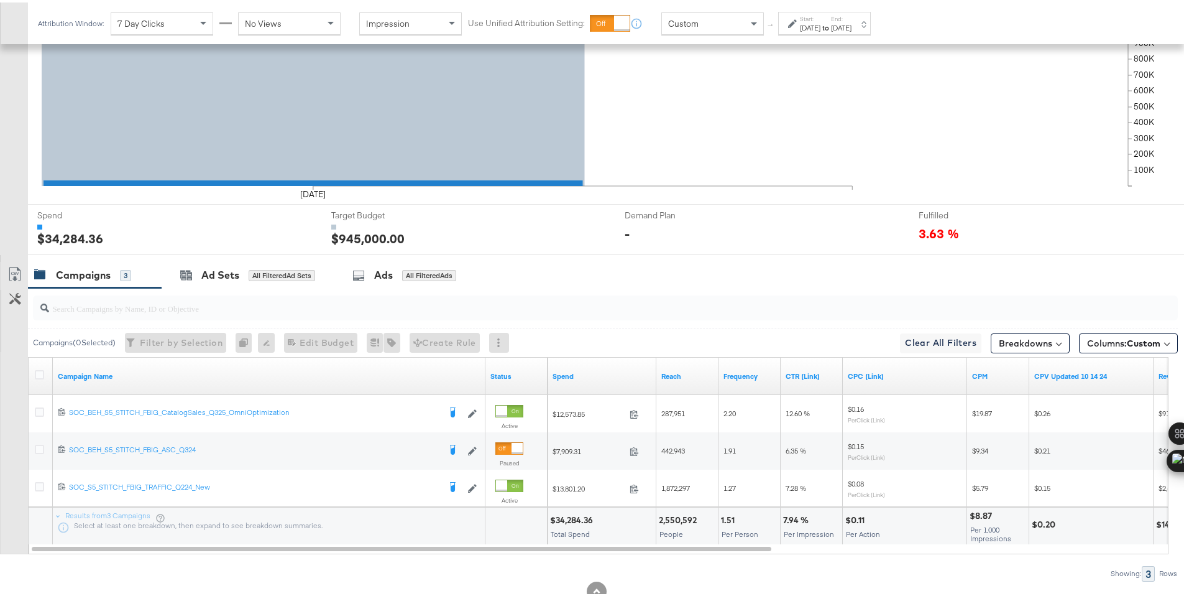
click at [568, 517] on div "$34,284.36" at bounding box center [573, 518] width 47 height 12
copy div "34,284.36"
click at [812, 24] on div "[DATE]" at bounding box center [810, 26] width 21 height 10
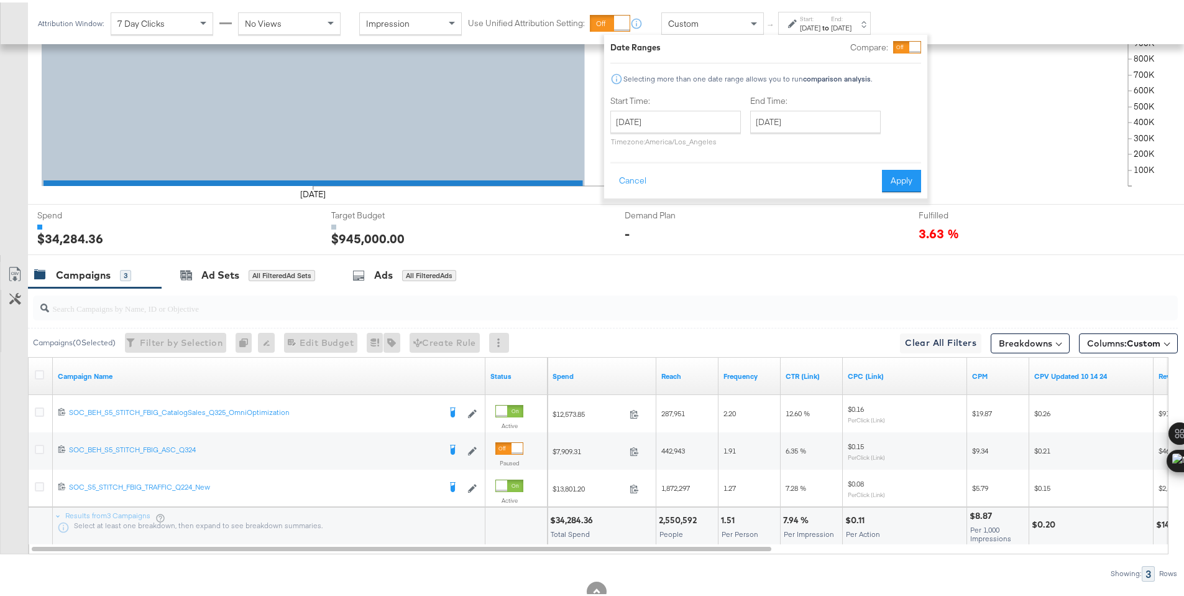
click at [700, 132] on div "[DATE] ‹ [DATE] › Su Mo Tu We Th Fr Sa 27 28 29 30 31 1 2 3 4 5 6 7 8 9 10 11 1…" at bounding box center [675, 125] width 131 height 35
click at [707, 122] on input "[DATE]" at bounding box center [675, 119] width 131 height 22
click at [650, 249] on td "25" at bounding box center [645, 251] width 21 height 17
type input "[DATE]"
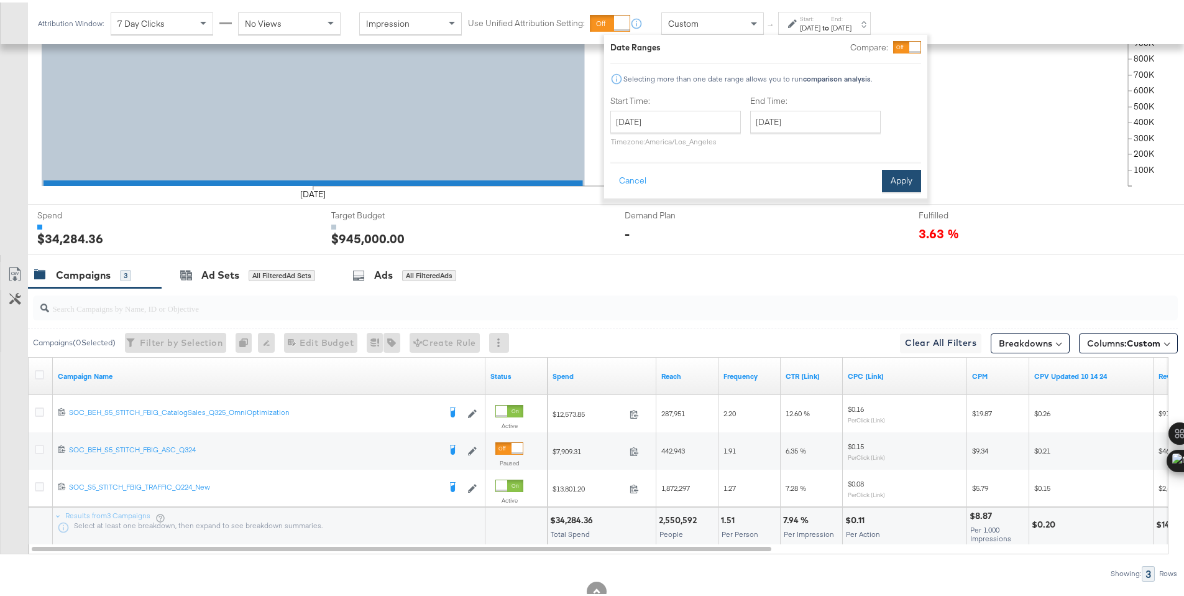
click at [895, 177] on button "Apply" at bounding box center [901, 178] width 39 height 22
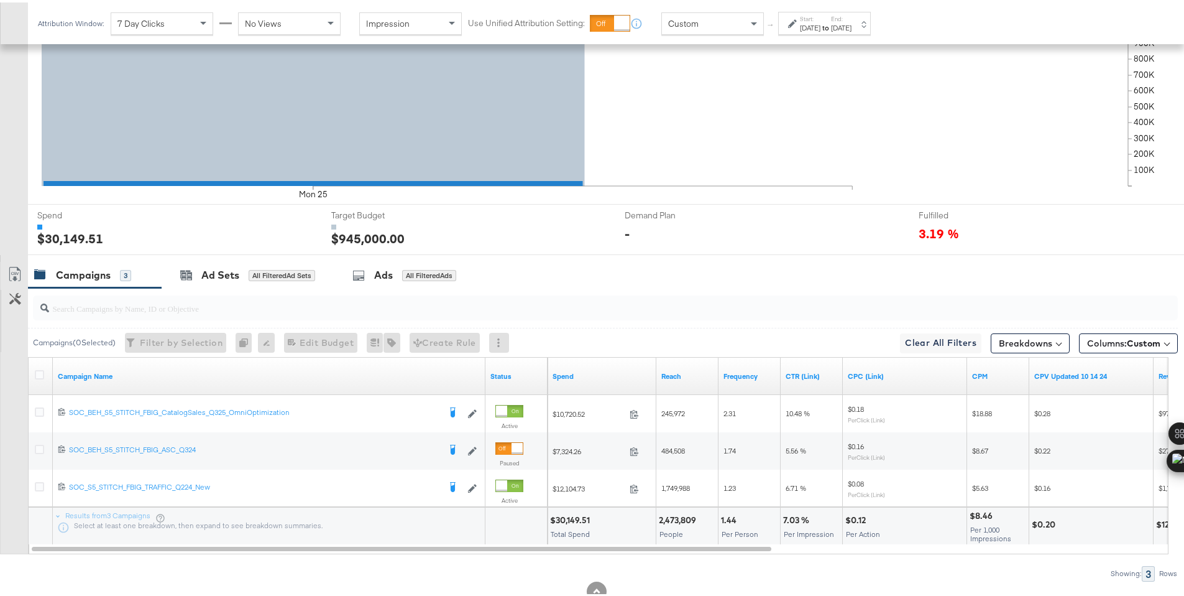
click at [569, 515] on div "$30,149.51" at bounding box center [572, 518] width 44 height 12
copy div "30,149.51"
click at [852, 13] on div "Start: [DATE] to End: [DATE]" at bounding box center [826, 21] width 52 height 18
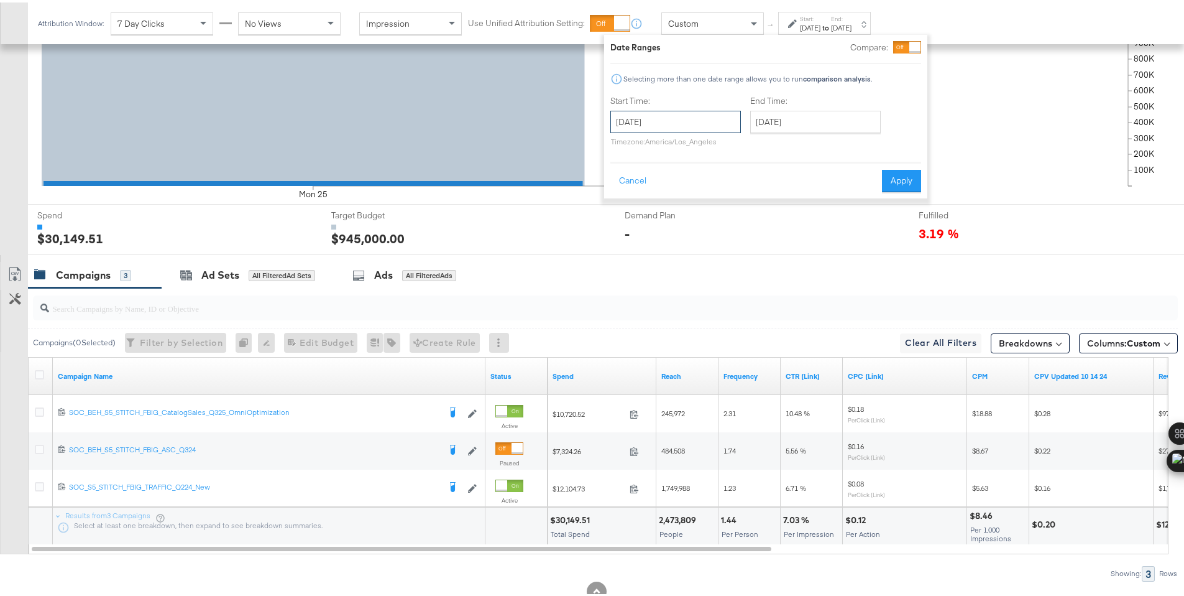
click at [688, 122] on input "[DATE]" at bounding box center [675, 119] width 131 height 22
click at [671, 253] on td "26" at bounding box center [666, 251] width 21 height 17
type input "[DATE]"
click at [917, 183] on button "Apply" at bounding box center [901, 178] width 39 height 22
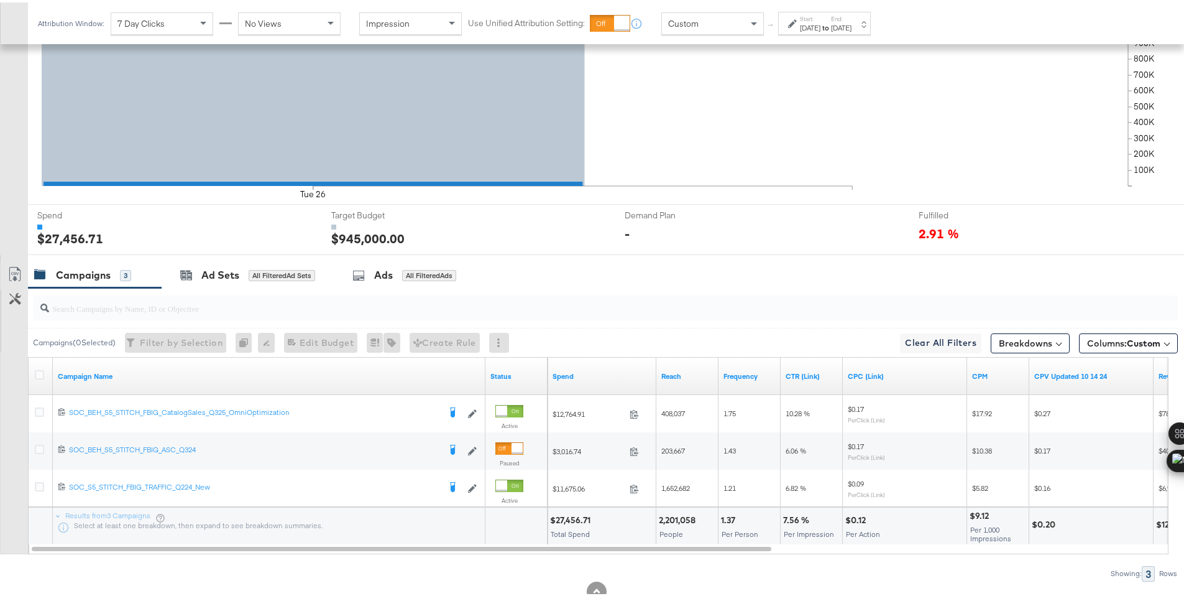
click at [570, 518] on div "$27,456.71" at bounding box center [572, 518] width 44 height 12
copy div "27,456.71"
click at [821, 27] on div "[DATE]" at bounding box center [810, 26] width 21 height 10
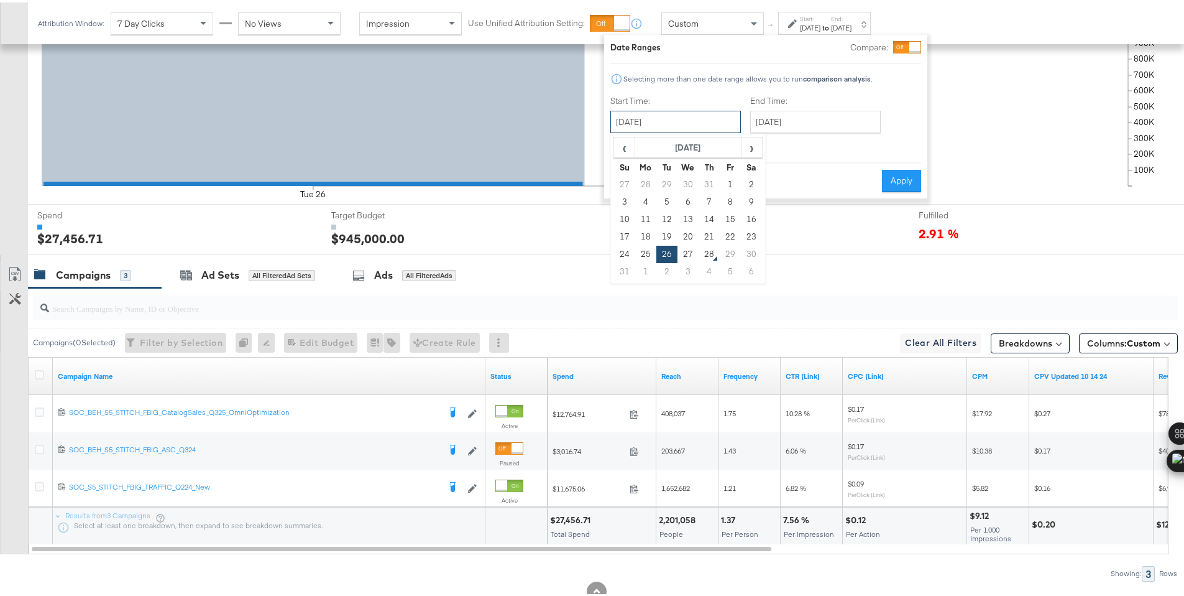
click at [700, 110] on input "[DATE]" at bounding box center [675, 119] width 131 height 22
click at [689, 243] on td "27" at bounding box center [688, 251] width 21 height 17
type input "[DATE]"
click at [901, 177] on button "Apply" at bounding box center [901, 178] width 39 height 22
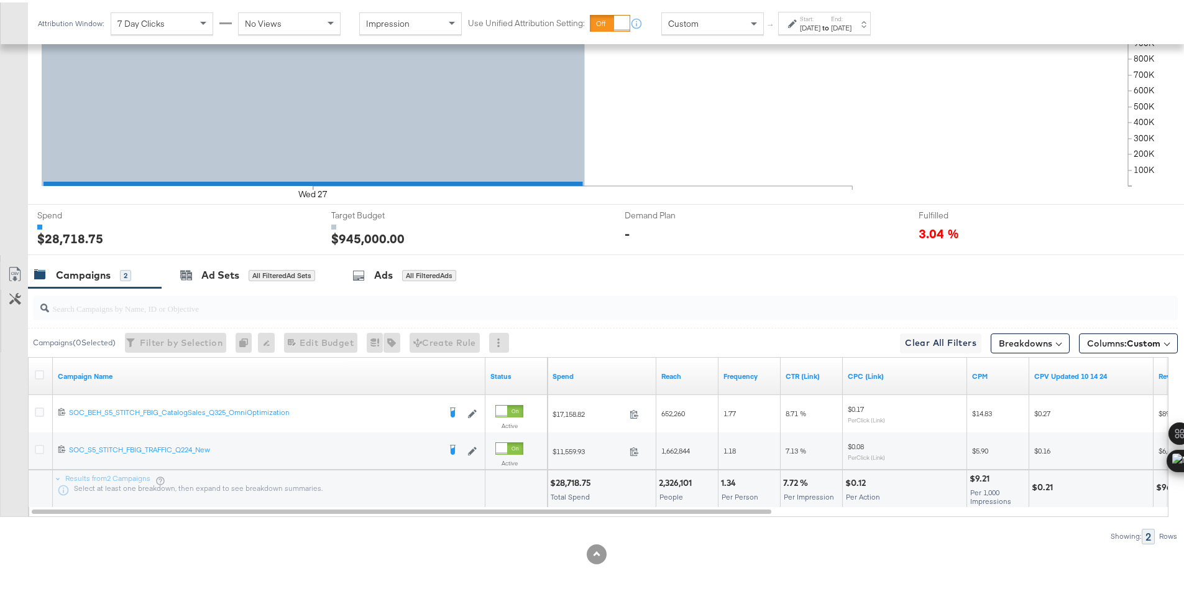
click at [579, 480] on div "$28,718.75" at bounding box center [572, 480] width 45 height 12
click at [780, 14] on div "Start: [DATE] to End: [DATE]" at bounding box center [824, 20] width 93 height 23
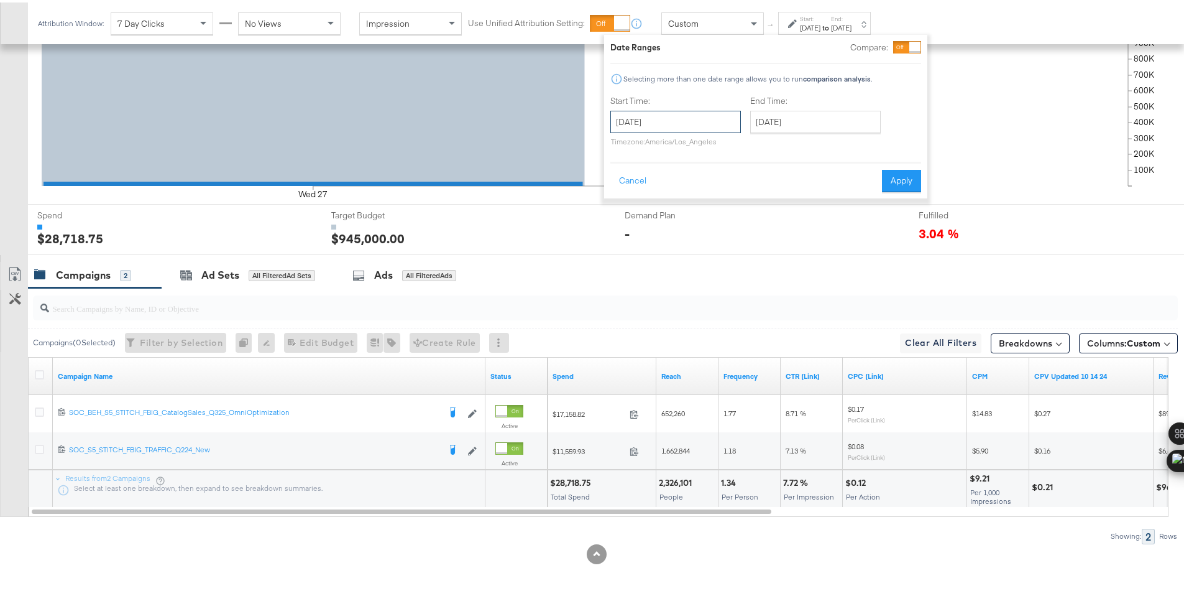
click at [721, 113] on input "[DATE]" at bounding box center [675, 119] width 131 height 22
click at [712, 246] on td "28" at bounding box center [709, 251] width 21 height 17
type input "[DATE]"
click at [903, 173] on button "Apply" at bounding box center [901, 178] width 39 height 22
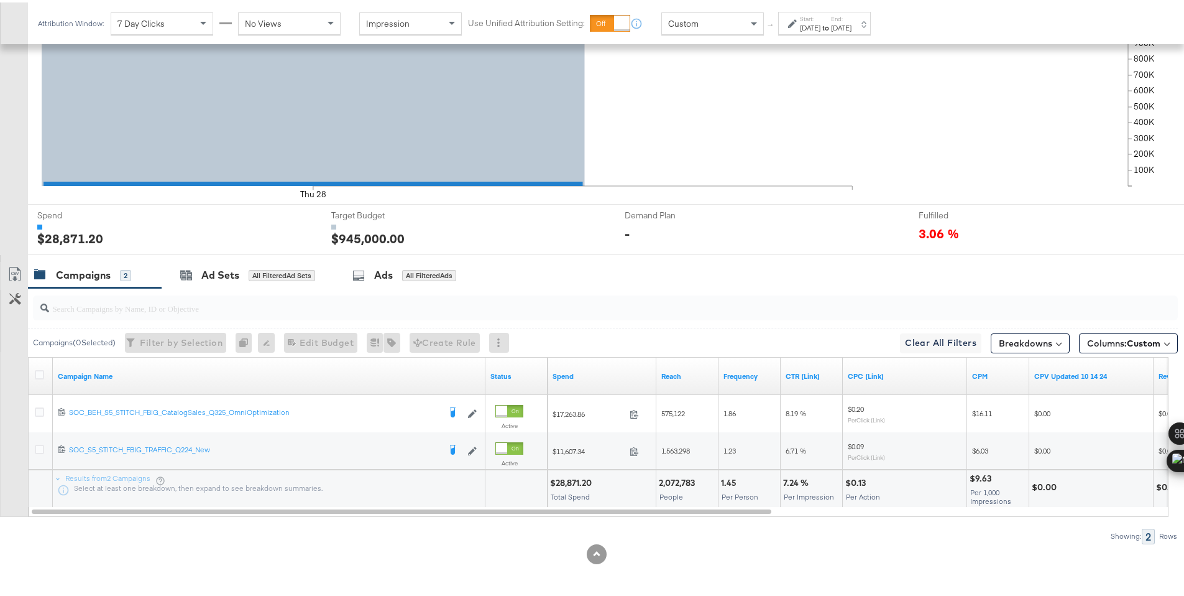
click at [572, 479] on div "$28,871.20" at bounding box center [572, 480] width 45 height 12
